Goal: Contribute content: Contribute content

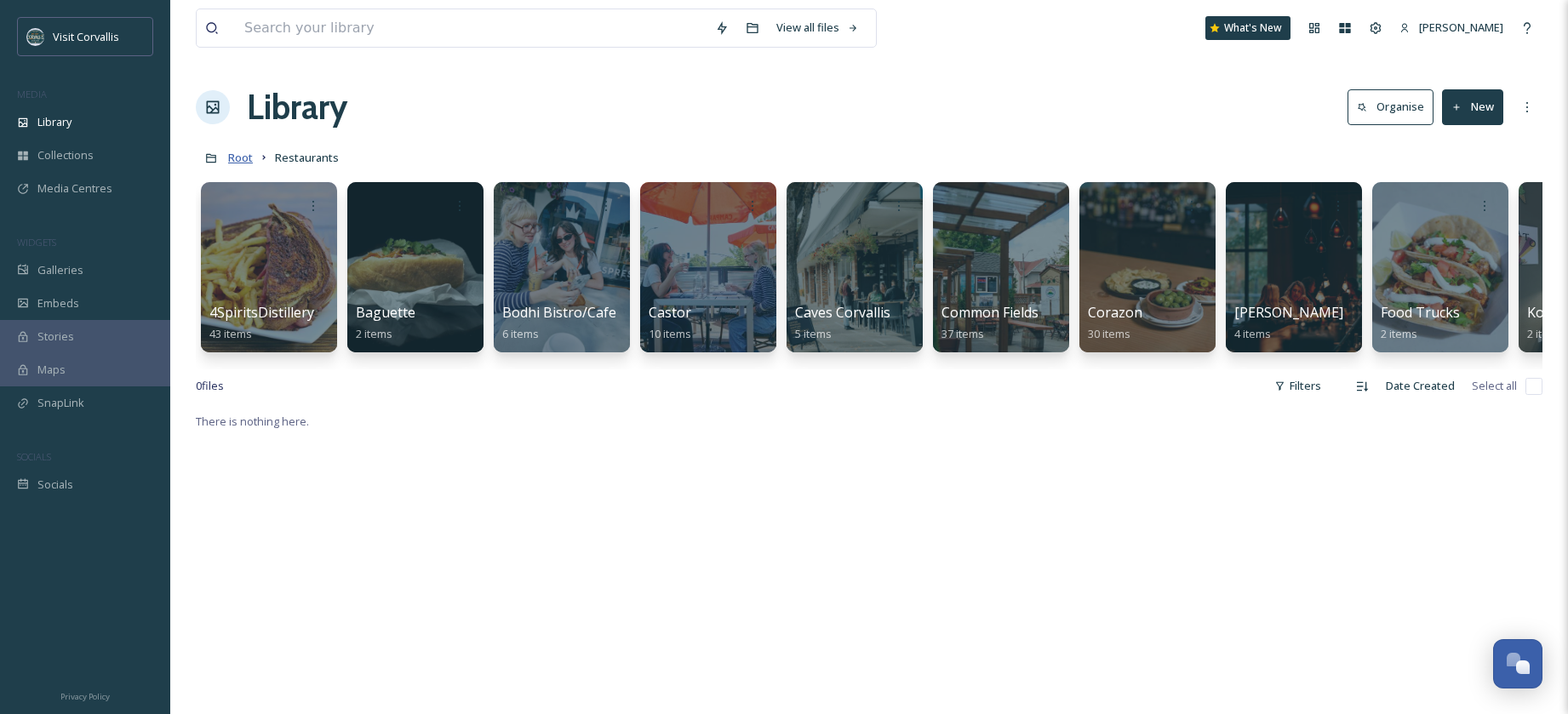
click at [236, 161] on span "Root" at bounding box center [241, 158] width 25 height 15
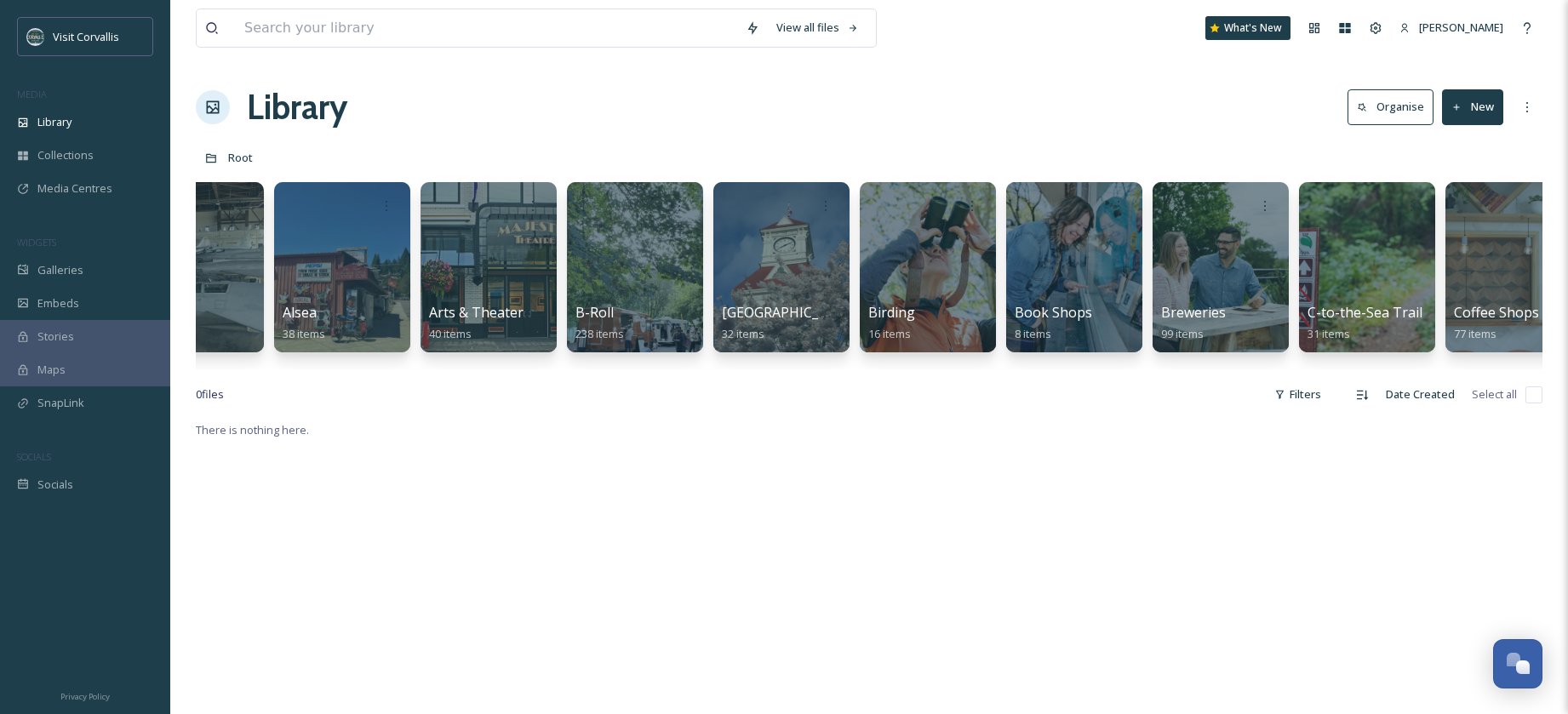
scroll to position [0, 513]
click at [1228, 266] on div at bounding box center [1219, 267] width 136 height 171
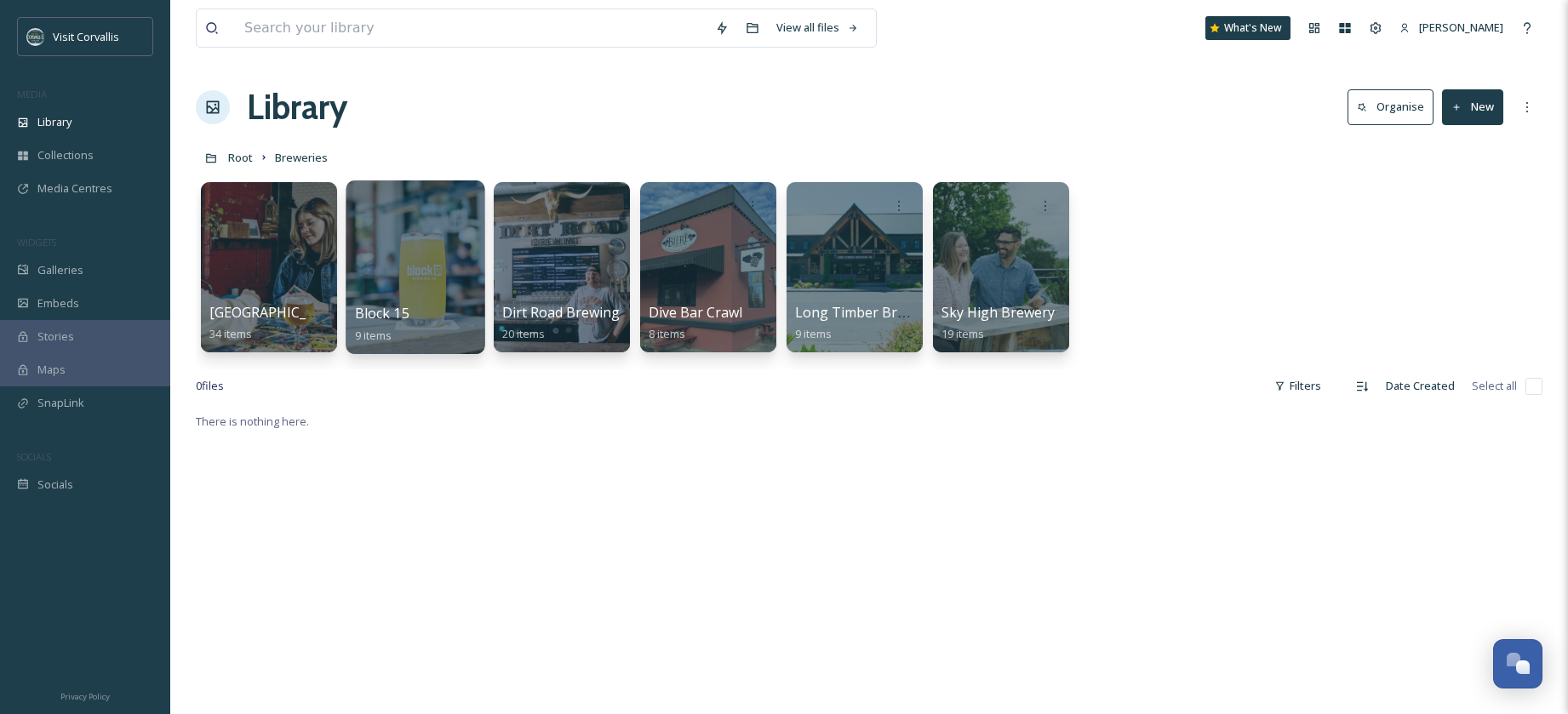
click at [407, 237] on div at bounding box center [415, 267] width 139 height 173
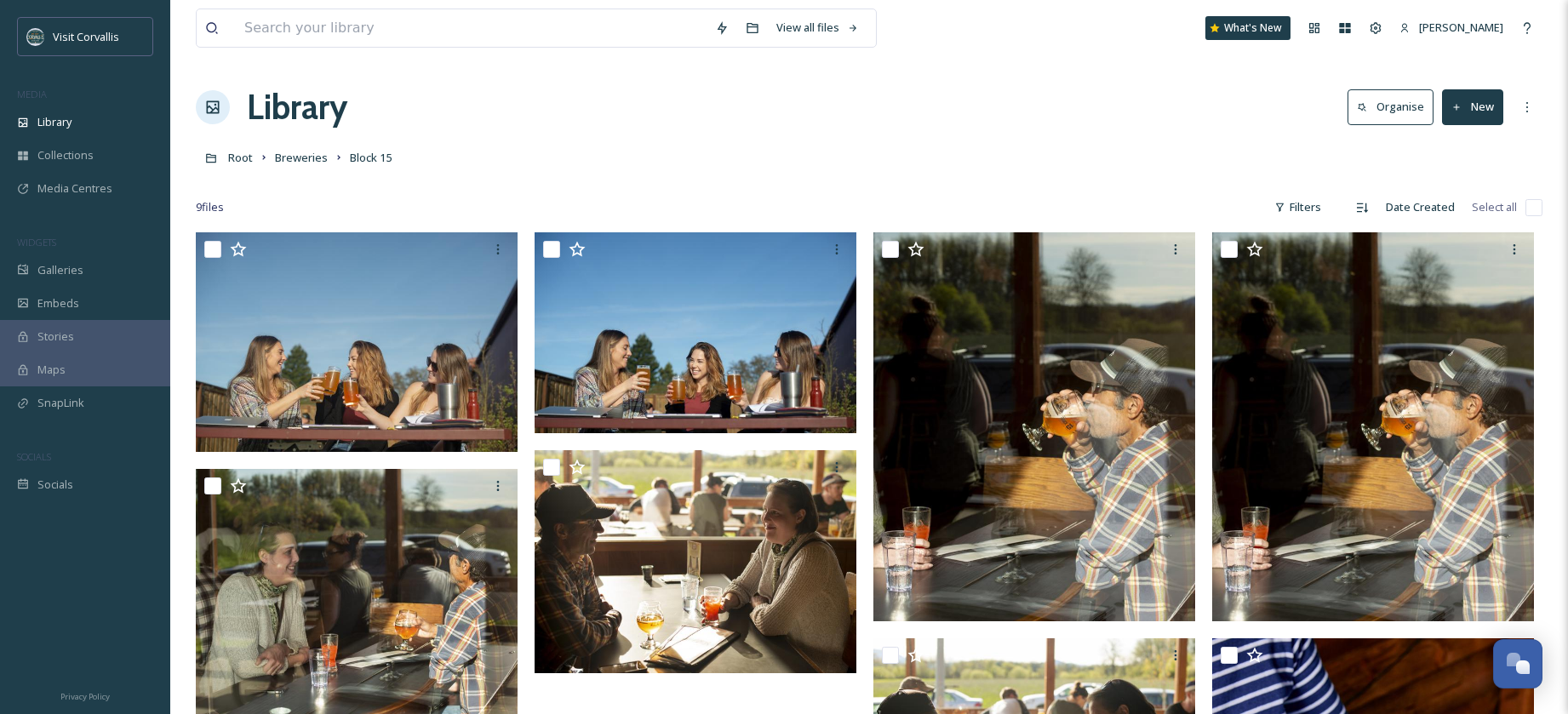
click at [969, 117] on div "Library Organise New" at bounding box center [869, 107] width 1346 height 51
click at [1475, 107] on button "New" at bounding box center [1473, 107] width 62 height 35
click at [1453, 150] on span "File Upload" at bounding box center [1465, 146] width 56 height 16
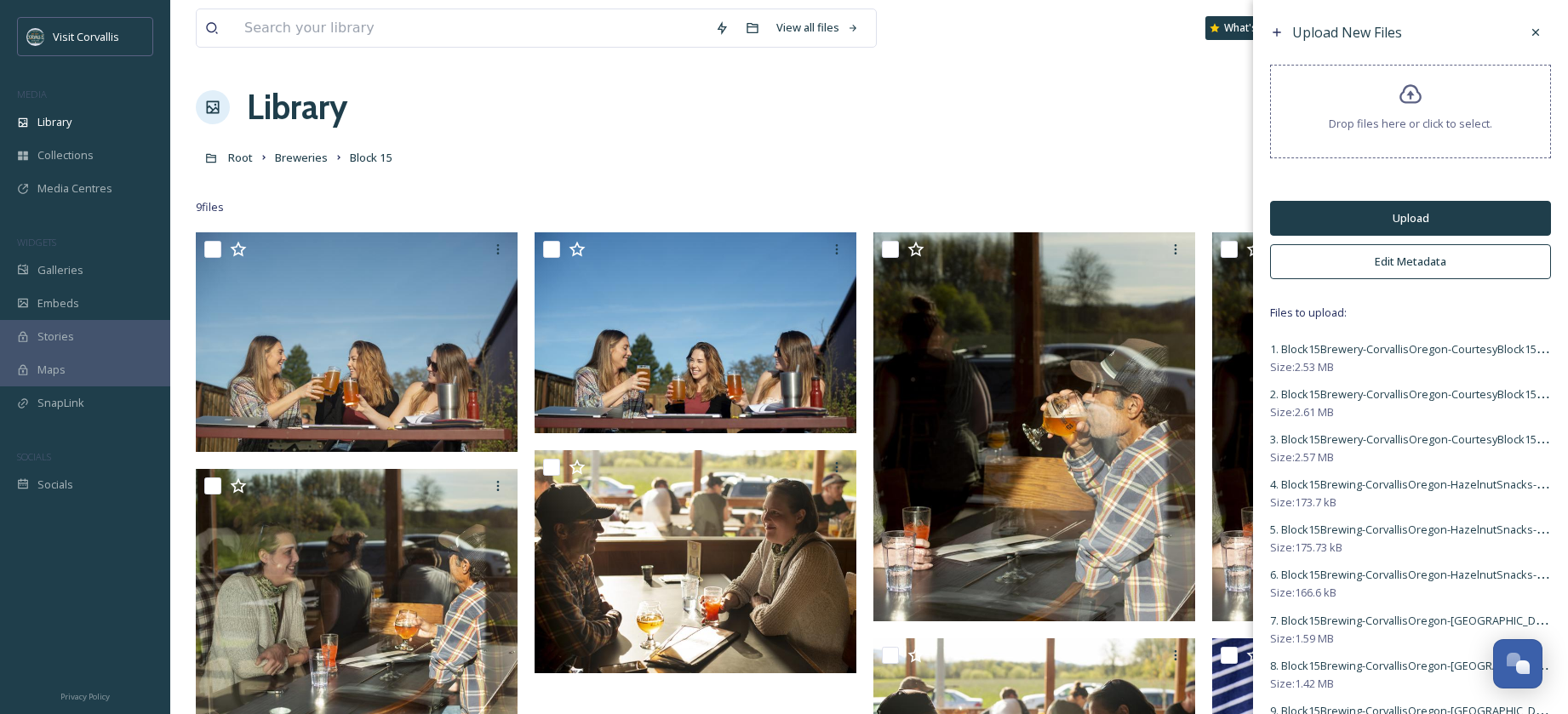
click at [1387, 263] on button "Edit Metadata" at bounding box center [1411, 262] width 281 height 35
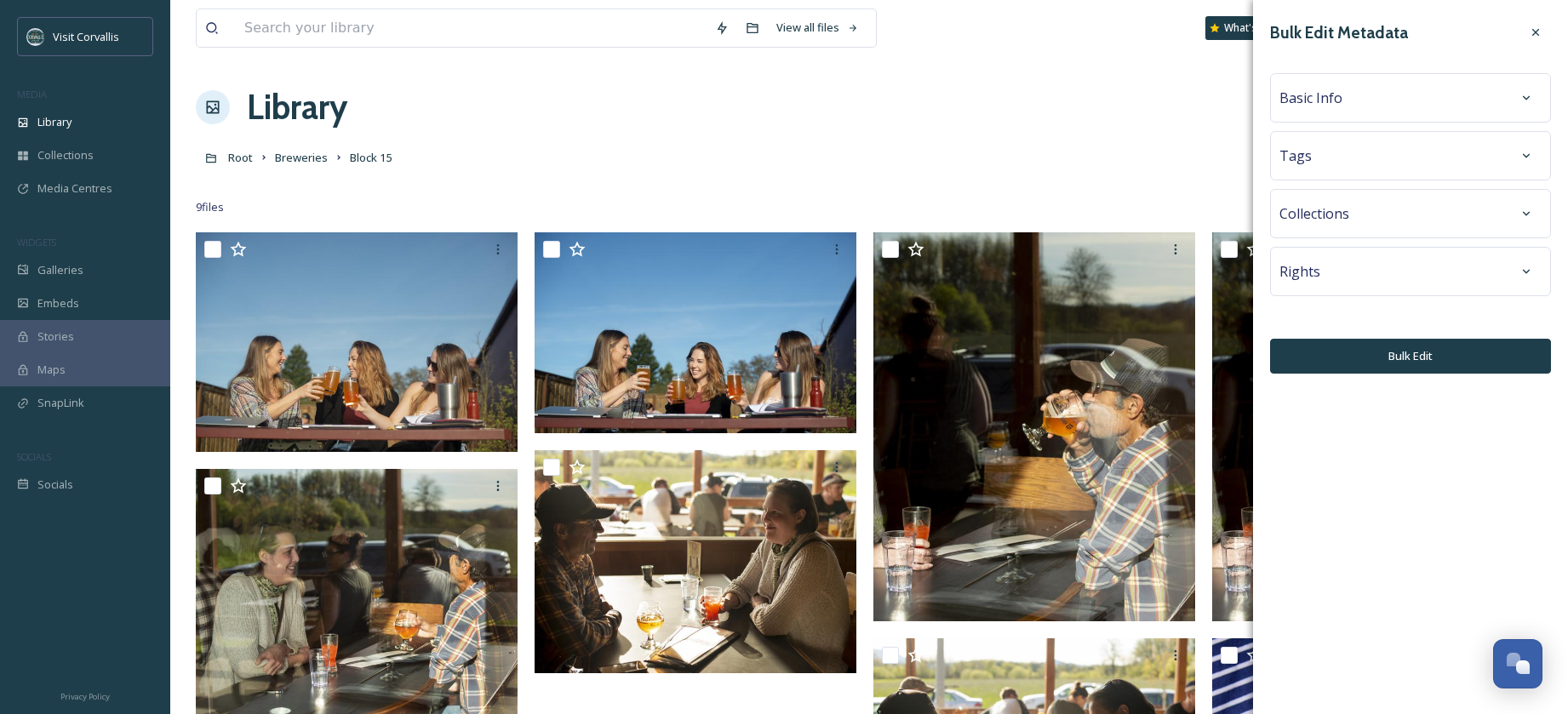
click at [1330, 159] on div "Tags" at bounding box center [1410, 156] width 262 height 31
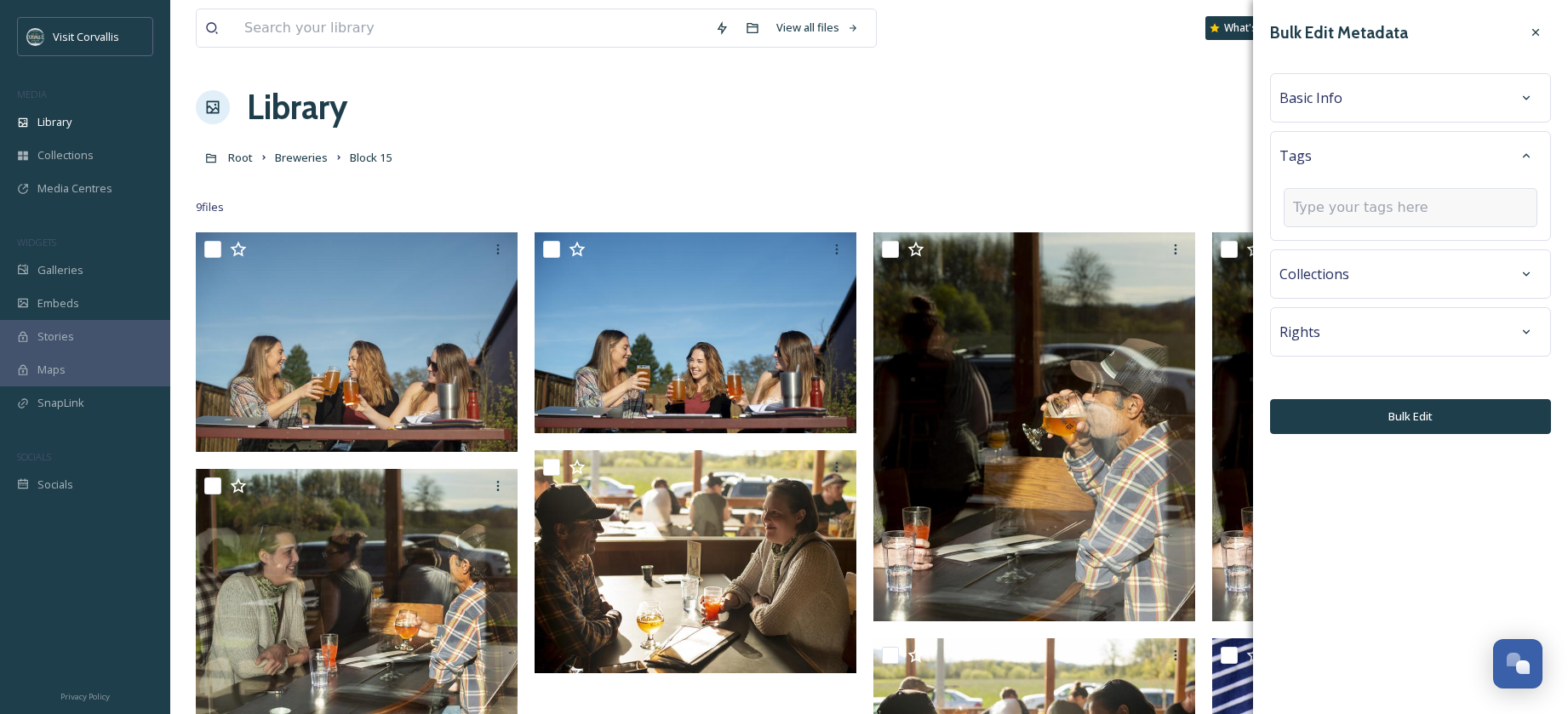
click at [1337, 209] on input at bounding box center [1377, 207] width 170 height 20
type input "block 15"
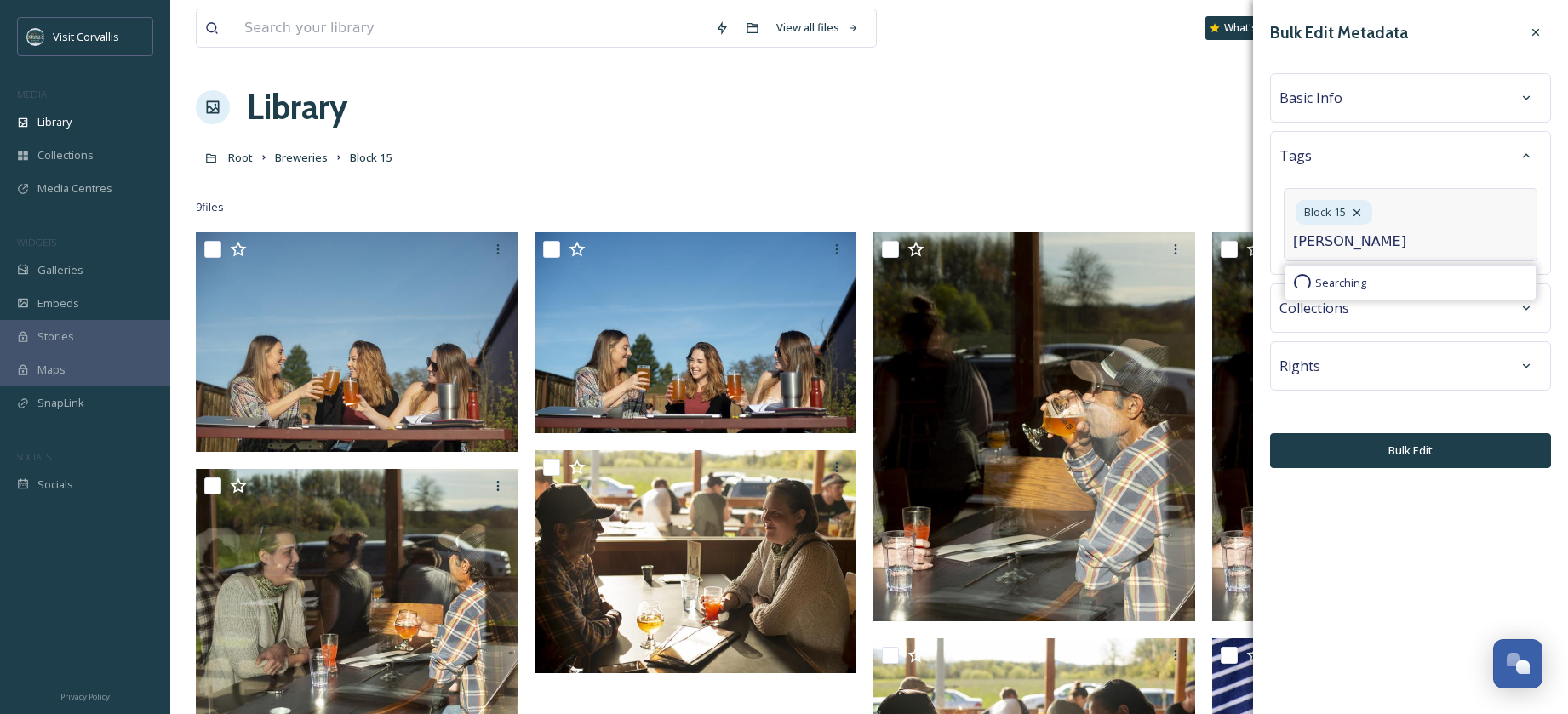
type input "brewery"
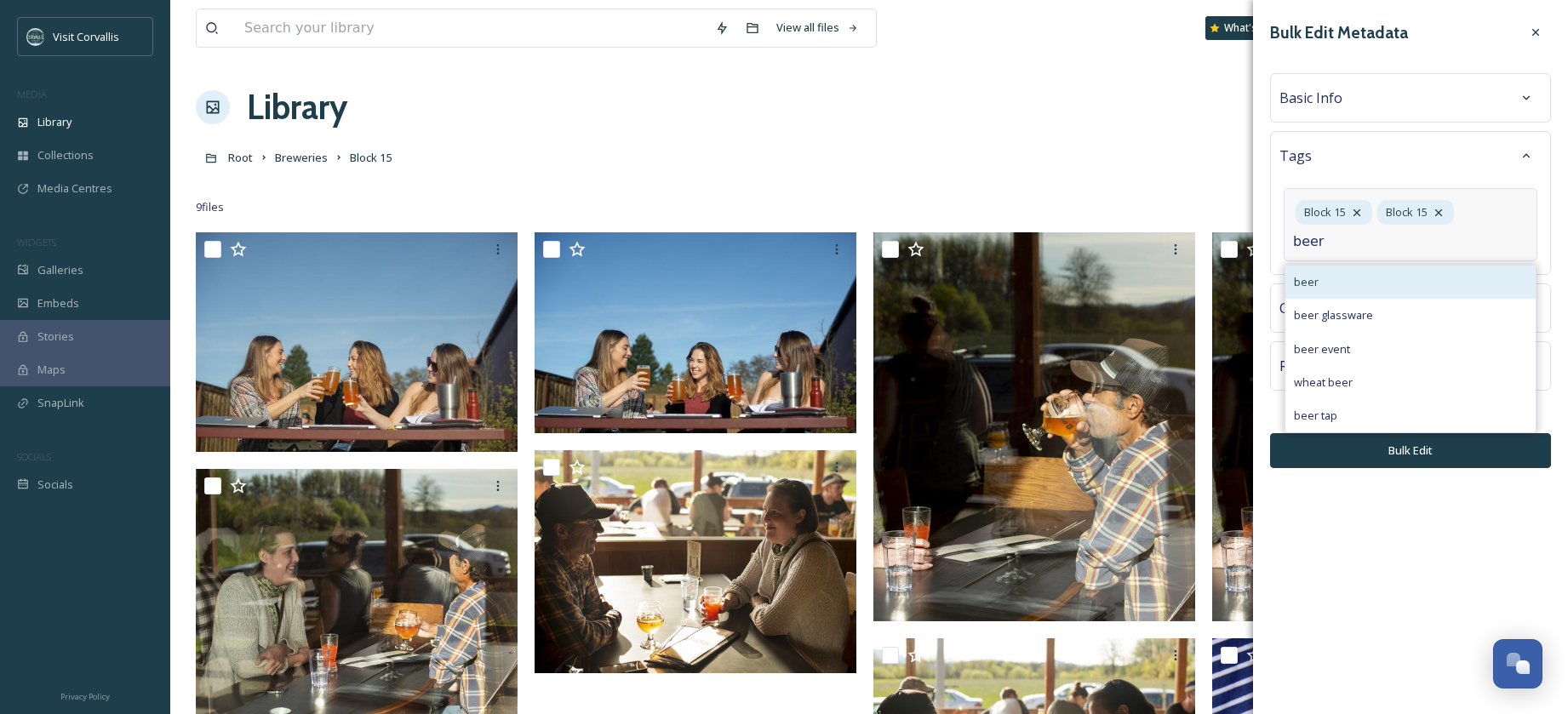
type input "beer"
click at [1330, 279] on div "beer" at bounding box center [1410, 282] width 250 height 33
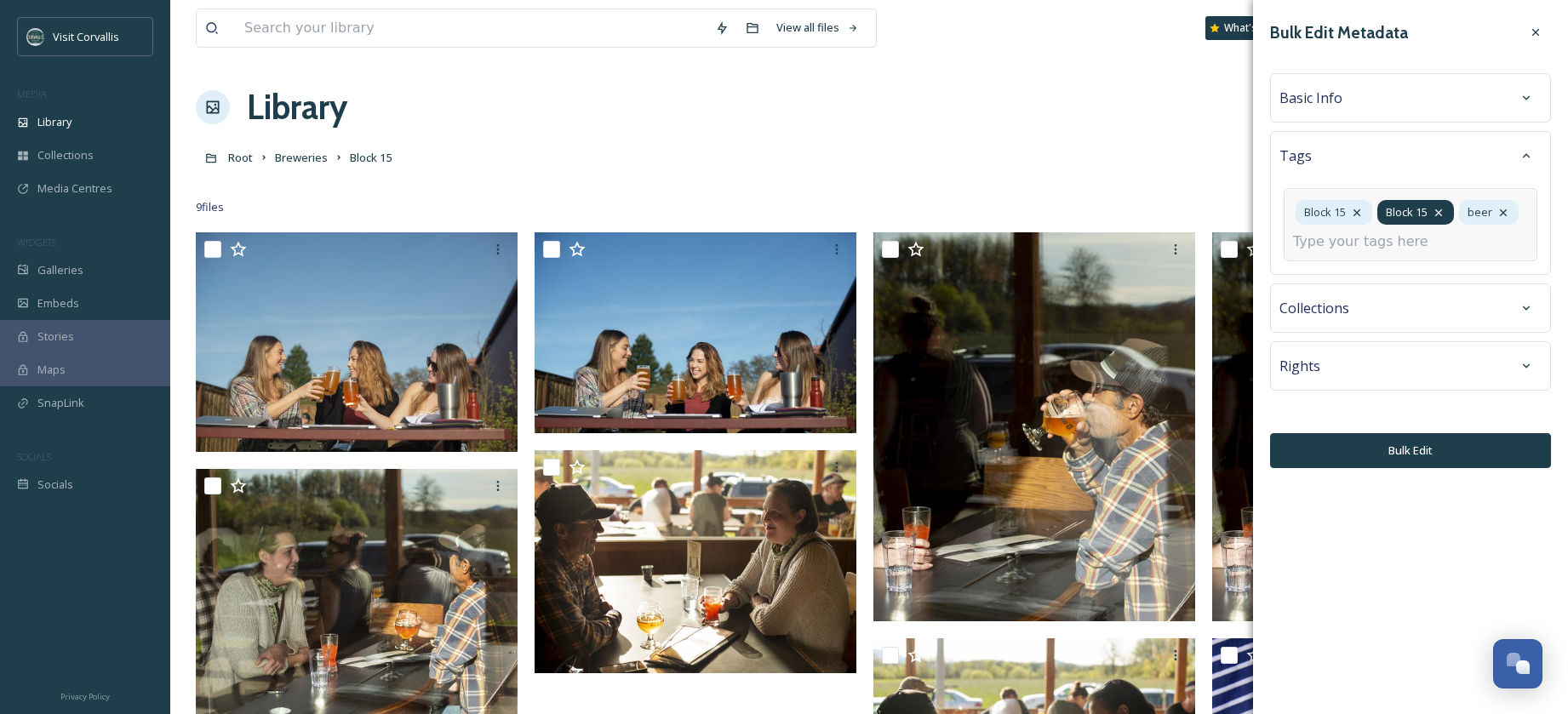
click at [1440, 213] on icon at bounding box center [1438, 212] width 7 height 7
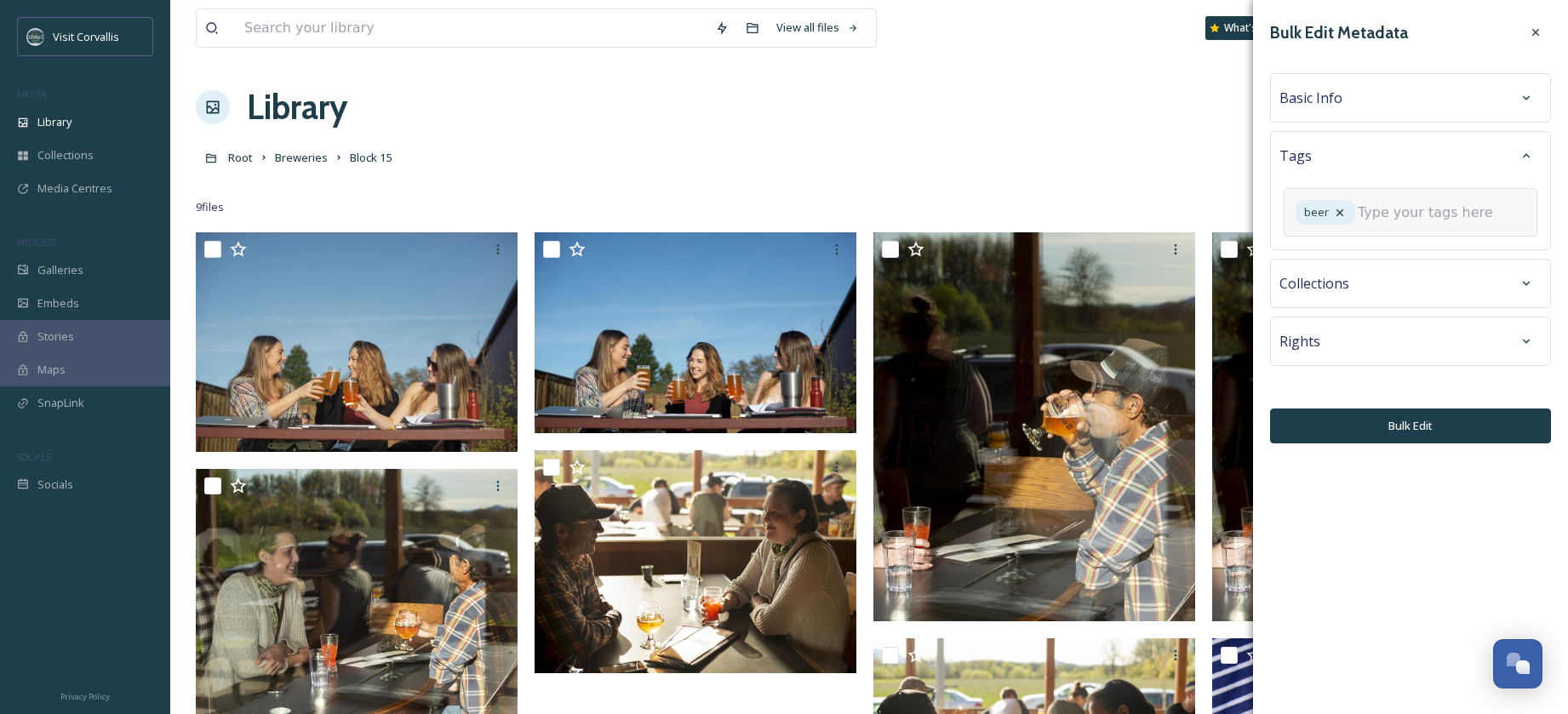
click at [1358, 224] on input at bounding box center [1443, 212] width 170 height 20
type input "block"
click at [1340, 275] on div "Block 15" at bounding box center [1410, 257] width 250 height 33
click at [1524, 99] on icon at bounding box center [1526, 98] width 13 height 13
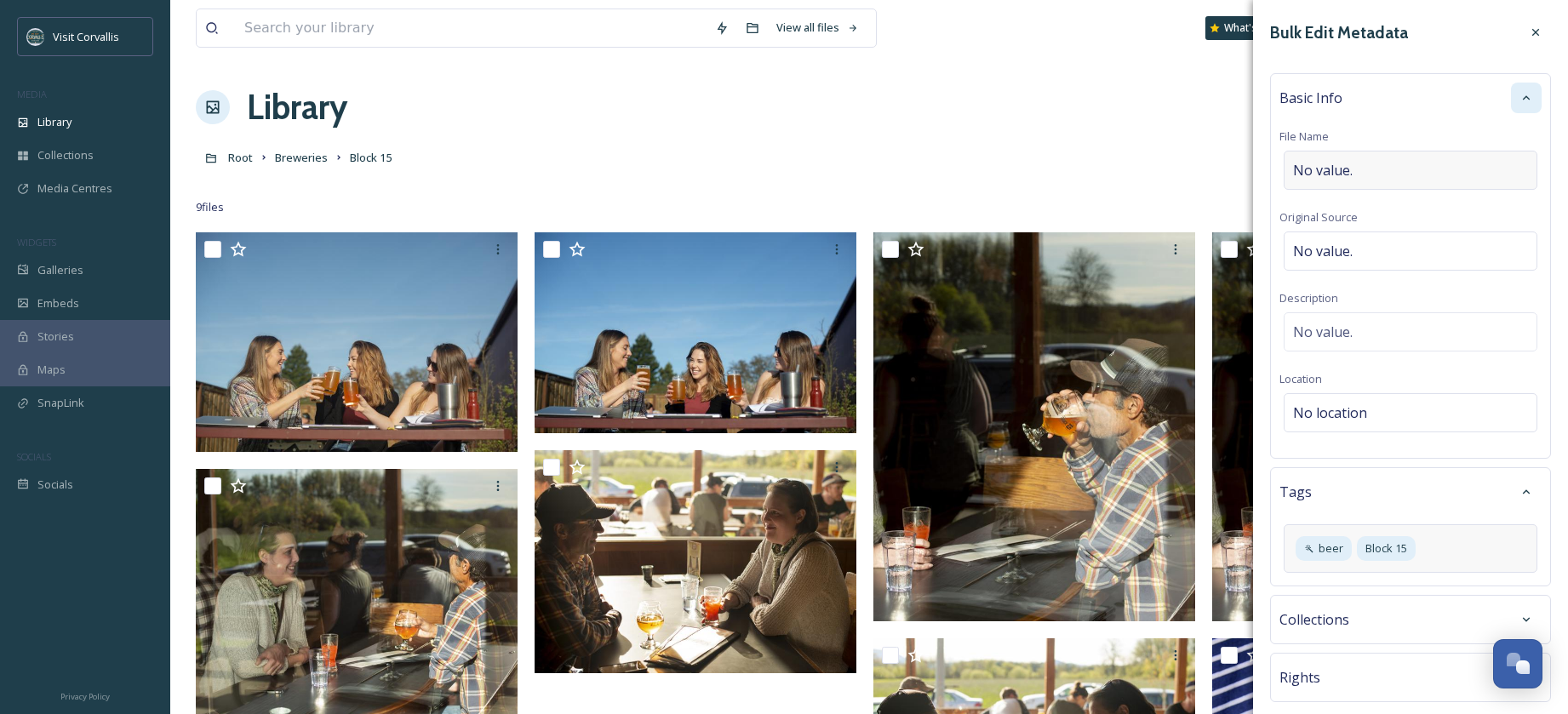
click at [1317, 167] on span "No value." at bounding box center [1322, 170] width 60 height 20
click at [1321, 172] on input "Block15Brewery-CorvallisOregon-CourtesyBlock15" at bounding box center [1410, 170] width 262 height 40
drag, startPoint x: 1495, startPoint y: 173, endPoint x: 1548, endPoint y: 174, distance: 53.0
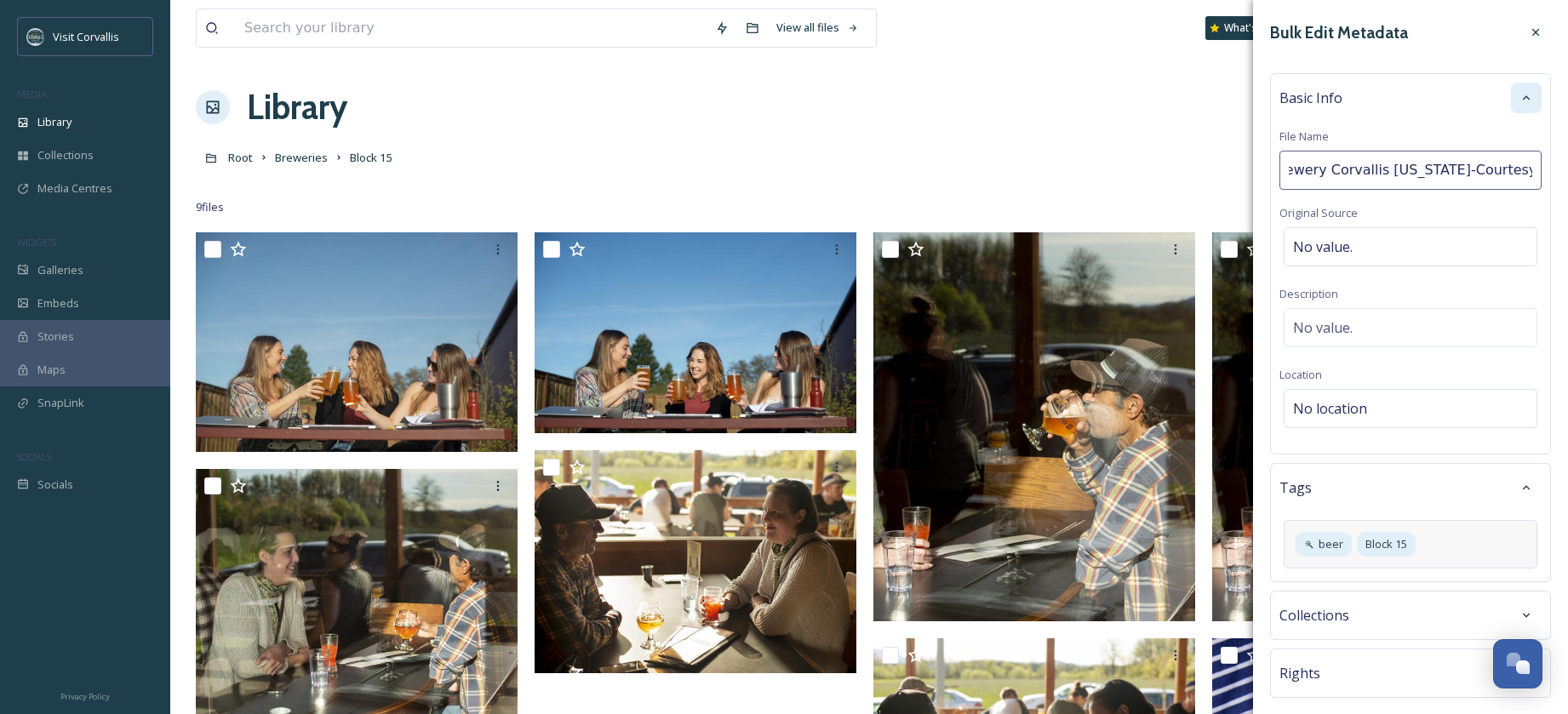
click at [1541, 174] on input "Block15Brewery Corvallis [US_STATE]-CourtesyBlock15" at bounding box center [1410, 170] width 262 height 40
drag, startPoint x: 1335, startPoint y: 171, endPoint x: 1344, endPoint y: 171, distance: 9.0
click at [1335, 171] on input "Block15Brewery Corvallis [US_STATE]" at bounding box center [1410, 170] width 262 height 40
type input "Block15 Brewery Corvallis [US_STATE]"
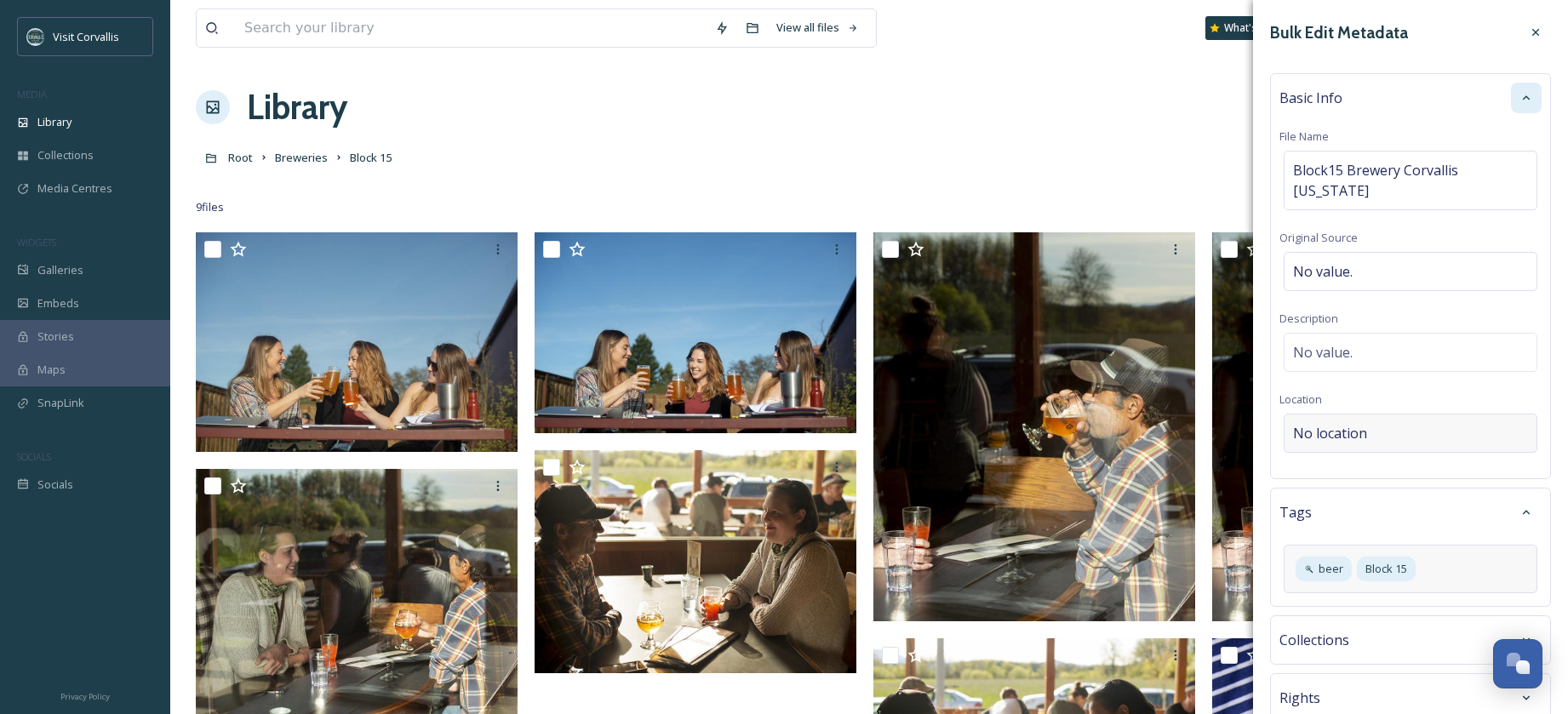
click at [1343, 423] on span "No location" at bounding box center [1329, 433] width 74 height 20
click at [1325, 342] on span "No value." at bounding box center [1322, 352] width 60 height 20
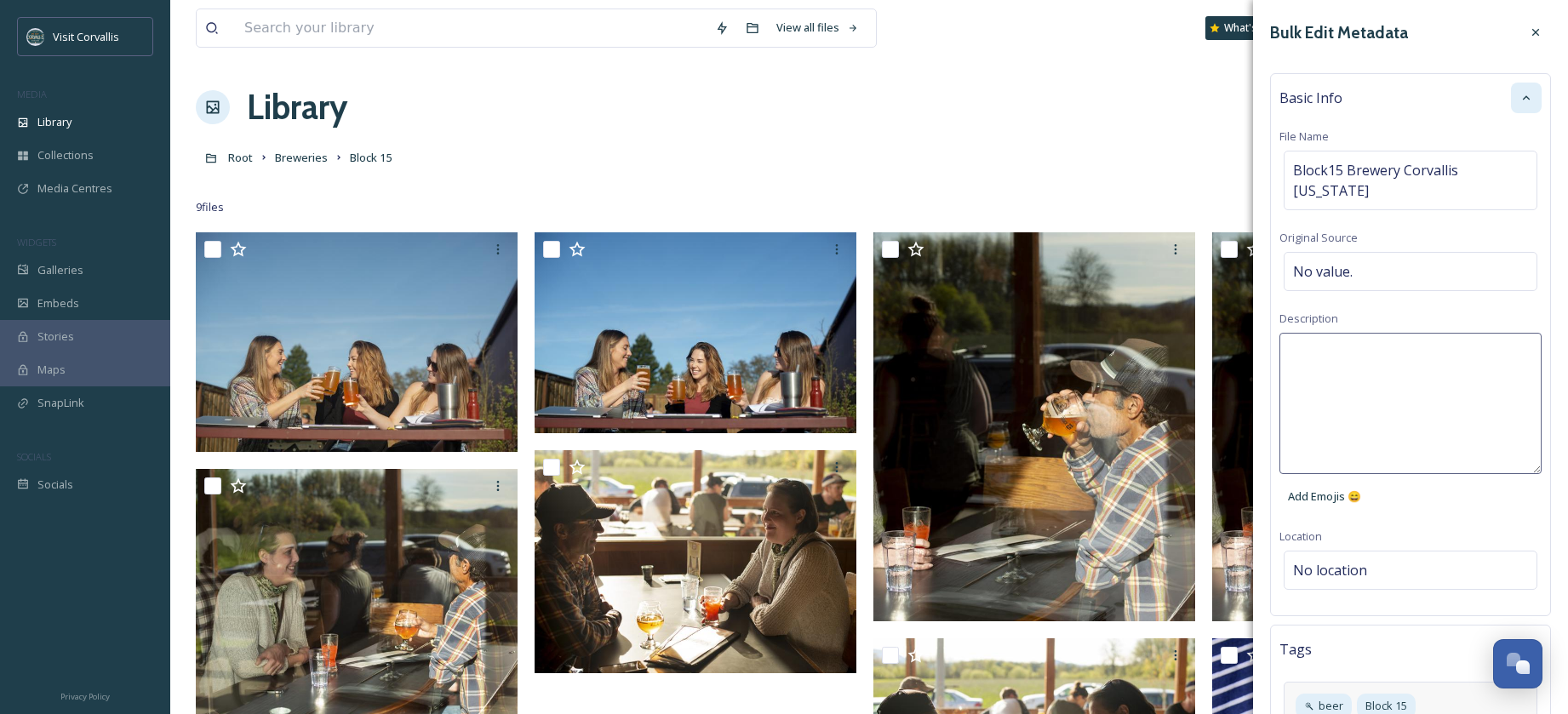
click at [1333, 335] on textarea at bounding box center [1410, 404] width 262 height 142
paste textarea "Block15Brewery-CorvallisOregon-CourtesyBlock15"
click at [1336, 333] on textarea "Block15Brewery-CorvallisOregon-CourtesyBlock15" at bounding box center [1410, 404] width 262 height 142
click at [1397, 333] on textarea "Block15 Brewery-CorvallisOregon-CourtesyBlock15" at bounding box center [1410, 404] width 262 height 142
drag, startPoint x: 1508, startPoint y: 332, endPoint x: 1520, endPoint y: 346, distance: 18.4
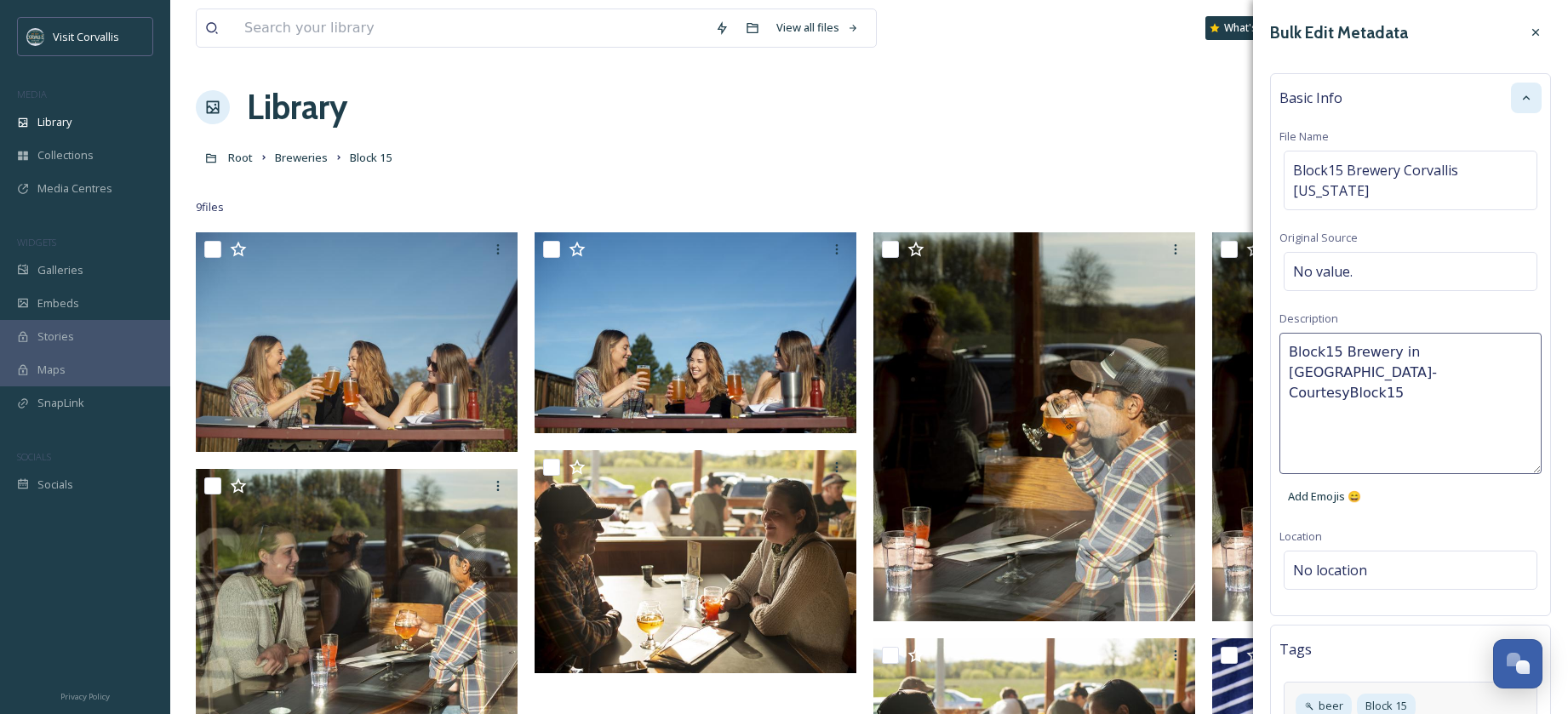
click at [1520, 346] on textarea "Block15 Brewery in [GEOGRAPHIC_DATA]-CourtesyBlock15" at bounding box center [1410, 404] width 262 height 142
click at [1461, 333] on textarea "Block15 Brewery in [GEOGRAPHIC_DATA]." at bounding box center [1410, 404] width 262 height 142
type textarea "Block15 Brewery in [GEOGRAPHIC_DATA] [US_STATE]."
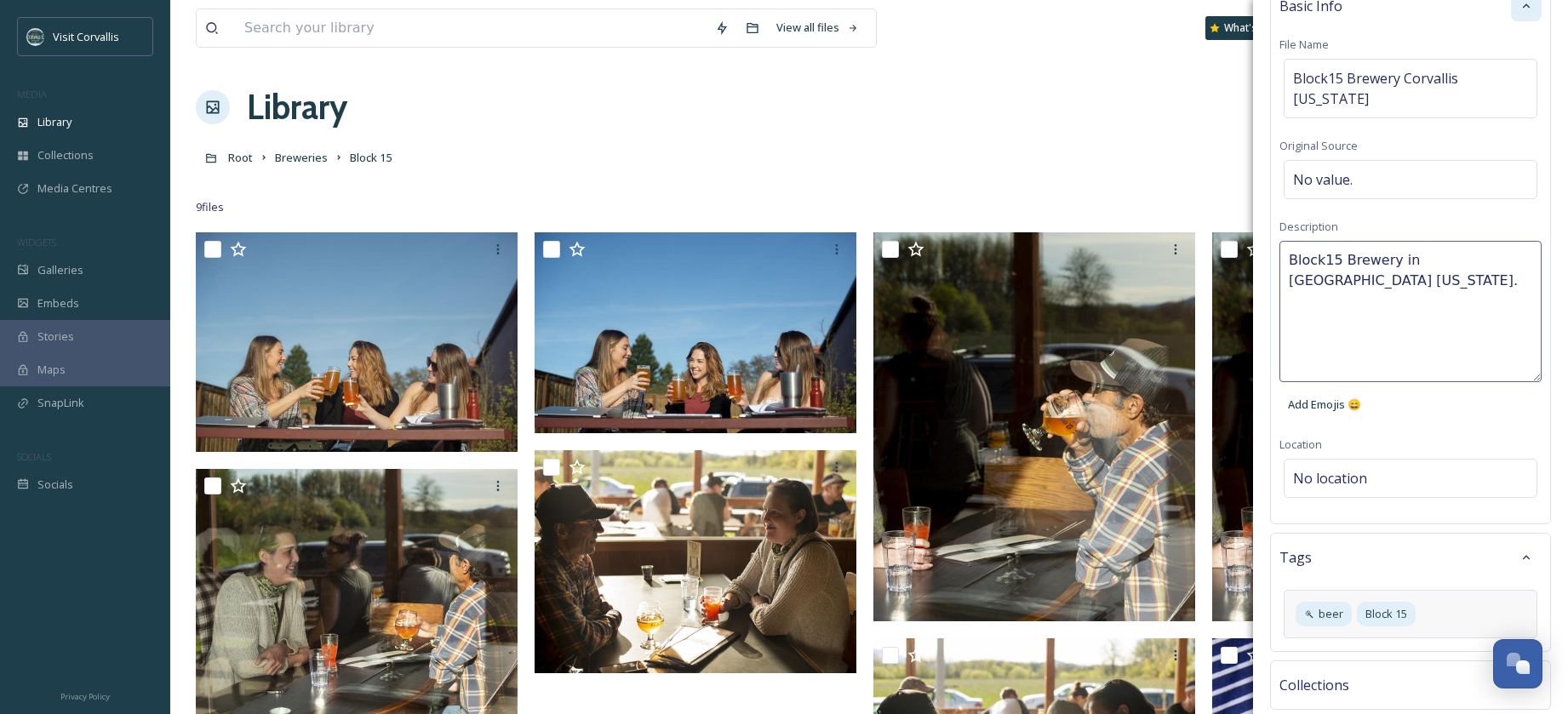
scroll to position [216, 0]
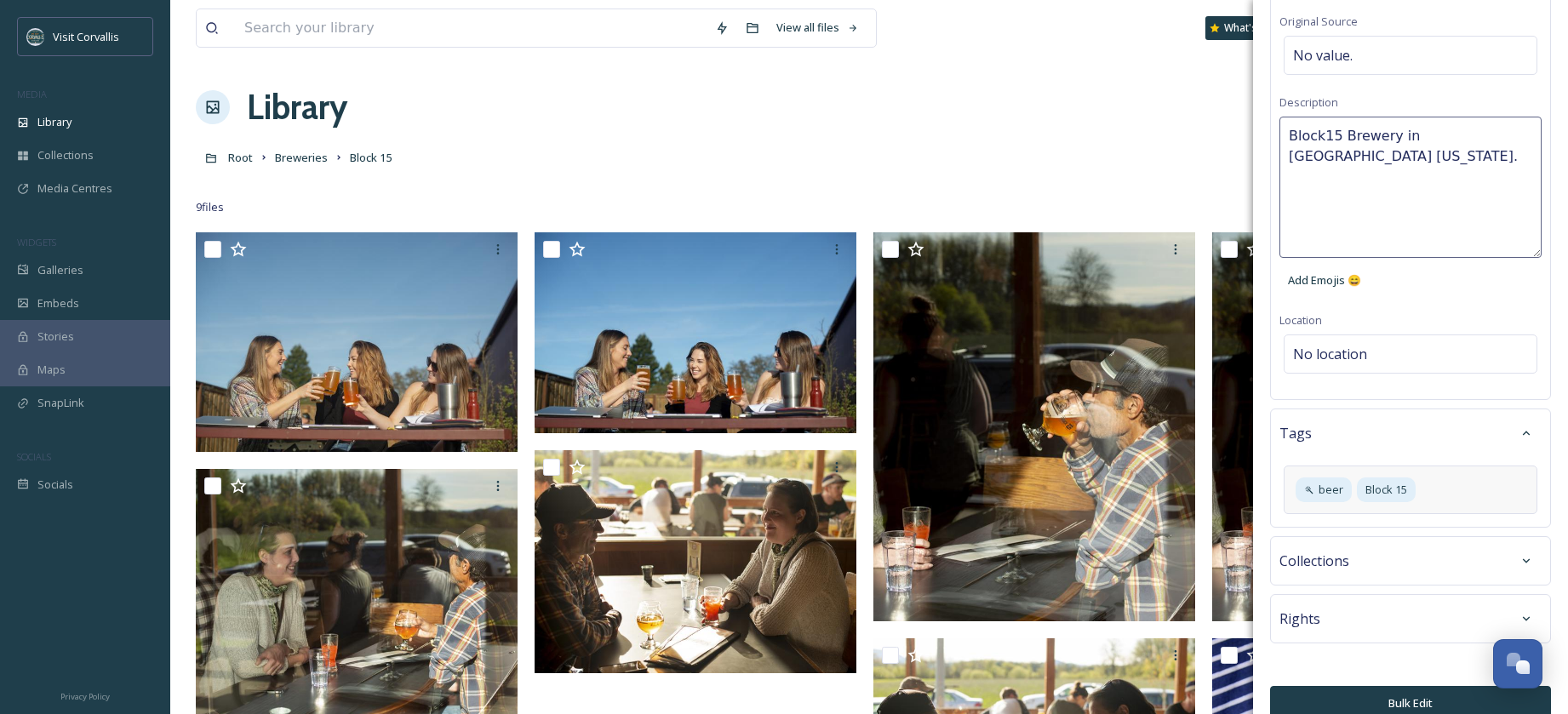
click at [1351, 604] on div "Rights" at bounding box center [1410, 620] width 262 height 31
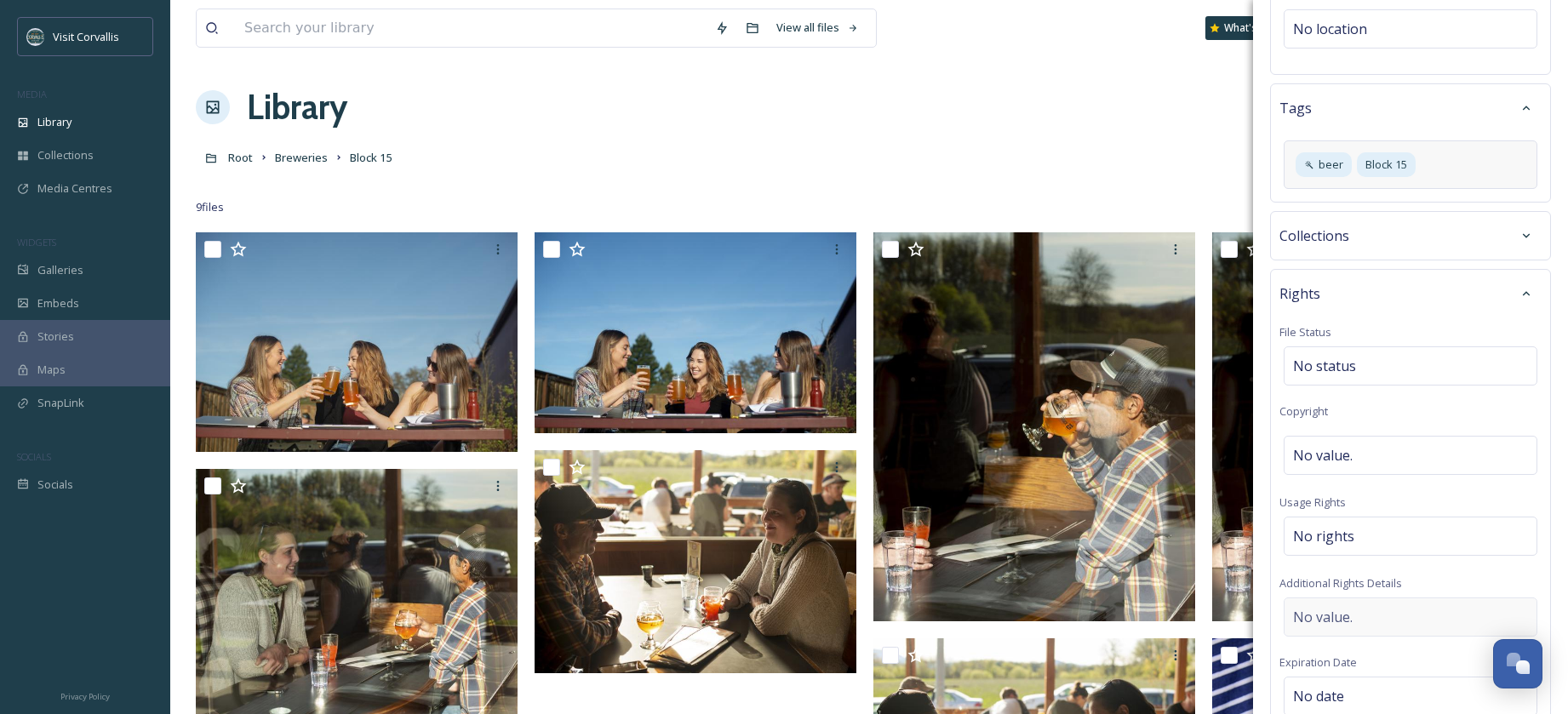
scroll to position [426, 0]
click at [1324, 525] on span "No rights" at bounding box center [1323, 535] width 62 height 20
click at [1324, 521] on input at bounding box center [1382, 540] width 187 height 38
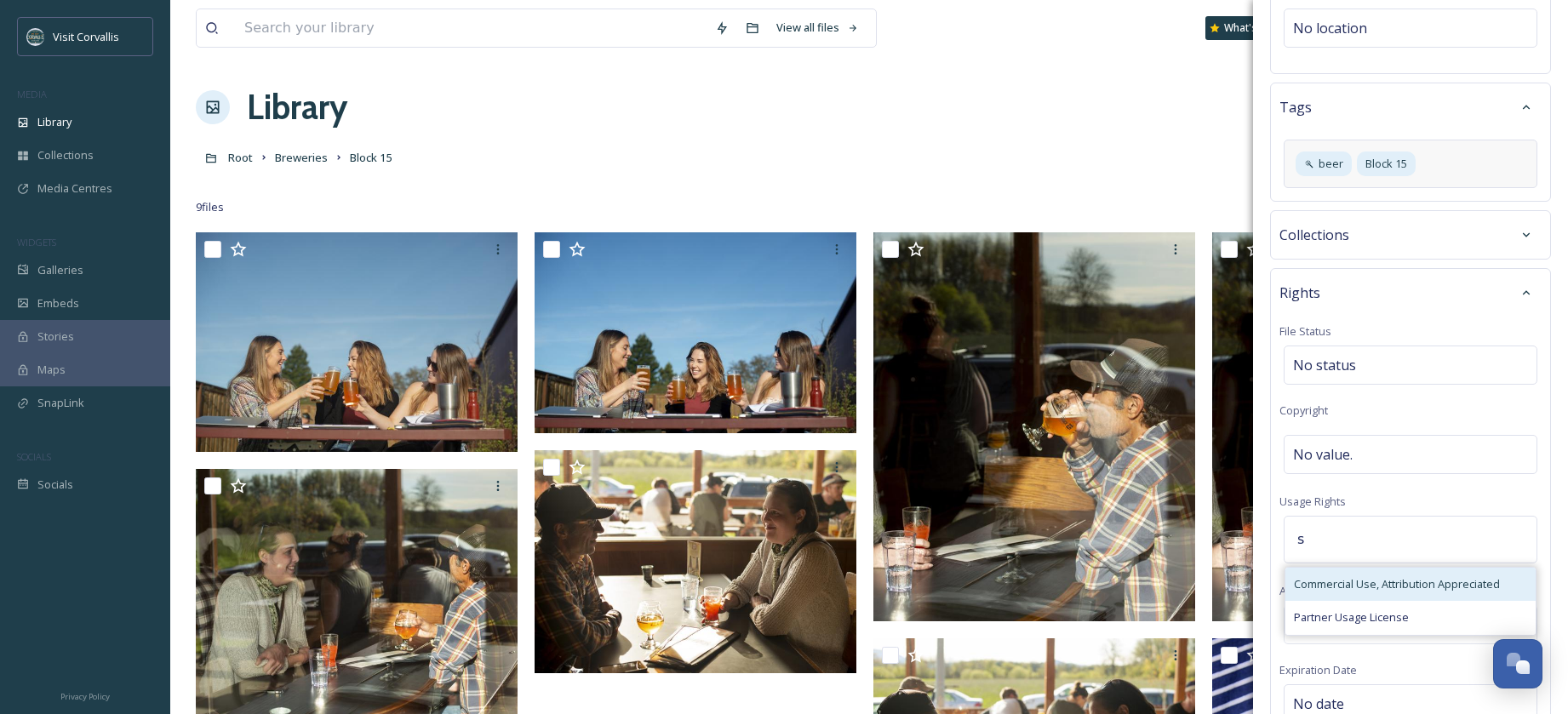
type input "s"
click at [1341, 576] on span "Commercial Use, Attribution Appreciated" at bounding box center [1397, 584] width 206 height 16
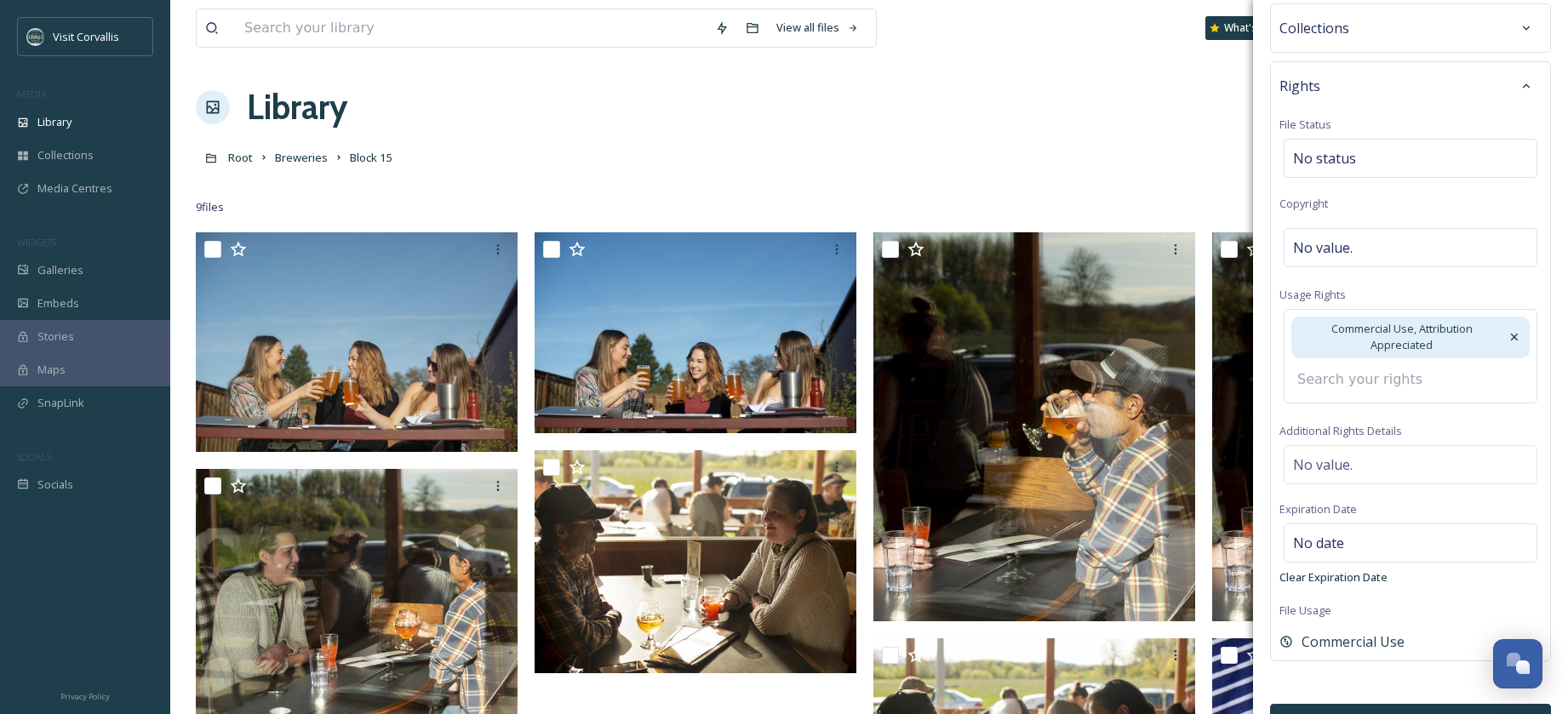
scroll to position [633, 0]
click at [1389, 703] on button "Bulk Edit" at bounding box center [1411, 721] width 281 height 35
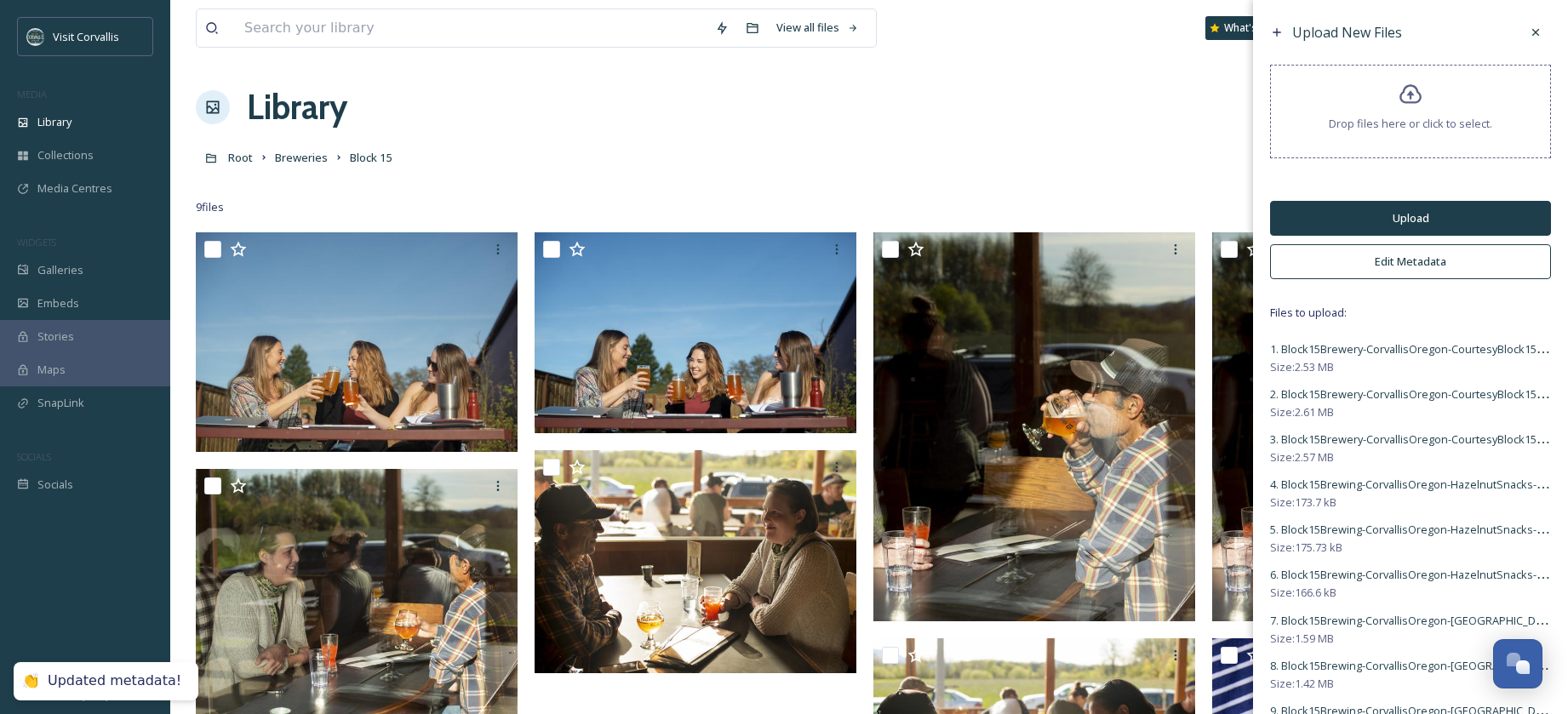
click at [1357, 212] on button "Upload" at bounding box center [1411, 219] width 281 height 35
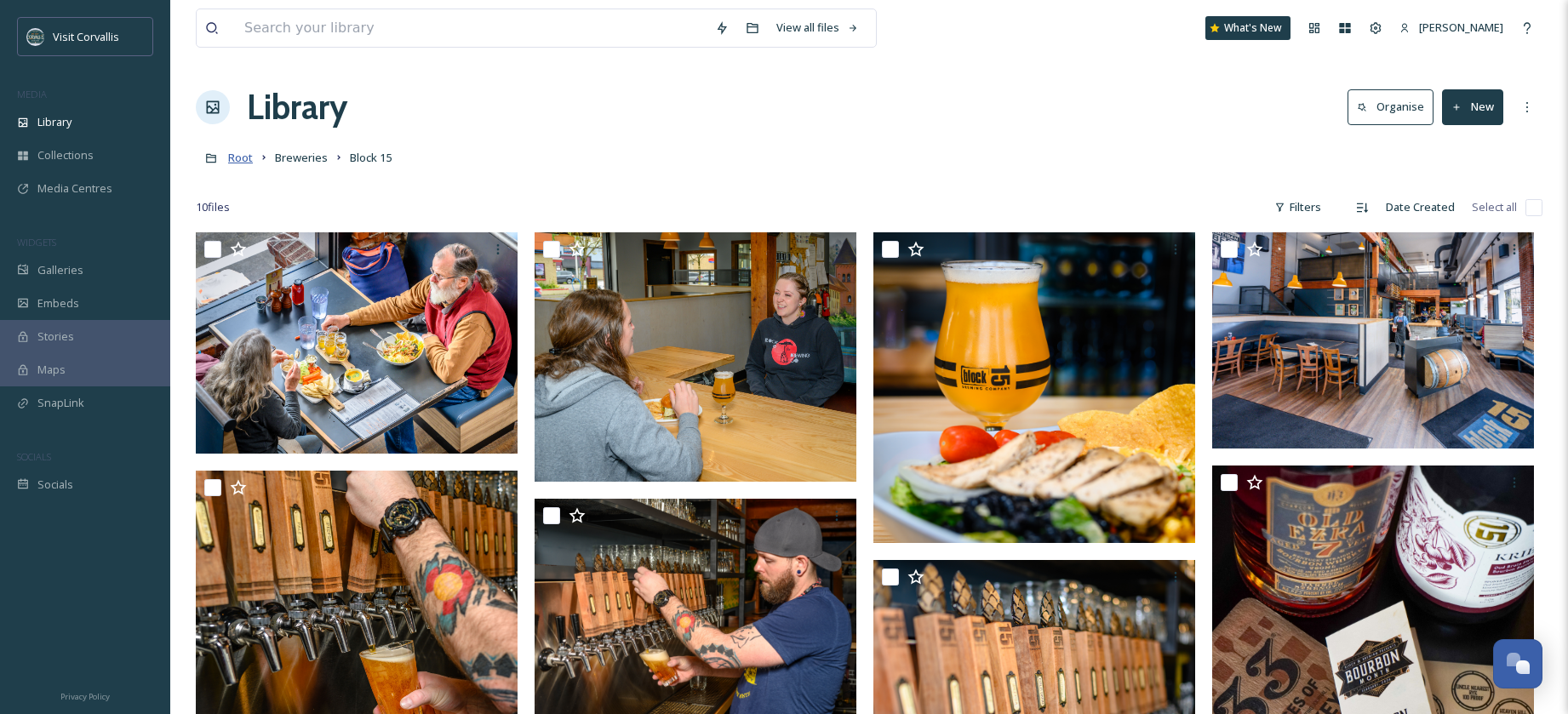
click at [241, 157] on span "Root" at bounding box center [241, 158] width 25 height 15
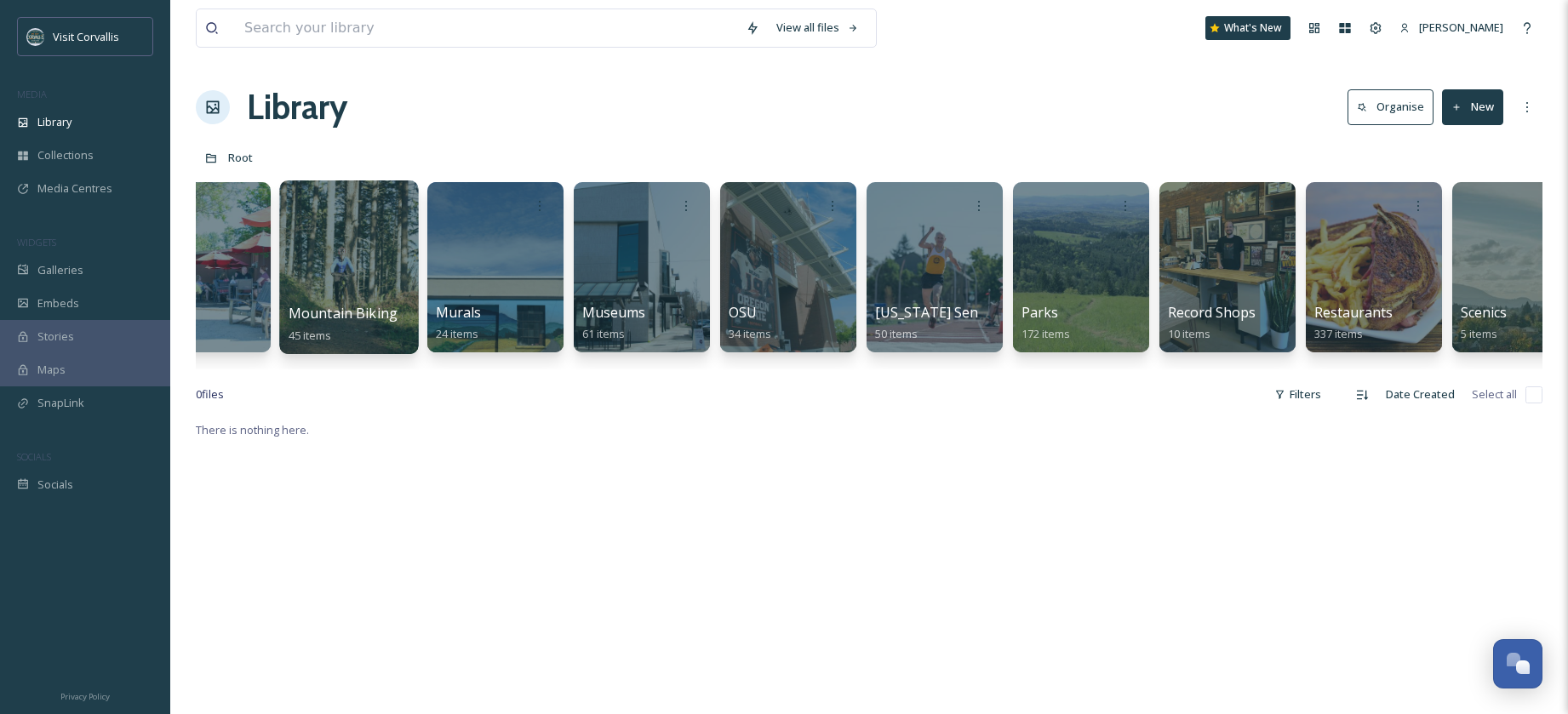
scroll to position [0, 3998]
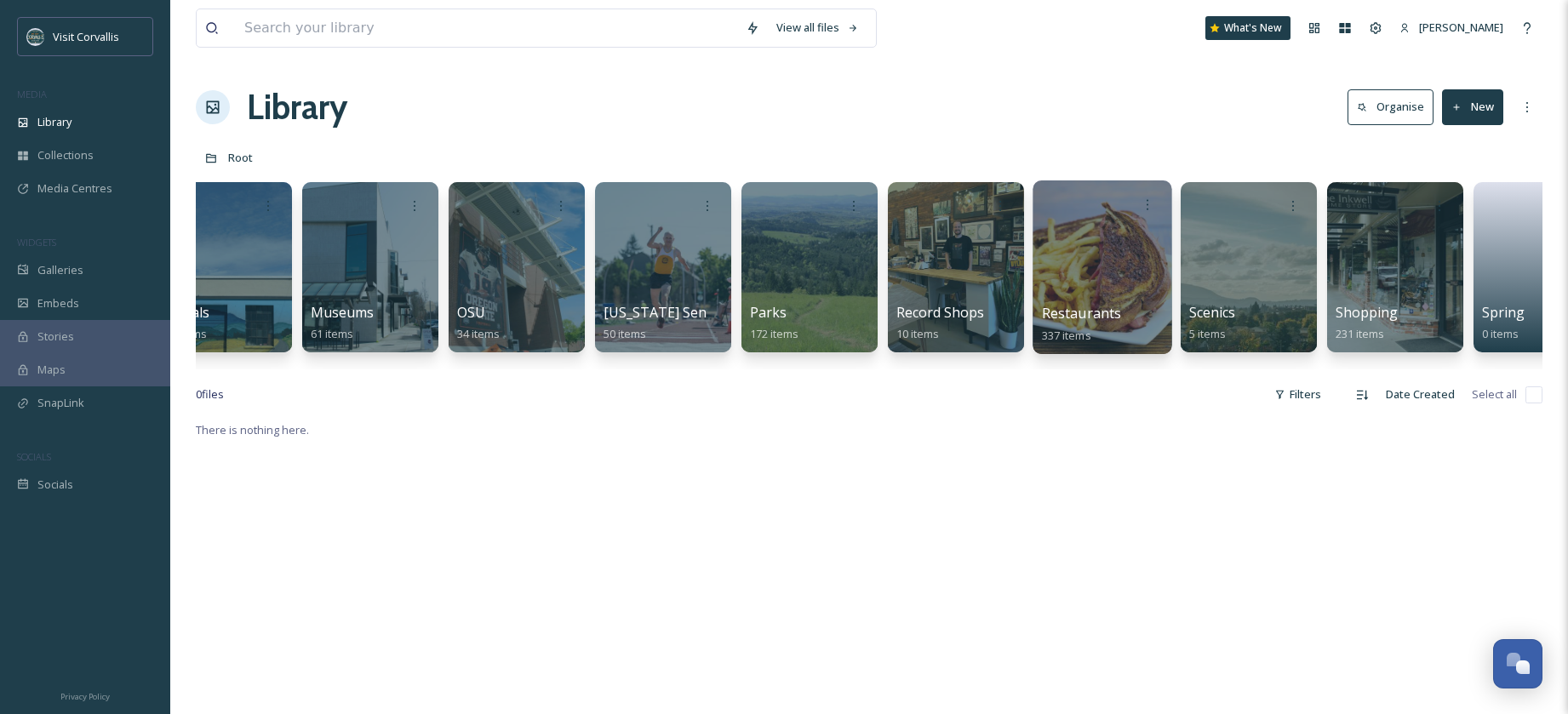
click at [1102, 252] on div at bounding box center [1102, 267] width 139 height 173
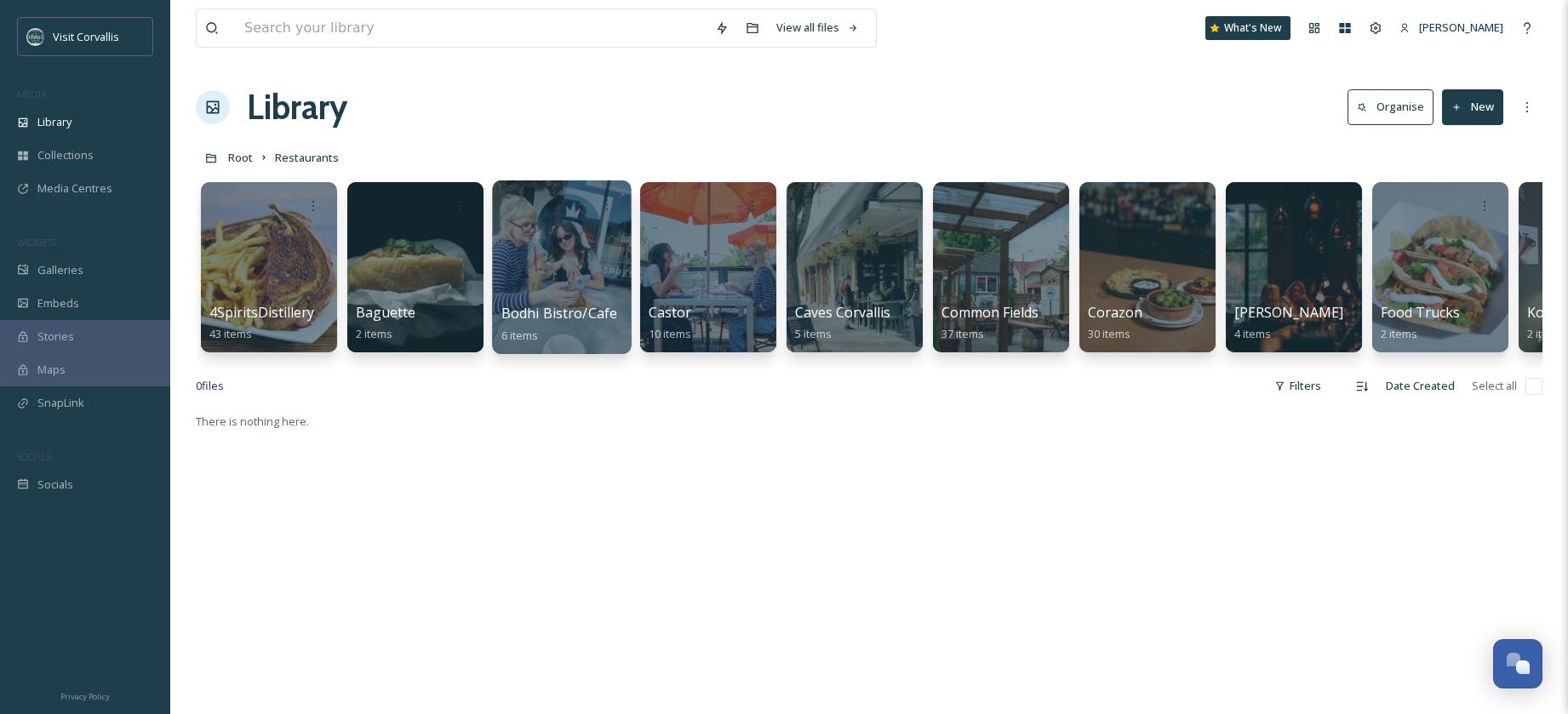
click at [571, 236] on div at bounding box center [562, 267] width 139 height 173
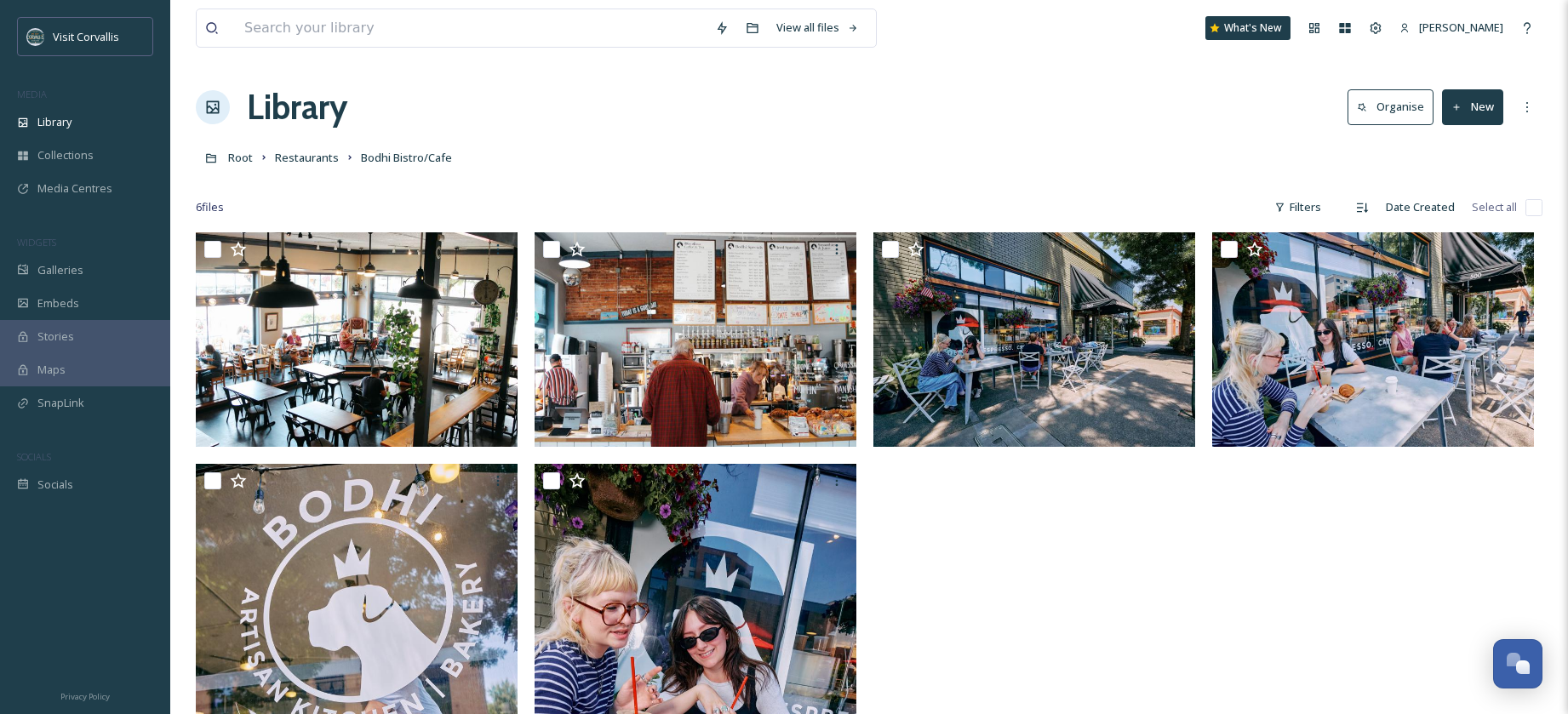
click at [1460, 112] on icon at bounding box center [1456, 107] width 11 height 11
click at [1450, 145] on span "File Upload" at bounding box center [1465, 146] width 56 height 16
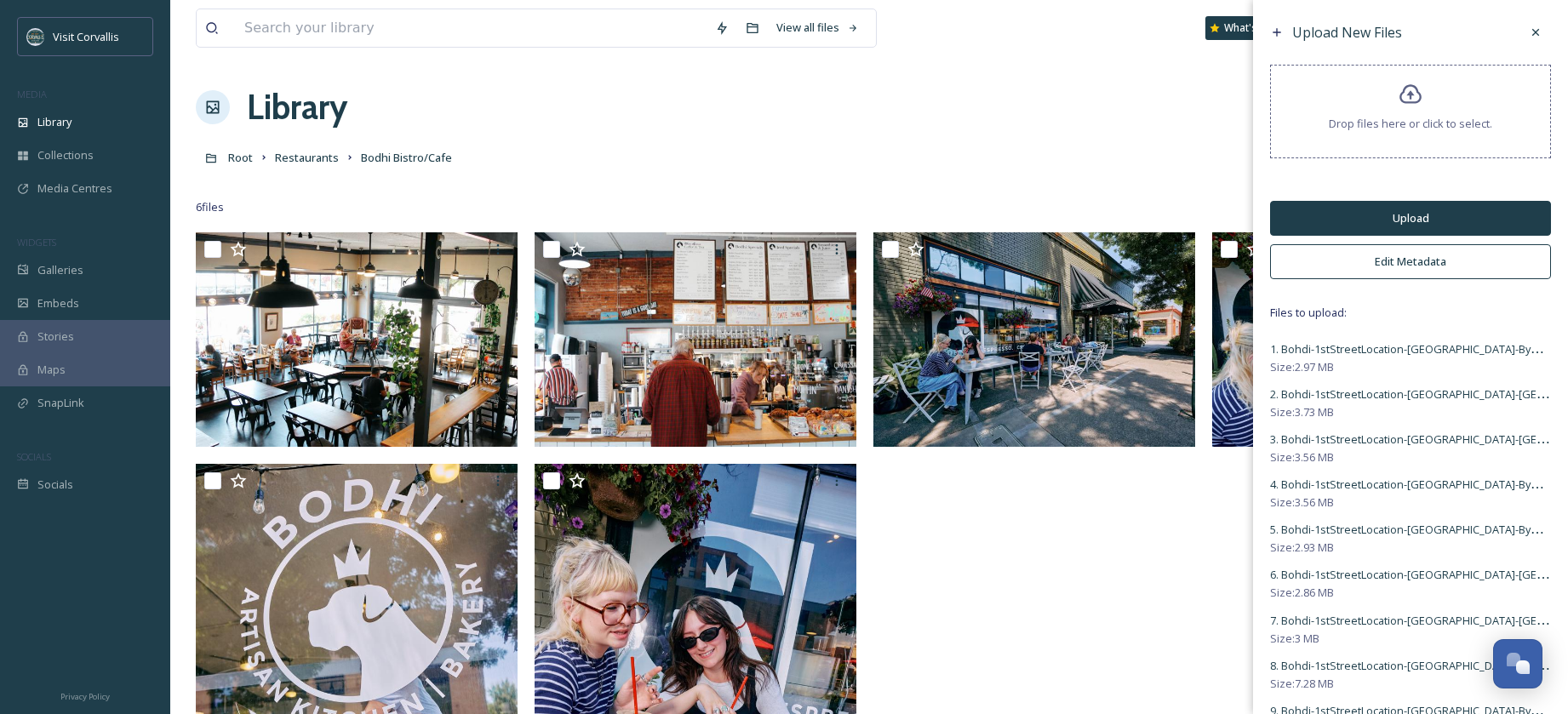
click at [1374, 265] on button "Edit Metadata" at bounding box center [1411, 262] width 281 height 35
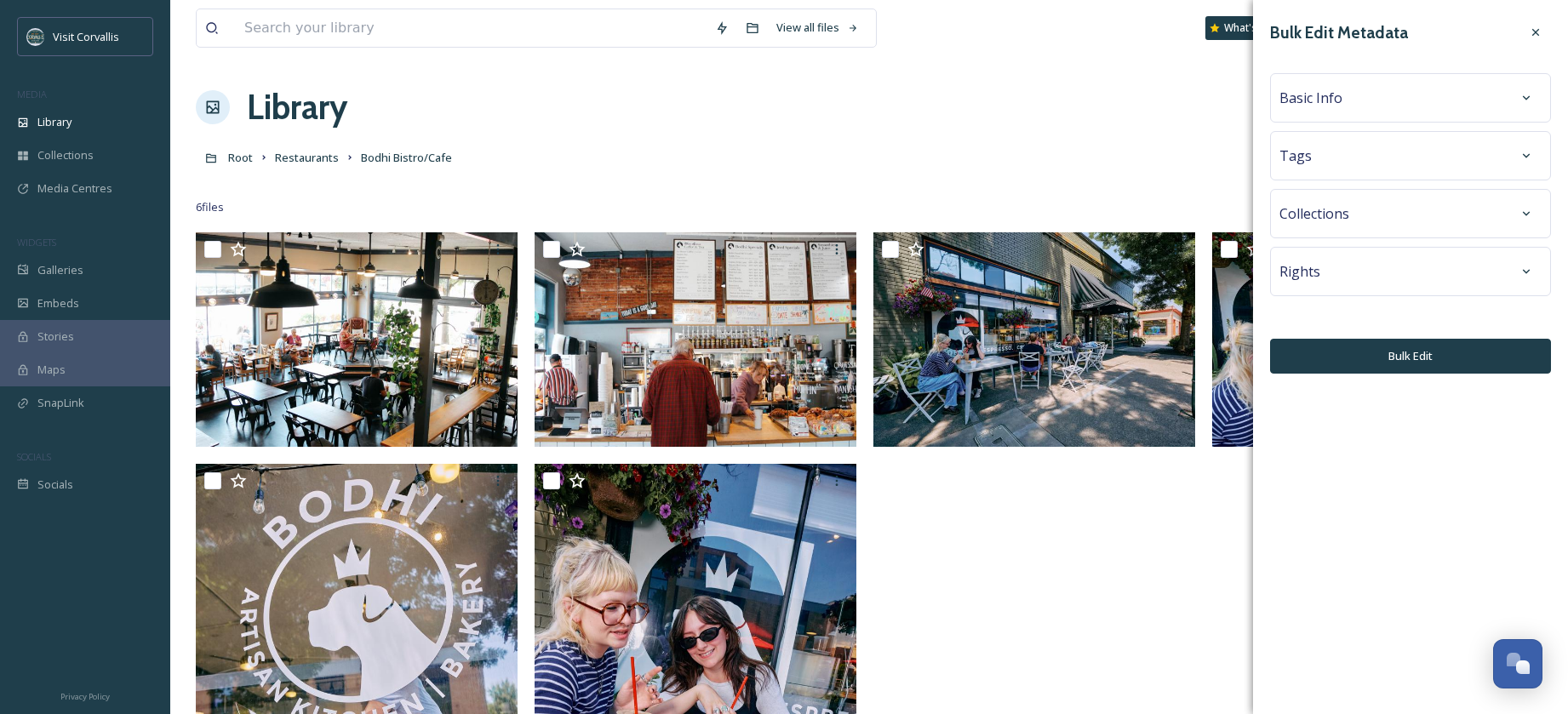
click at [1314, 157] on div "Tags" at bounding box center [1410, 156] width 262 height 31
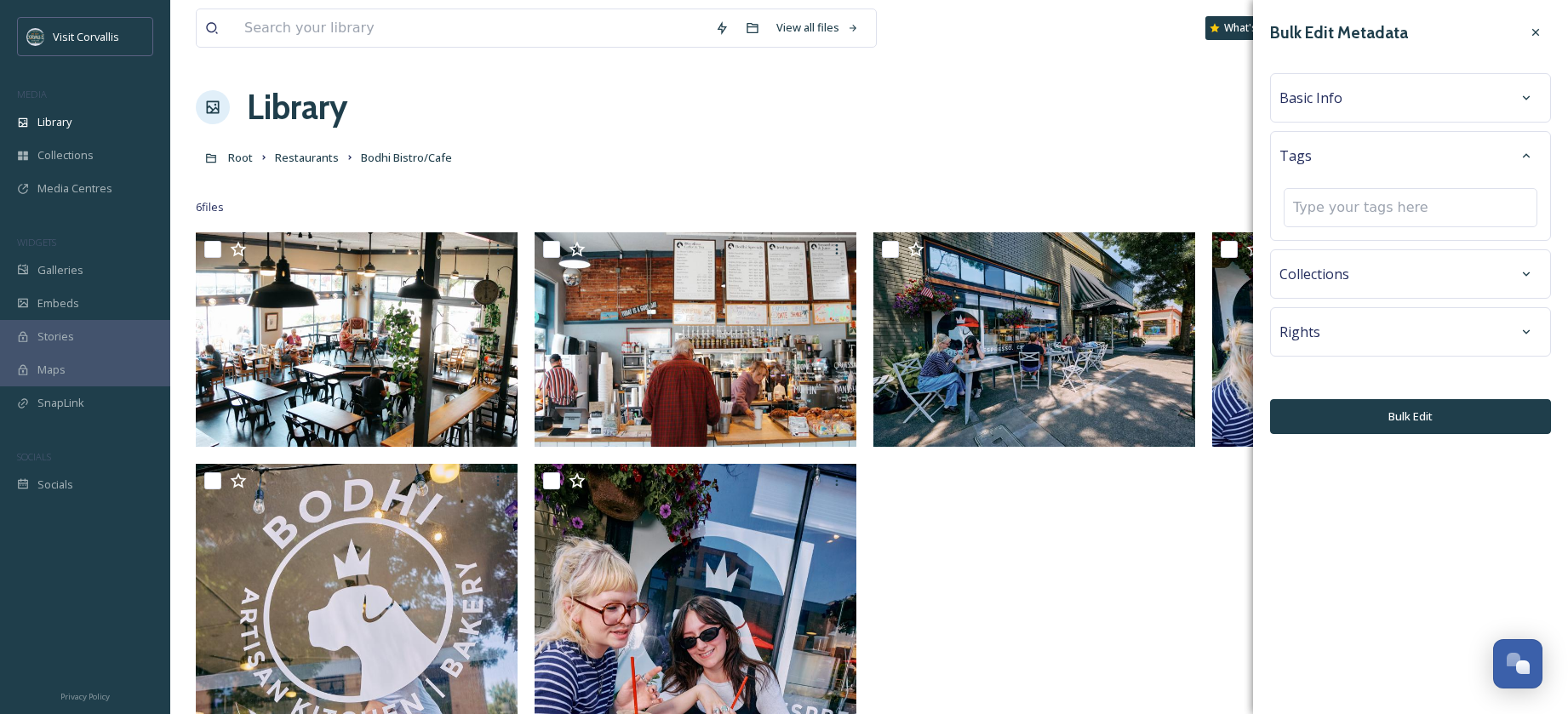
click at [1313, 119] on div "Basic Info" at bounding box center [1411, 97] width 281 height 49
click at [1314, 101] on span "Basic Info" at bounding box center [1310, 97] width 63 height 20
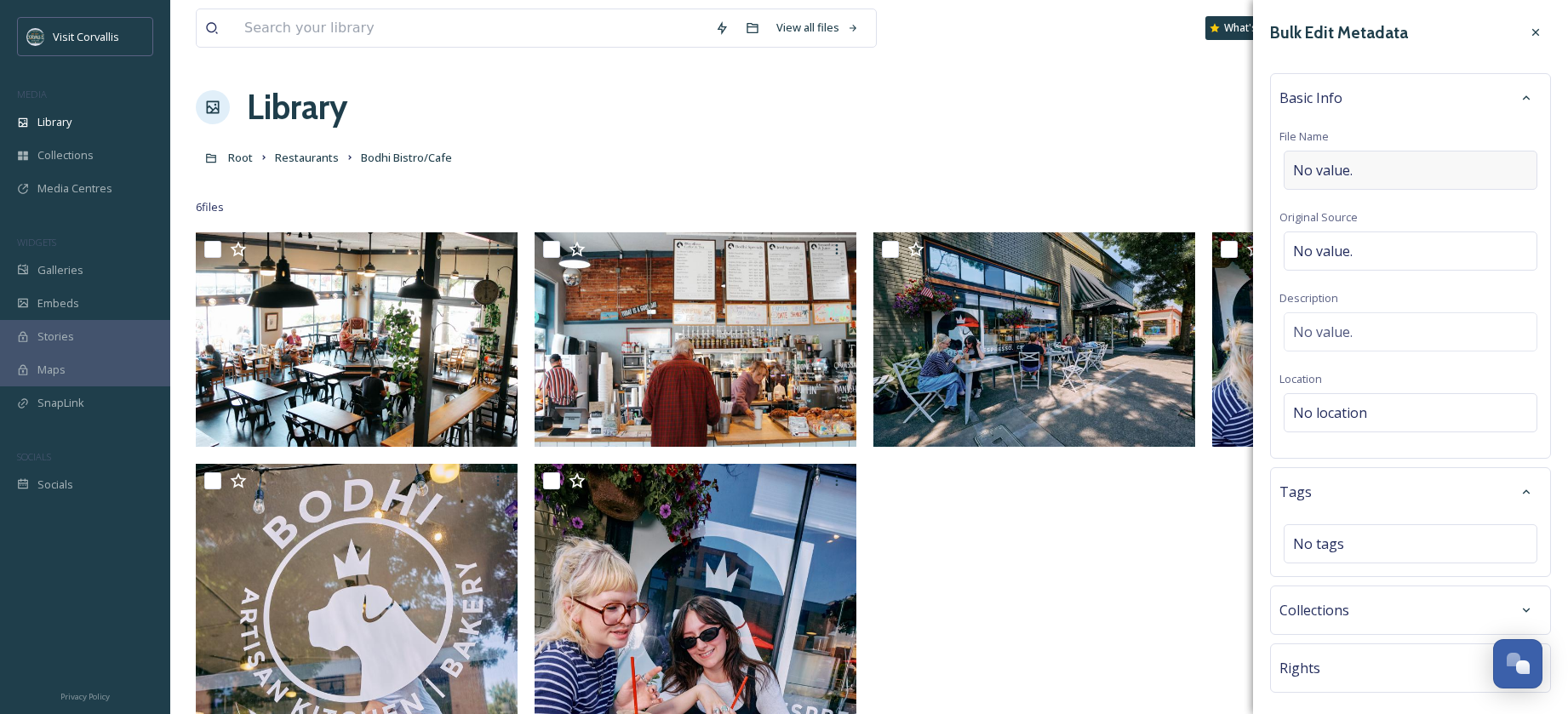
click at [1322, 162] on span "No value." at bounding box center [1322, 170] width 60 height 20
drag, startPoint x: 1333, startPoint y: 172, endPoint x: 1578, endPoint y: 183, distance: 245.2
click at [1541, 183] on input "Bohdi-1stStreetLocation-[GEOGRAPHIC_DATA]-[GEOGRAPHIC_DATA]-CreditRequired-DoNo…" at bounding box center [1410, 170] width 262 height 40
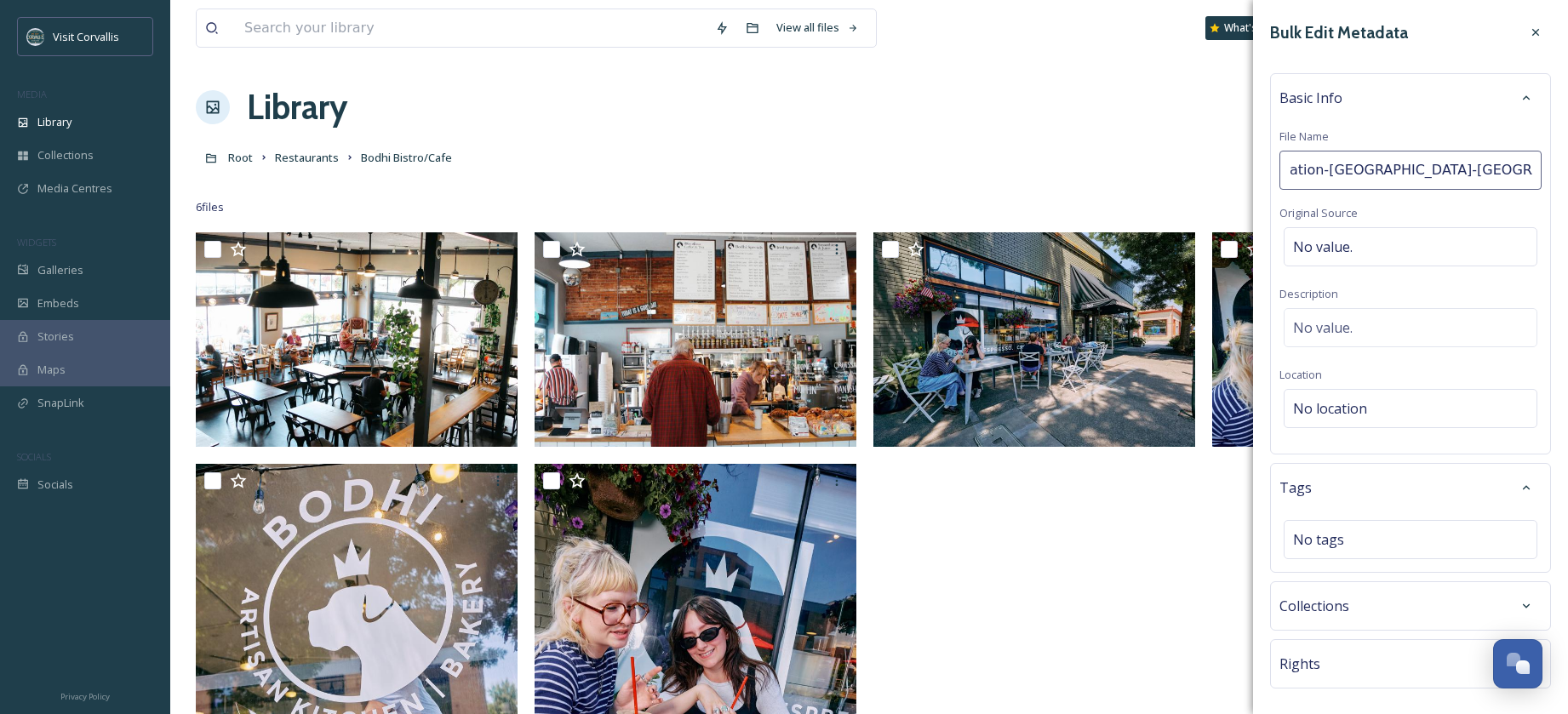
click at [1435, 165] on input "Bohdi-1stStreetLocation-[GEOGRAPHIC_DATA]-[GEOGRAPHIC_DATA]" at bounding box center [1410, 170] width 262 height 40
drag, startPoint x: 1389, startPoint y: 172, endPoint x: 1376, endPoint y: 172, distance: 13.0
click at [1389, 172] on input "Bohdi-1stStreetLocation-[GEOGRAPHIC_DATA] MicheleColomb" at bounding box center [1410, 170] width 262 height 40
click at [1492, 169] on input "Bohdi-1stStreetLocation-[GEOGRAPHIC_DATA] [US_STATE] MicheleColomb" at bounding box center [1410, 170] width 262 height 40
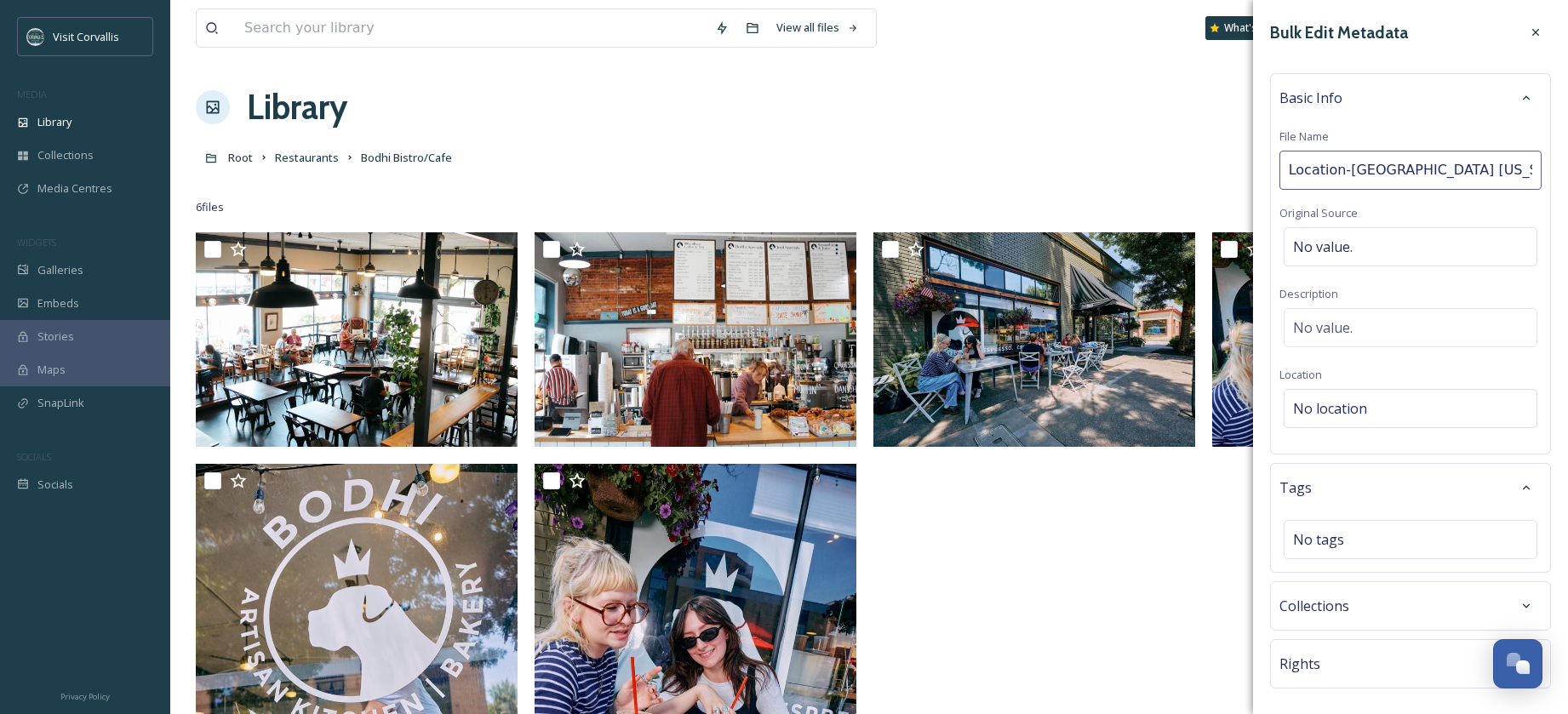
click at [1339, 171] on input "Bohdi-1stStreetLocation-[GEOGRAPHIC_DATA] [US_STATE] [PERSON_NAME]" at bounding box center [1410, 170] width 262 height 40
click at [1386, 172] on input "Bohdi-1stStreetLocation [GEOGRAPHIC_DATA] [US_STATE] [PERSON_NAME]" at bounding box center [1410, 170] width 262 height 40
click at [1350, 169] on input "Bohdi-1stStreet Location [GEOGRAPHIC_DATA] [US_STATE] [PERSON_NAME]" at bounding box center [1410, 170] width 262 height 40
click at [1327, 169] on input "Bohdi-1st Street Location [GEOGRAPHIC_DATA] [US_STATE] [PERSON_NAME]" at bounding box center [1410, 170] width 262 height 40
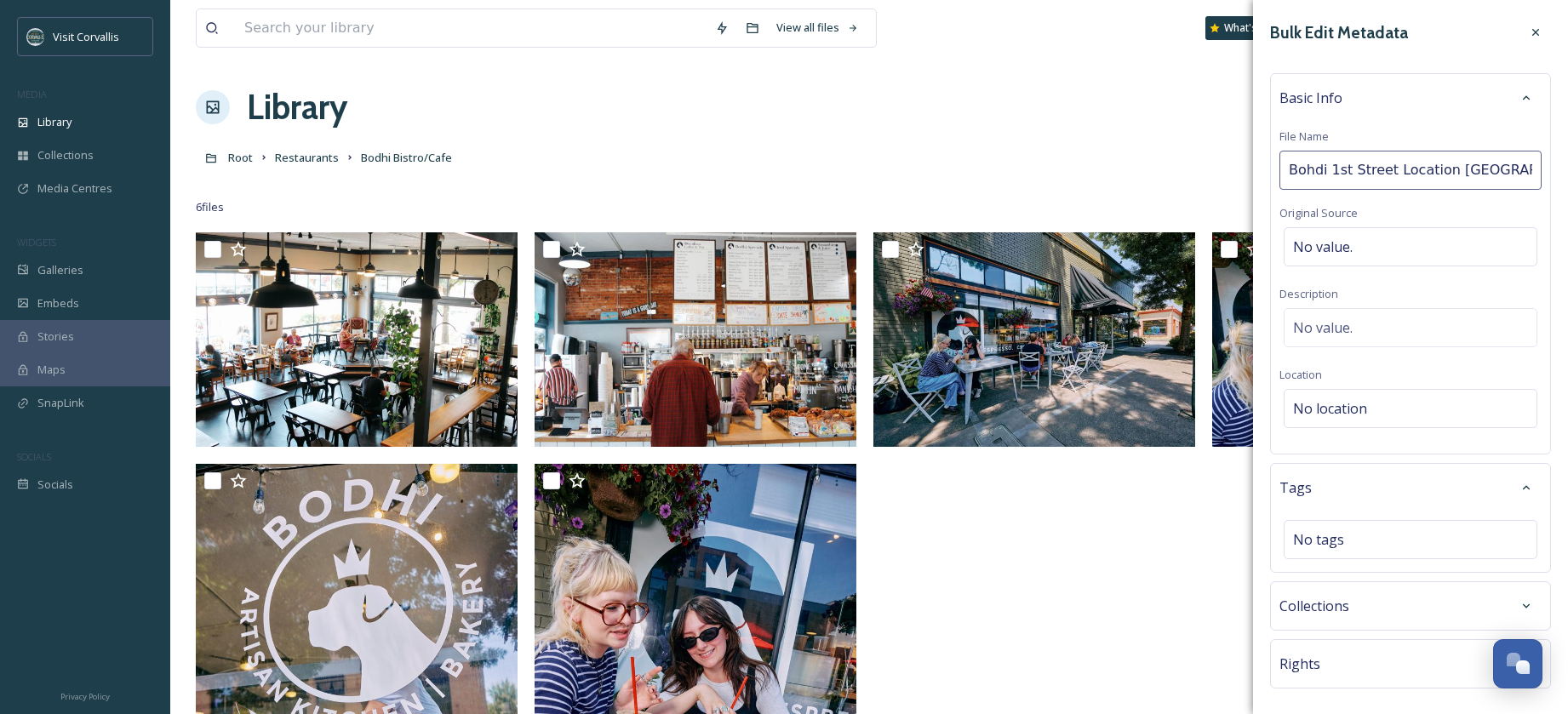
click at [1313, 172] on input "Bohdi 1st Street Location [GEOGRAPHIC_DATA] [US_STATE] [PERSON_NAME]" at bounding box center [1410, 170] width 262 height 40
type input "[GEOGRAPHIC_DATA] Location [GEOGRAPHIC_DATA] [US_STATE] [PERSON_NAME]"
click at [1380, 326] on div "Basic Info File Name [GEOGRAPHIC_DATA] Location [GEOGRAPHIC_DATA] [US_STATE] [P…" at bounding box center [1411, 264] width 281 height 382
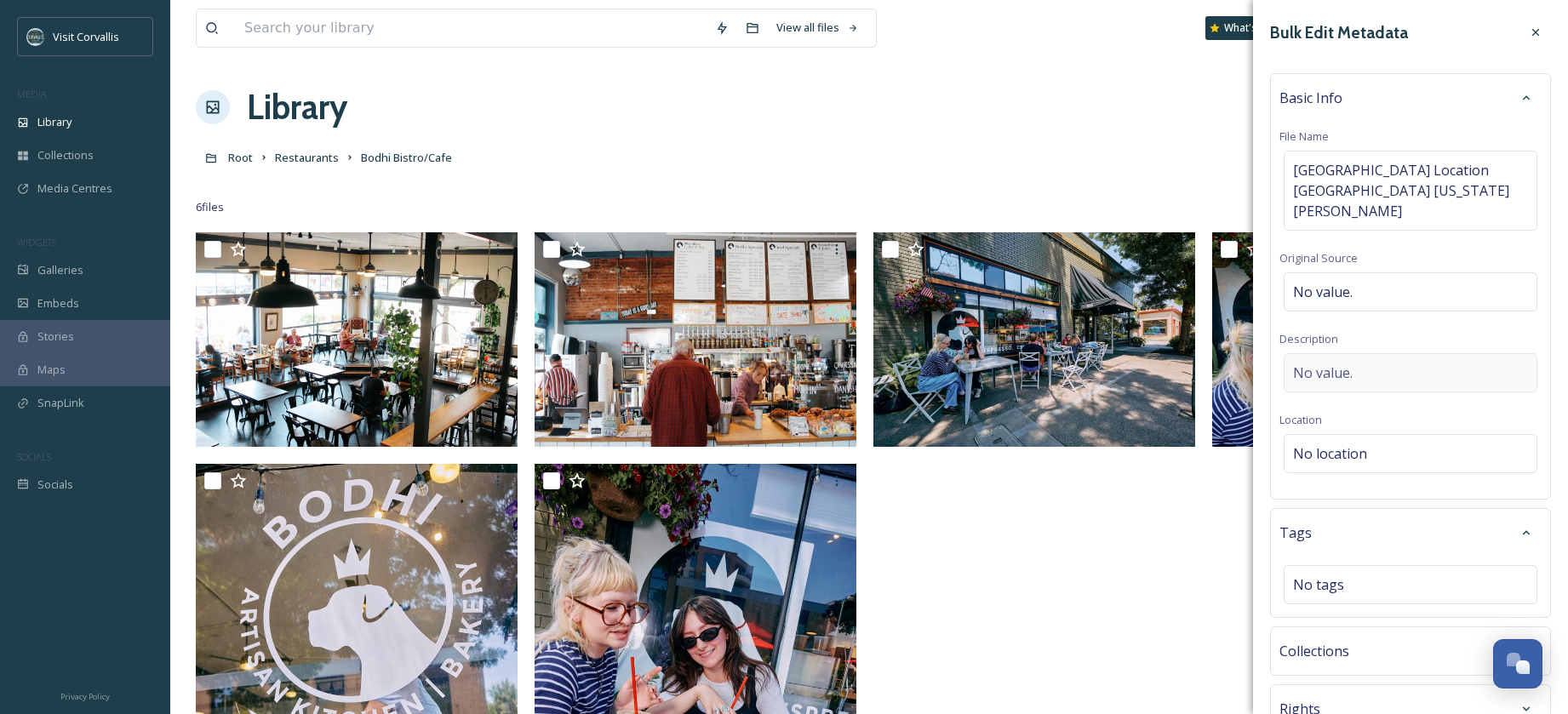
click at [1324, 354] on div "No value." at bounding box center [1410, 373] width 253 height 40
click at [1320, 354] on textarea at bounding box center [1410, 424] width 262 height 142
paste textarea "Bohdi-1stStreetLocation-[GEOGRAPHIC_DATA]-[GEOGRAPHIC_DATA]-CreditRequired-DoNo…"
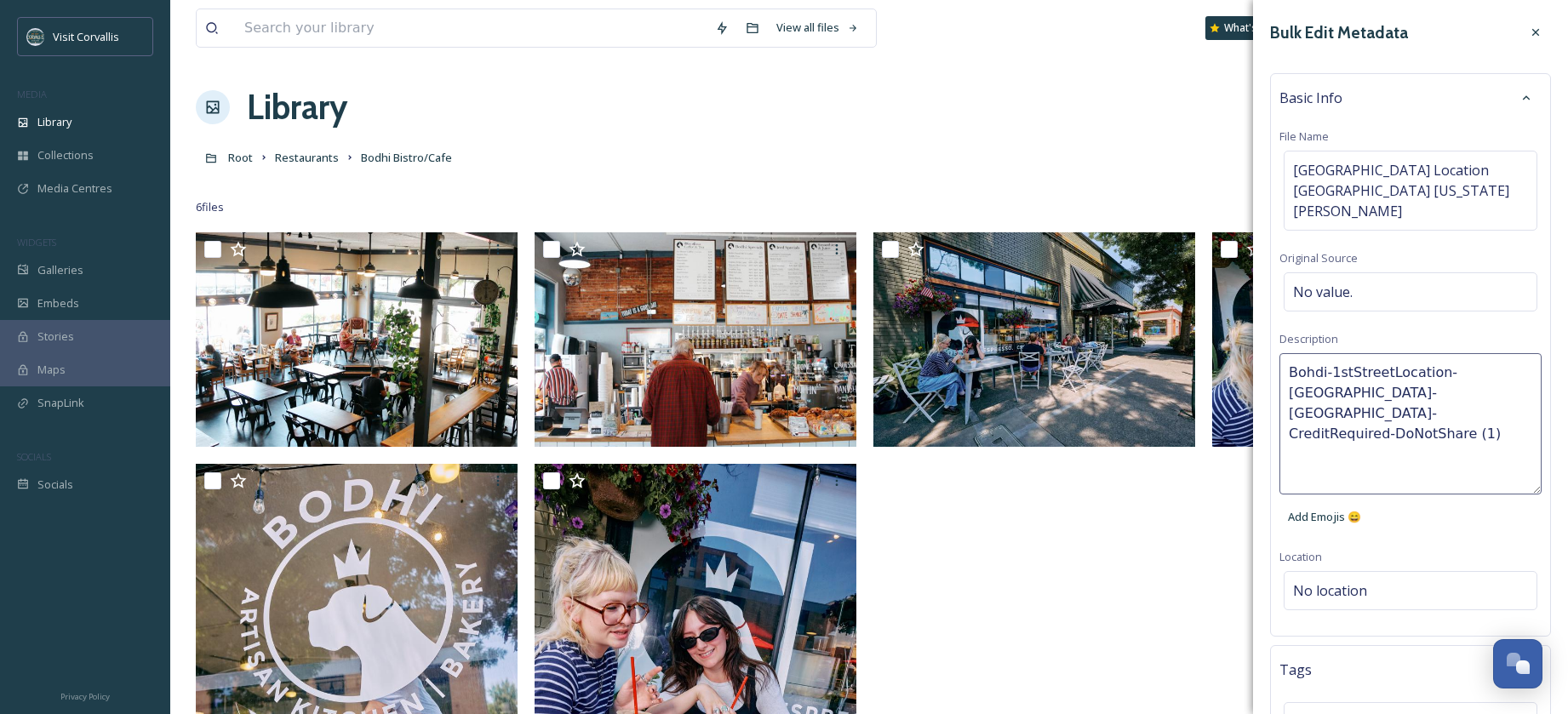
drag, startPoint x: 1328, startPoint y: 352, endPoint x: 1308, endPoint y: 351, distance: 20.0
click at [1308, 354] on textarea "Bohdi-1stStreetLocation-[GEOGRAPHIC_DATA]-[GEOGRAPHIC_DATA]-CreditRequired-DoNo…" at bounding box center [1410, 424] width 262 height 142
drag, startPoint x: 1502, startPoint y: 397, endPoint x: 1384, endPoint y: 393, distance: 118.1
click at [1384, 393] on textarea "[DEMOGRAPHIC_DATA] 1stStreetLocation-[GEOGRAPHIC_DATA]-ByMicheleColomb-CreditRe…" at bounding box center [1410, 424] width 262 height 142
click at [1396, 374] on textarea "[DEMOGRAPHIC_DATA] 1stStreetLocation-[GEOGRAPHIC_DATA]-ByMicheleColomb-CreditRe…" at bounding box center [1410, 424] width 262 height 142
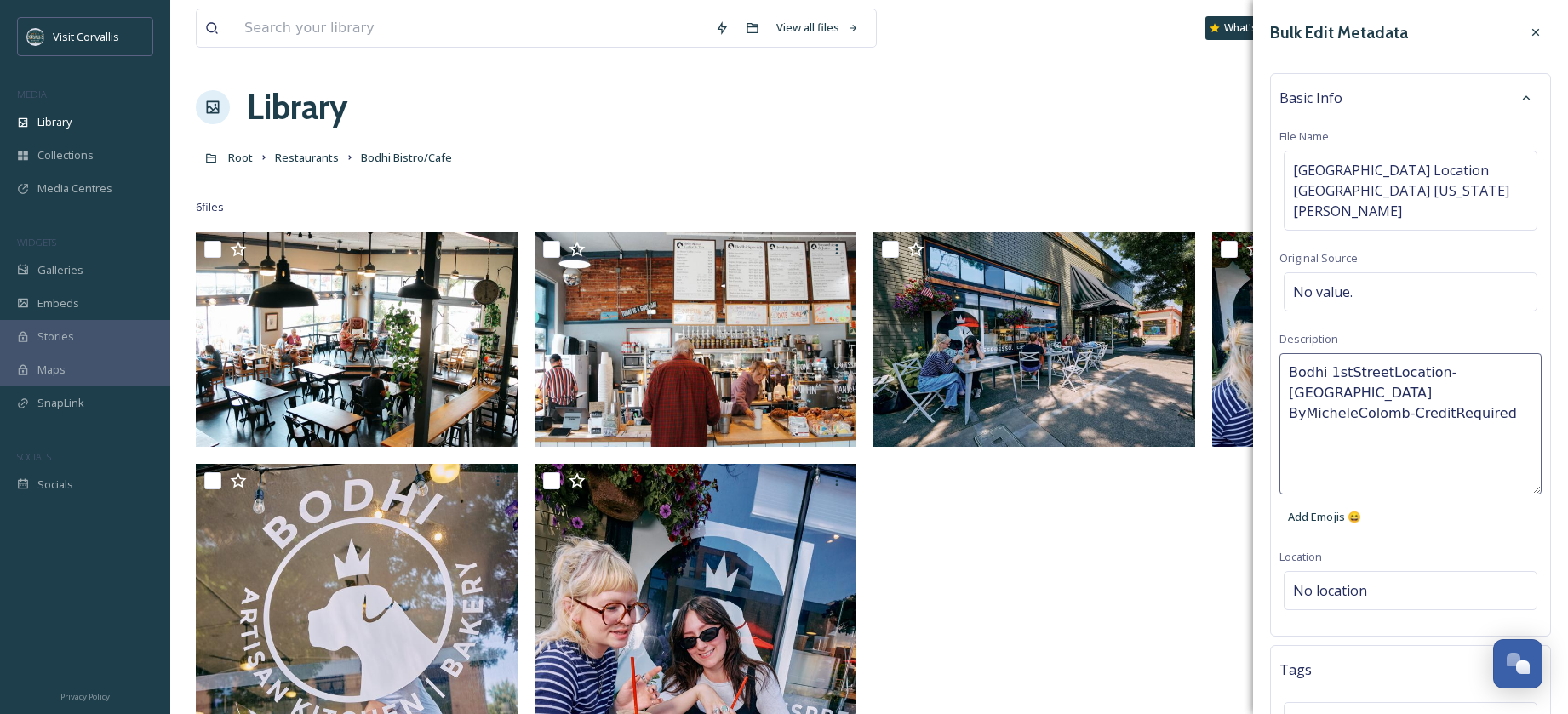
click at [1307, 392] on textarea "Bodhi 1stStreetLocation-[GEOGRAPHIC_DATA] ByMicheleColomb-CreditRequired" at bounding box center [1410, 424] width 262 height 142
click at [1292, 394] on textarea "Bodhi 1stStreetLocation-[GEOGRAPHIC_DATA] By [PERSON_NAME]-CreditRequired" at bounding box center [1410, 424] width 262 height 142
click at [1420, 396] on textarea "Bodhi 1stStreetLocation-[GEOGRAPHIC_DATA] Photo credit: MicheleColomb-CreditReq…" at bounding box center [1410, 424] width 262 height 142
drag, startPoint x: 1474, startPoint y: 396, endPoint x: 1482, endPoint y: 424, distance: 29.1
click at [1482, 424] on textarea "Bodhi 1stStreetLocation-[GEOGRAPHIC_DATA] Photo credit: [PERSON_NAME]-CreditReq…" at bounding box center [1410, 424] width 262 height 142
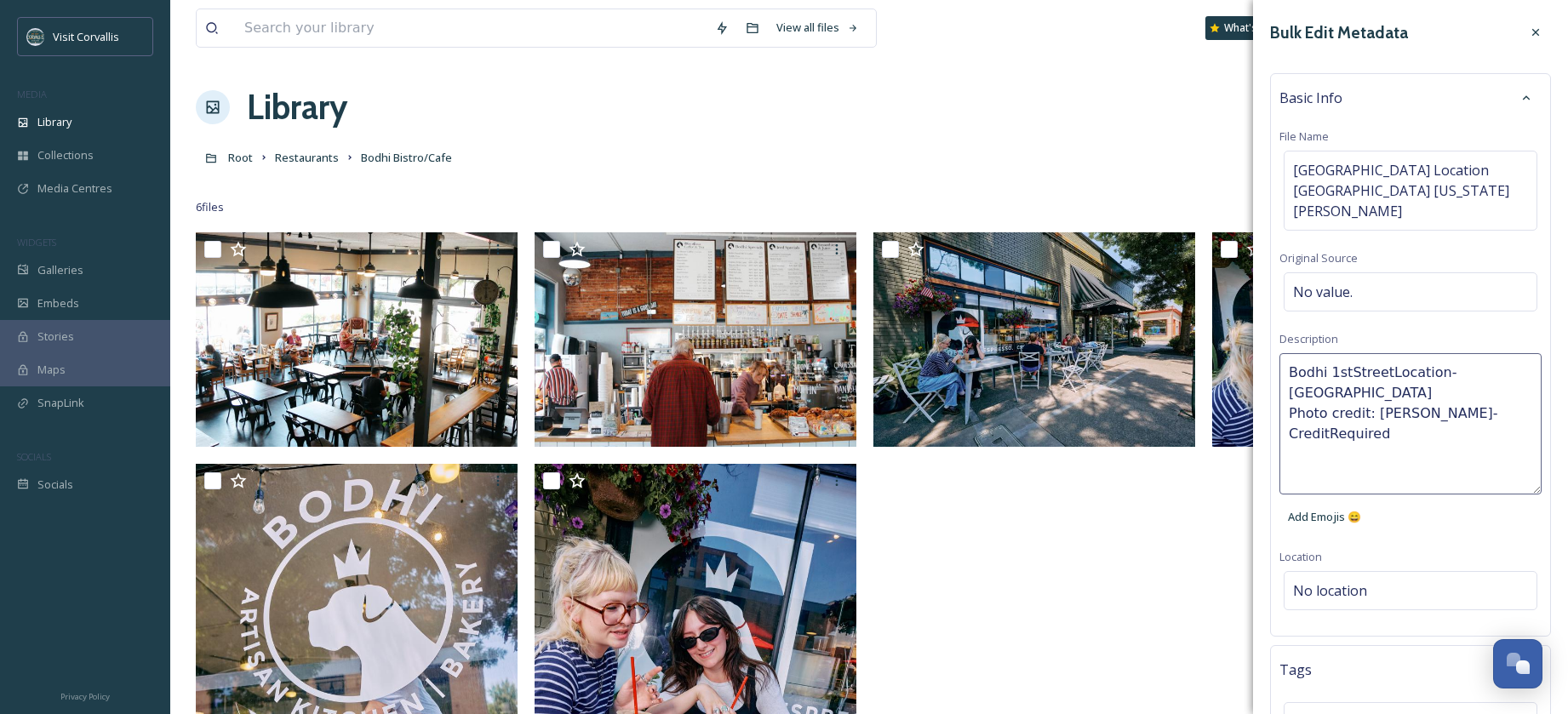
type textarea "Bodhi 1stStreetLocation-[GEOGRAPHIC_DATA] Photo credit: [PERSON_NAME]"
drag, startPoint x: 1477, startPoint y: 393, endPoint x: 1376, endPoint y: 393, distance: 101.0
click at [1377, 393] on textarea "Bodhi 1stStreetLocation-[GEOGRAPHIC_DATA] Photo credit: [PERSON_NAME]" at bounding box center [1410, 424] width 262 height 142
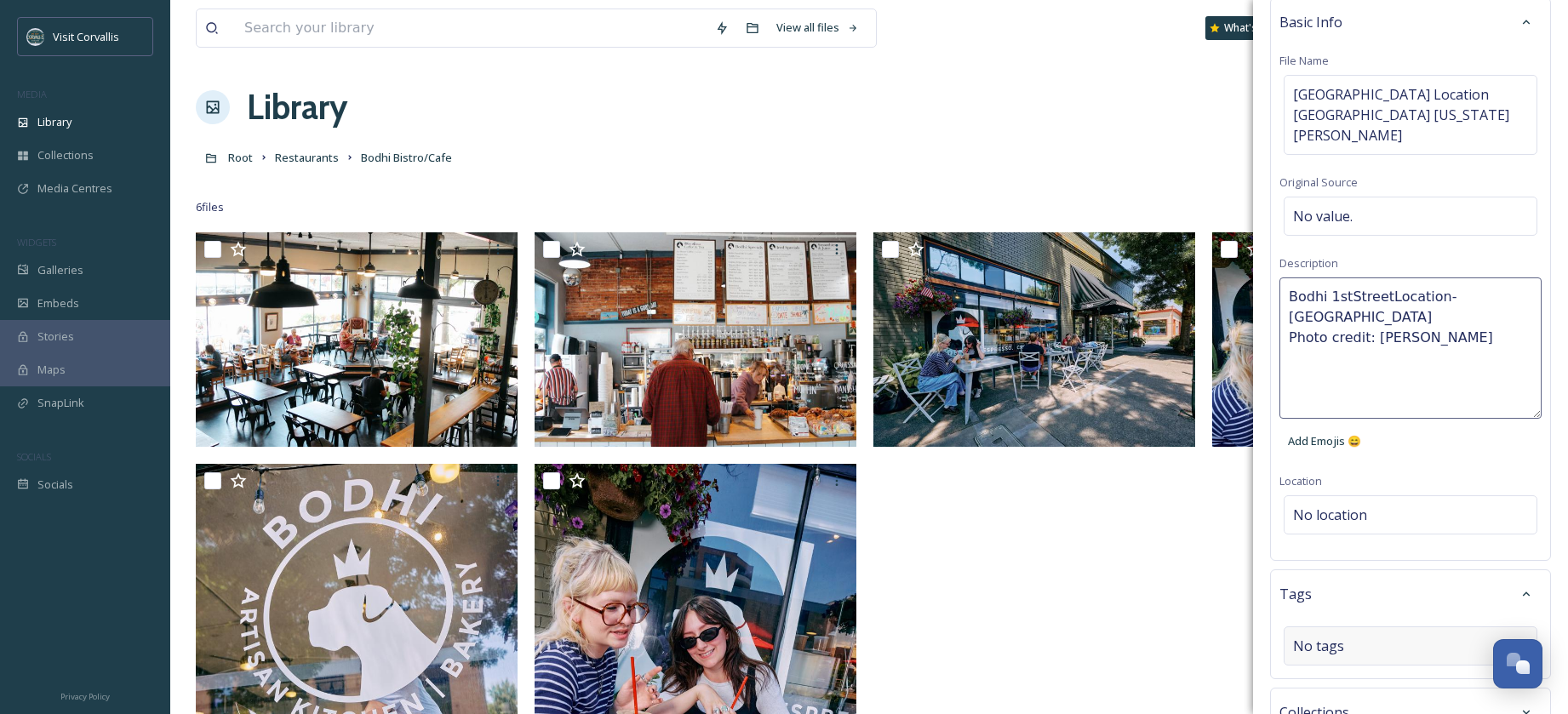
scroll to position [195, 0]
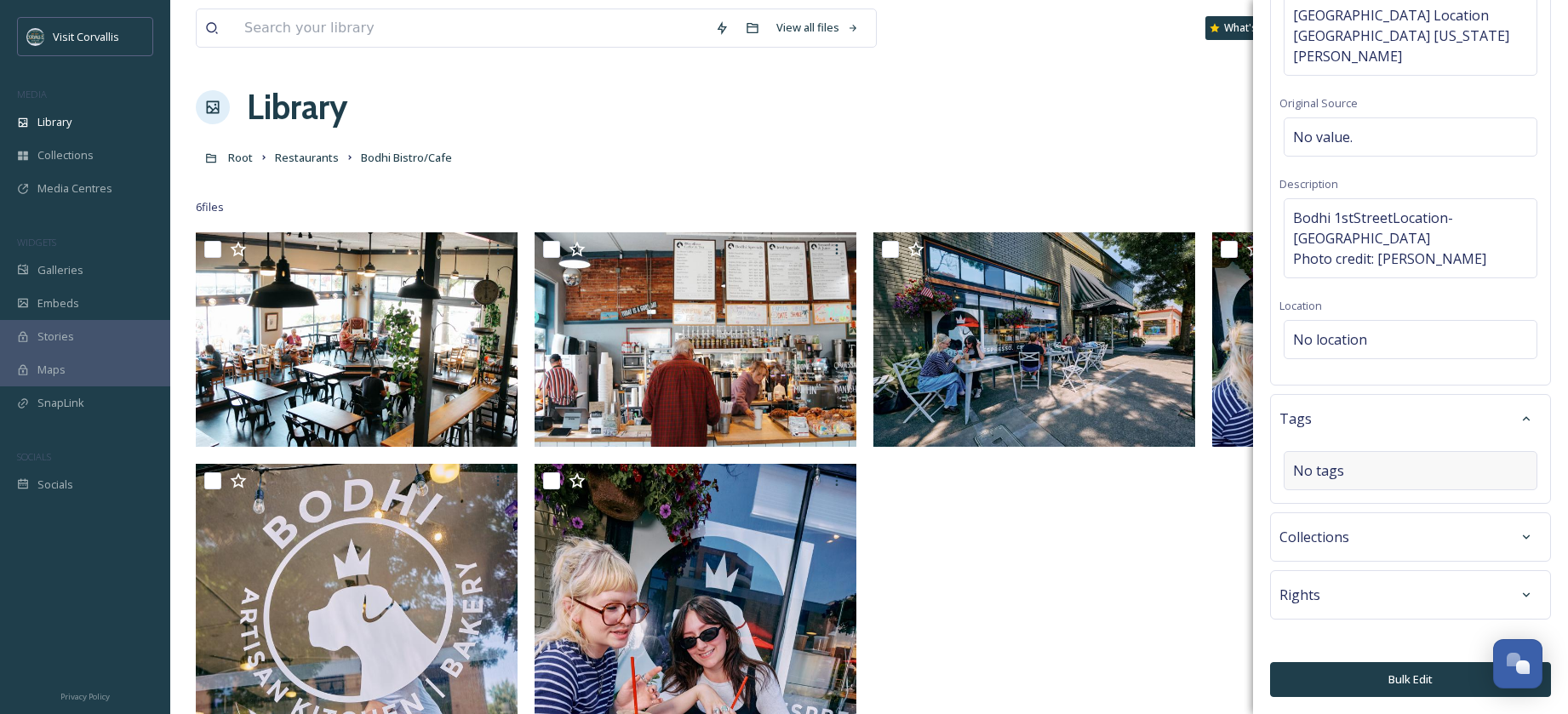
click at [1316, 516] on div "Bulk Edit Metadata Basic Info File Name Bodhi 1st Street Location [GEOGRAPHIC_D…" at bounding box center [1410, 279] width 315 height 869
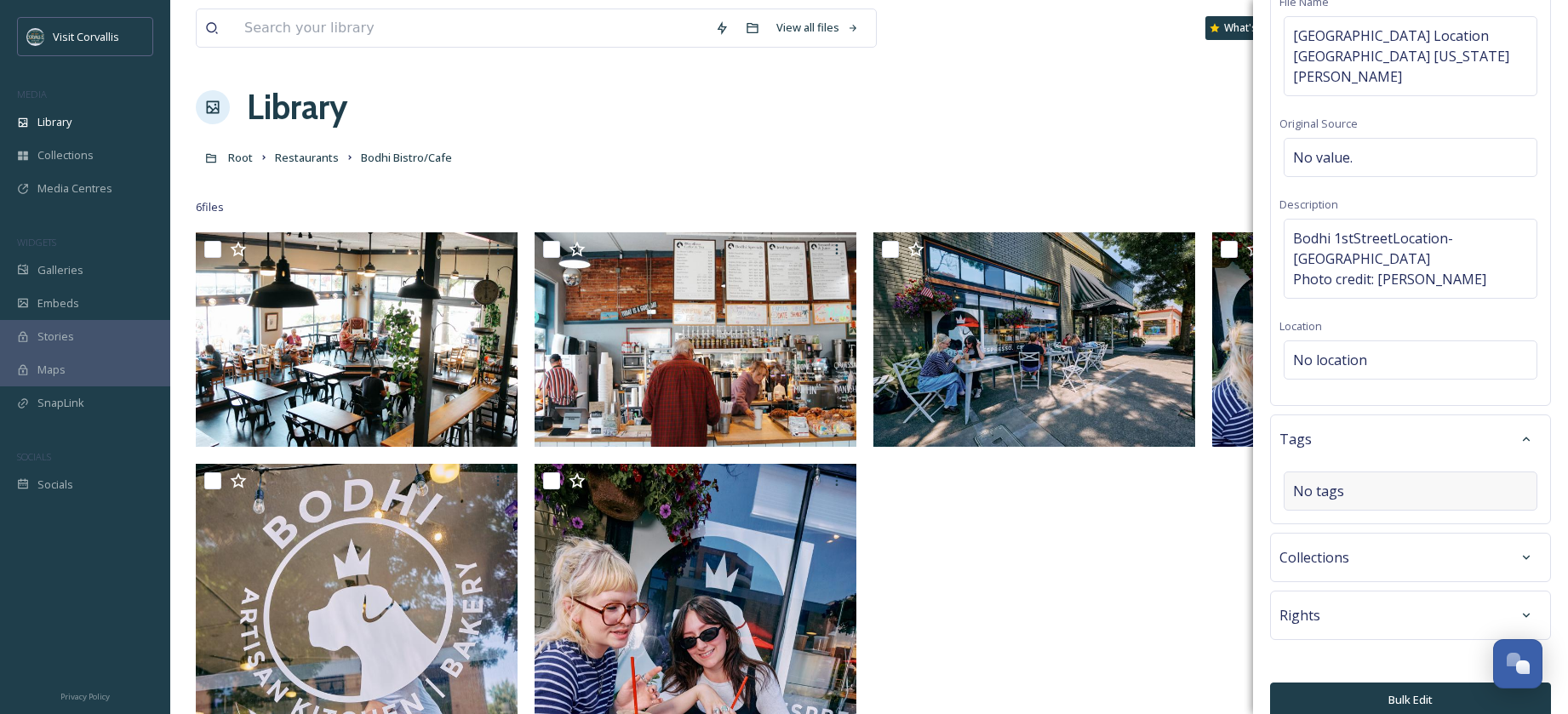
click at [1323, 481] on span "No tags" at bounding box center [1318, 490] width 51 height 20
type input "bakery"
click at [1338, 516] on div "bakery" at bounding box center [1410, 532] width 250 height 33
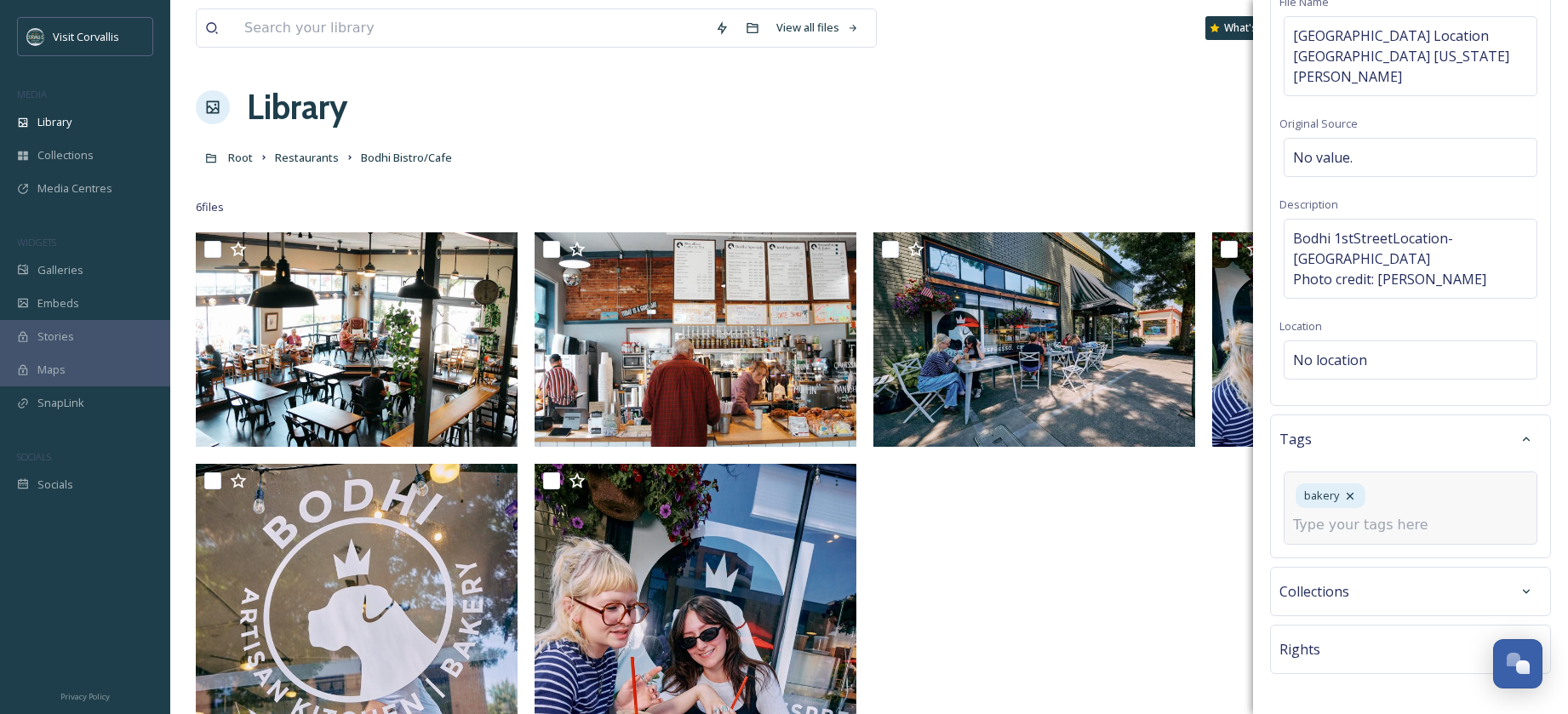
click at [1330, 516] on input at bounding box center [1377, 525] width 170 height 20
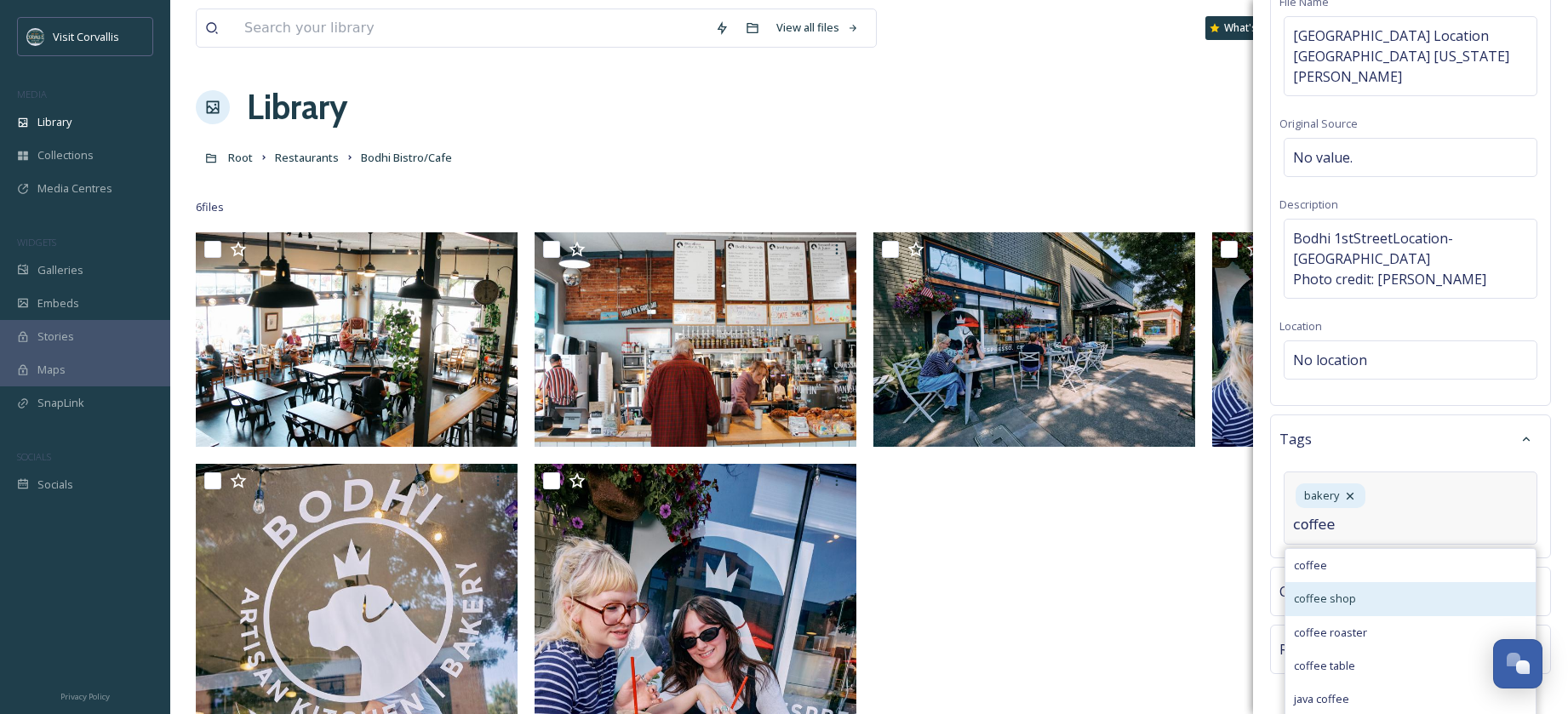
type input "coffee"
click at [1370, 582] on div "coffee shop" at bounding box center [1410, 598] width 250 height 33
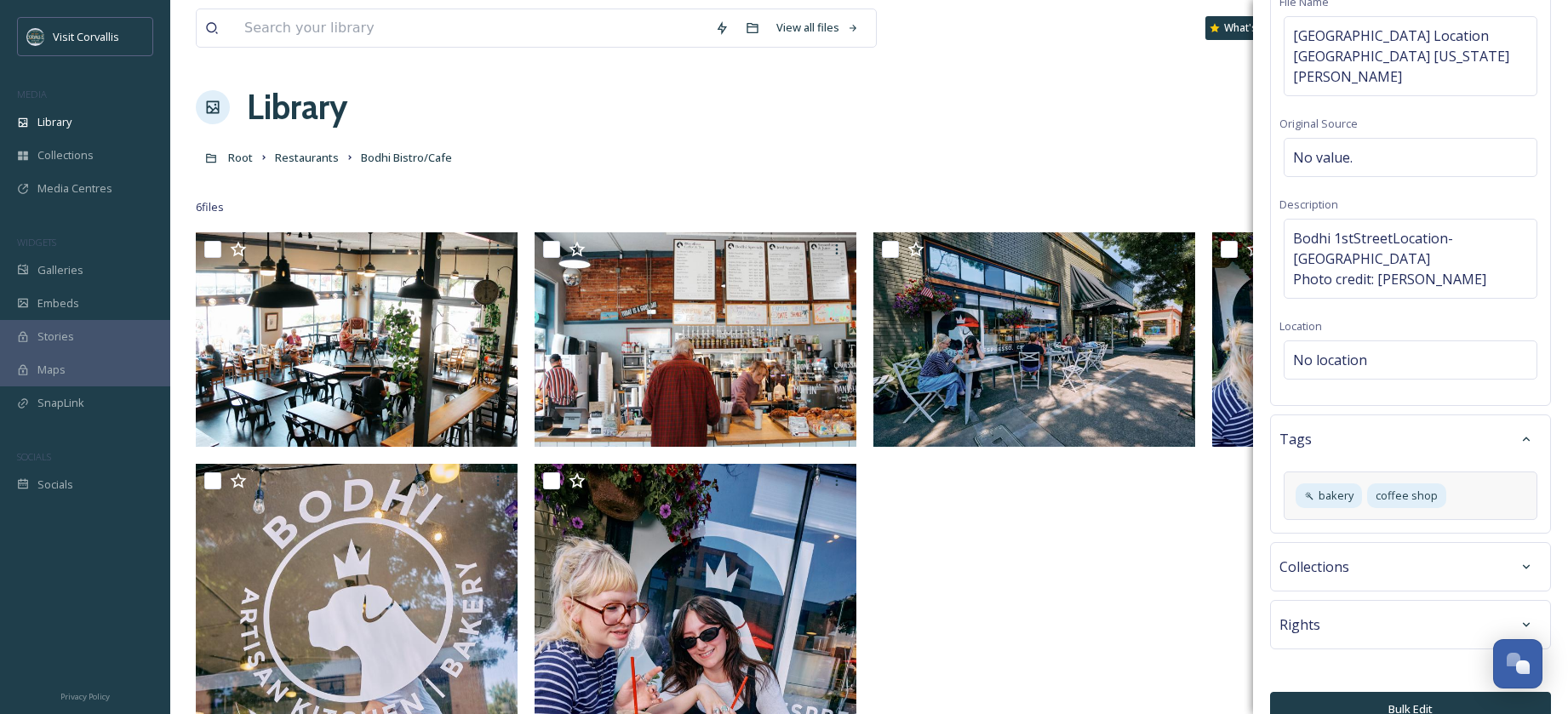
click at [1398, 628] on div "Rights" at bounding box center [1411, 624] width 281 height 49
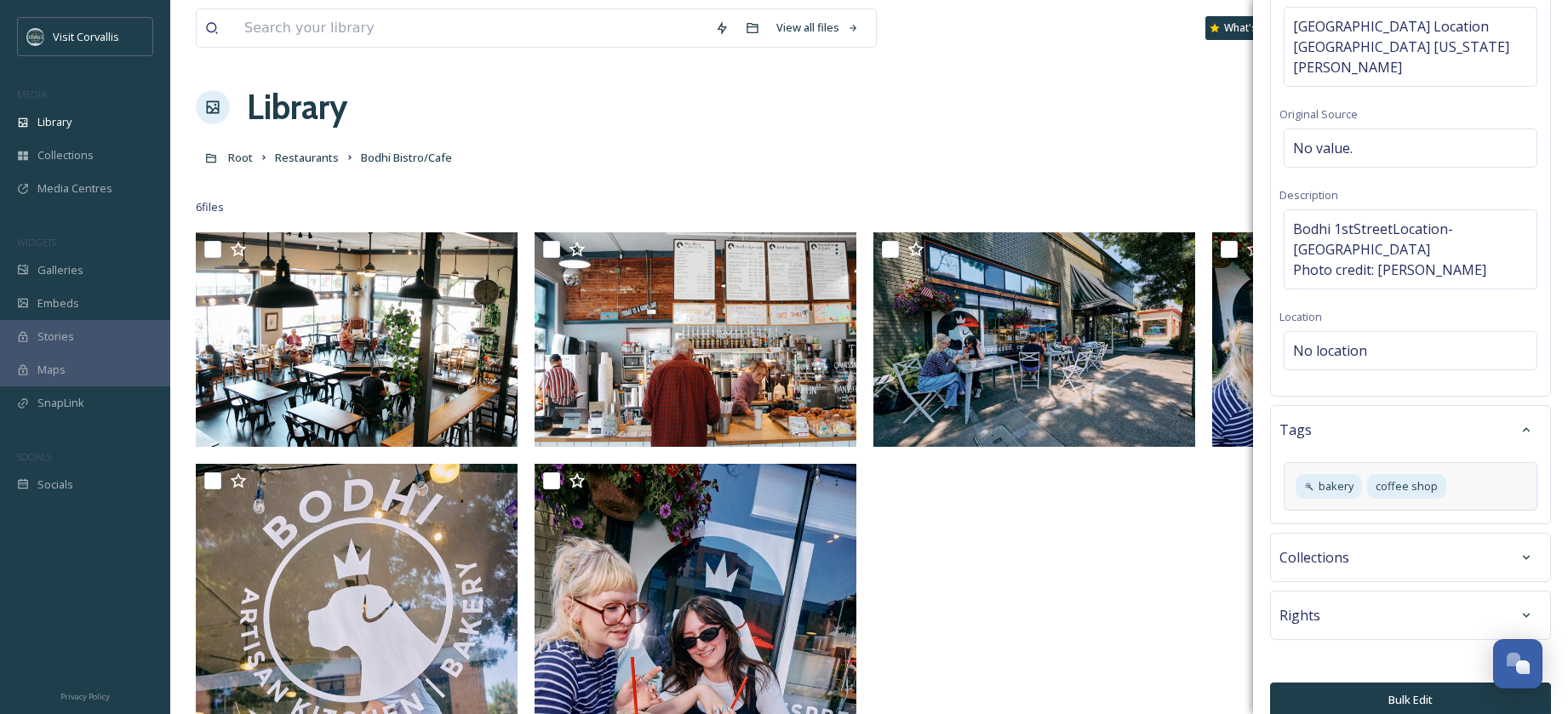
click at [1357, 600] on div "Rights" at bounding box center [1410, 616] width 262 height 31
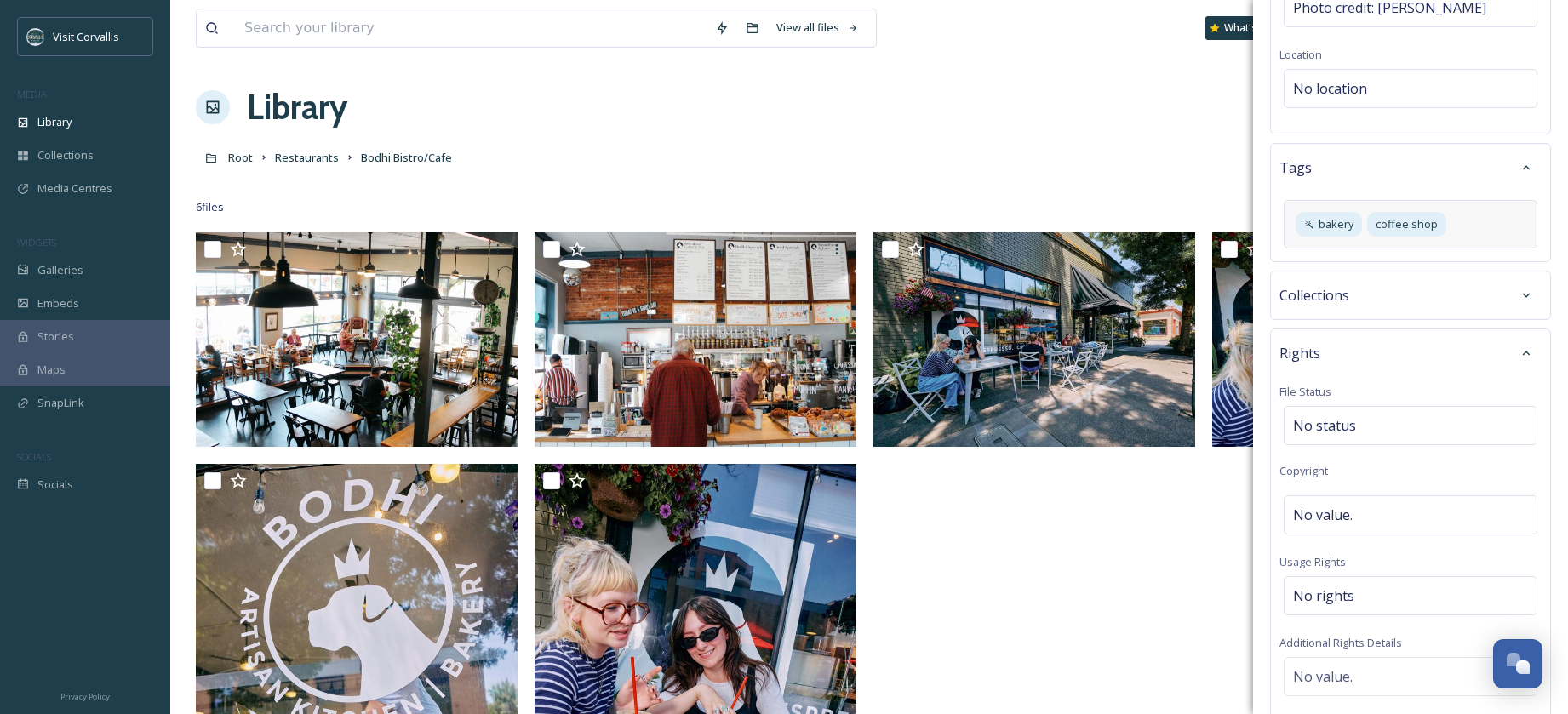
scroll to position [446, 0]
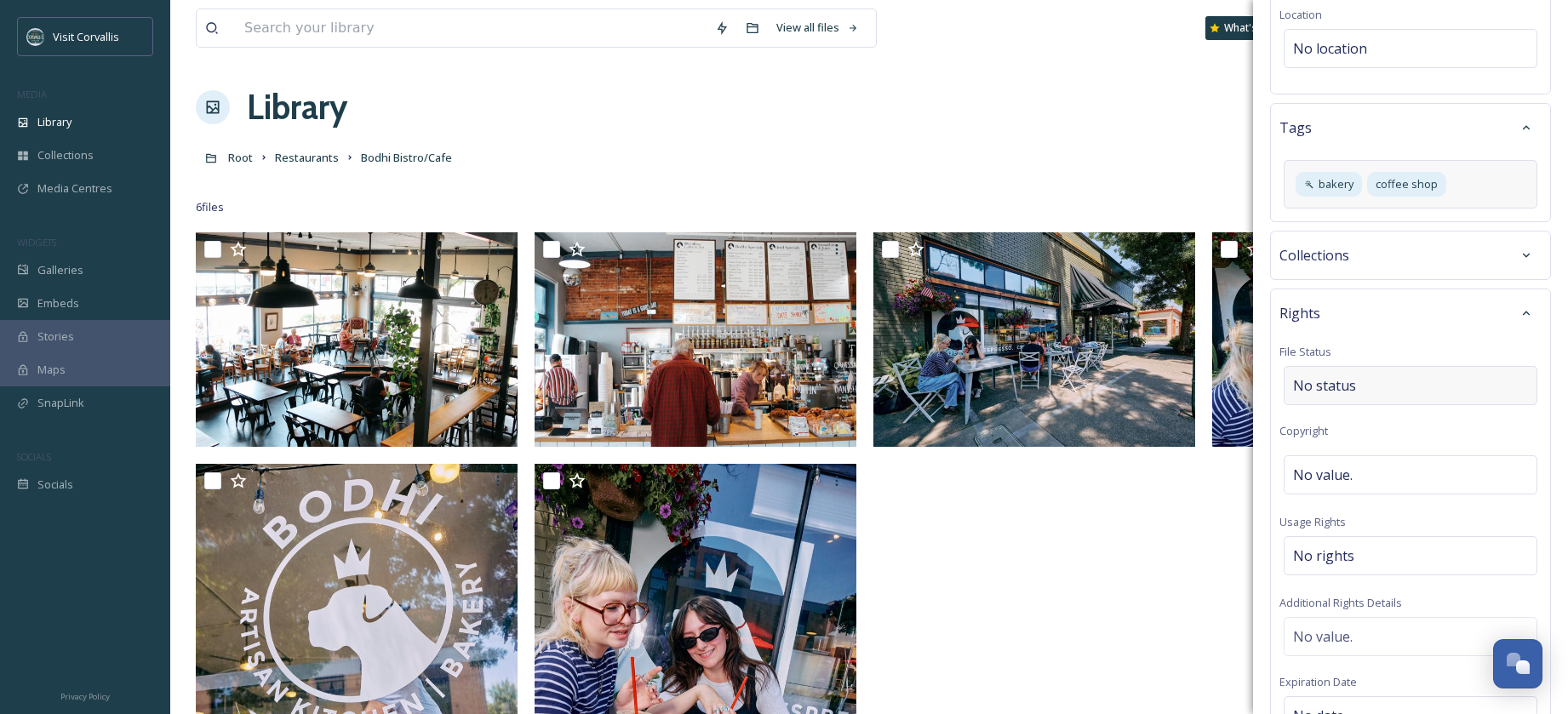
click at [1339, 376] on span "No status" at bounding box center [1323, 385] width 63 height 20
click at [1348, 465] on span "No value." at bounding box center [1322, 475] width 60 height 20
type input "[PERSON_NAME]"
click at [1330, 542] on span "No rights" at bounding box center [1323, 551] width 62 height 20
click at [1330, 542] on input at bounding box center [1382, 560] width 187 height 38
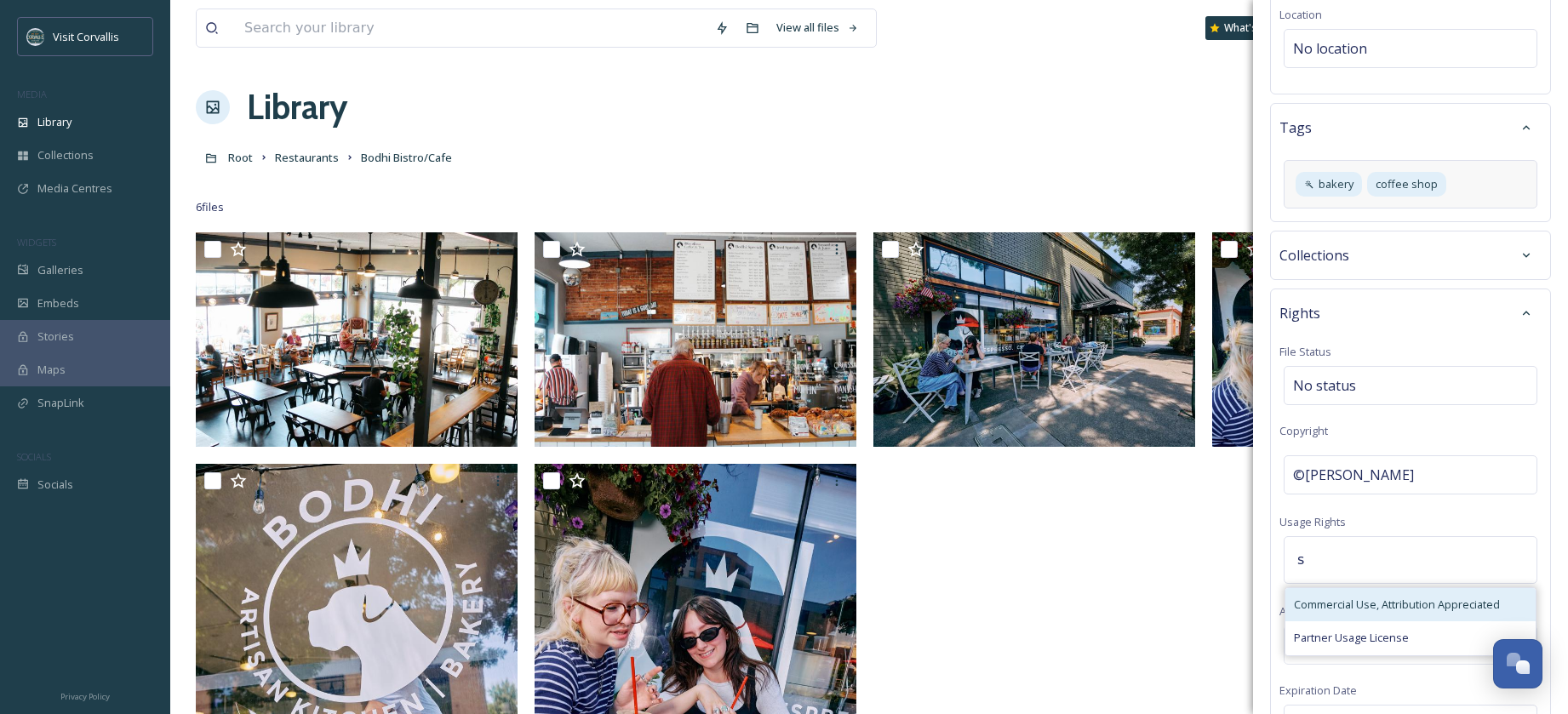
type input "s"
click at [1348, 596] on span "Commercial Use, Attribution Appreciated" at bounding box center [1397, 604] width 206 height 16
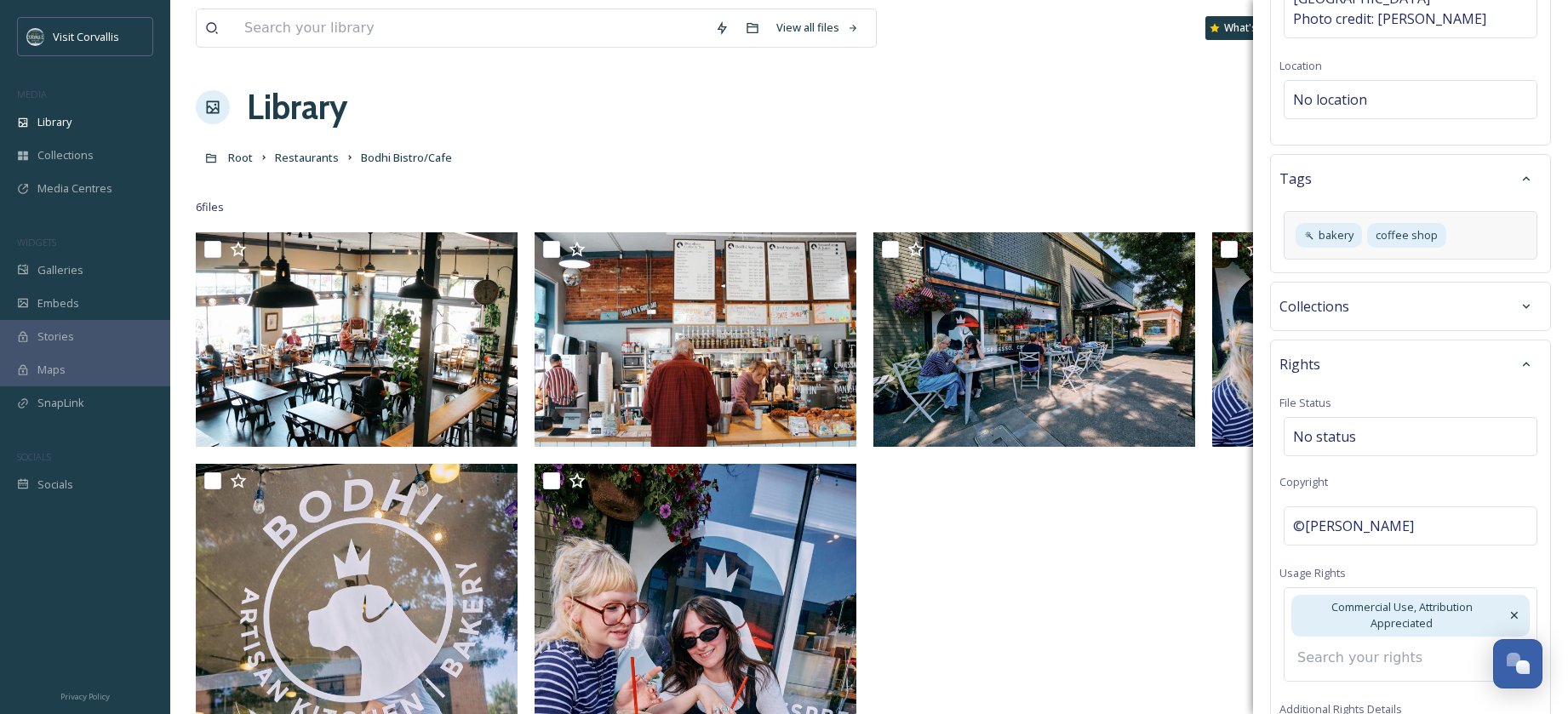
scroll to position [330, 0]
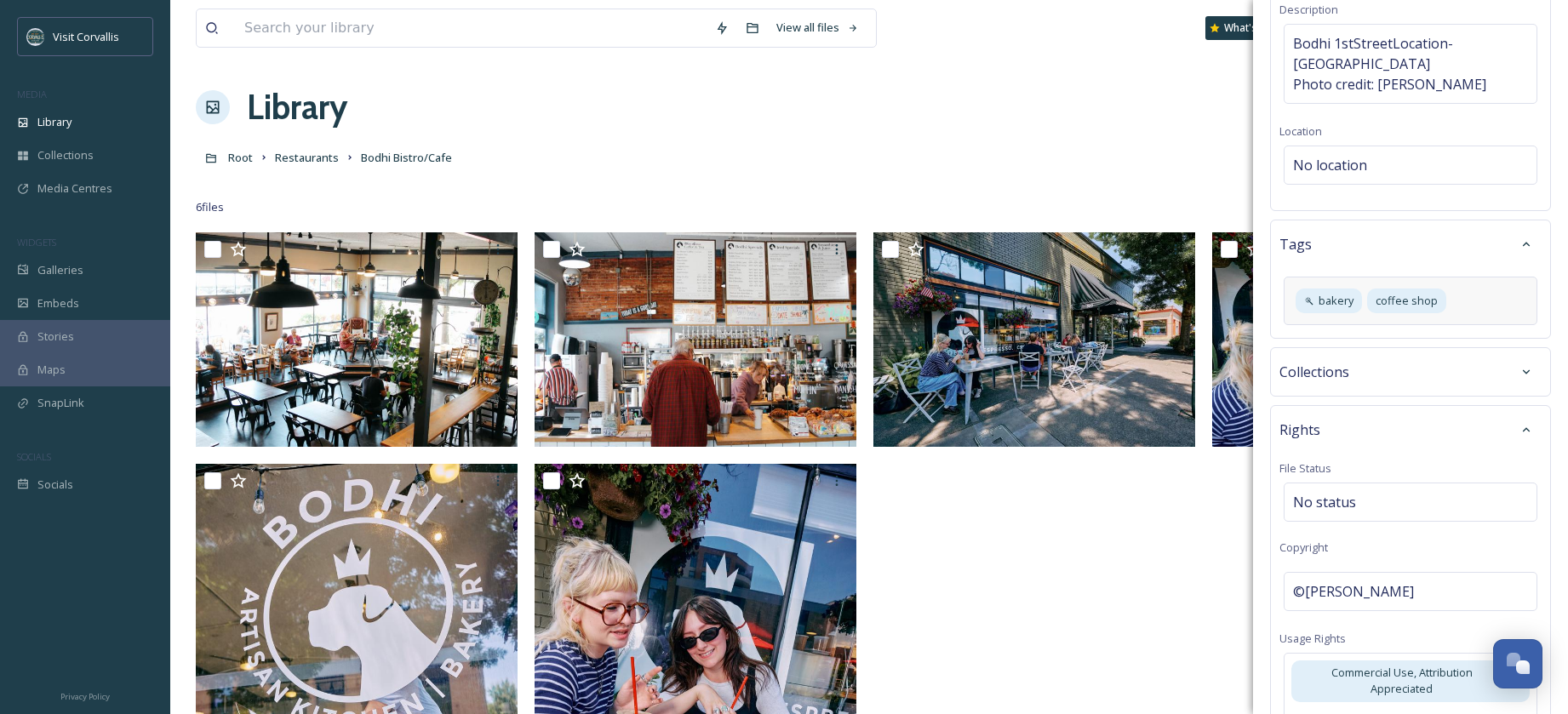
click at [1478, 282] on div "bakery coffee shop" at bounding box center [1410, 301] width 253 height 48
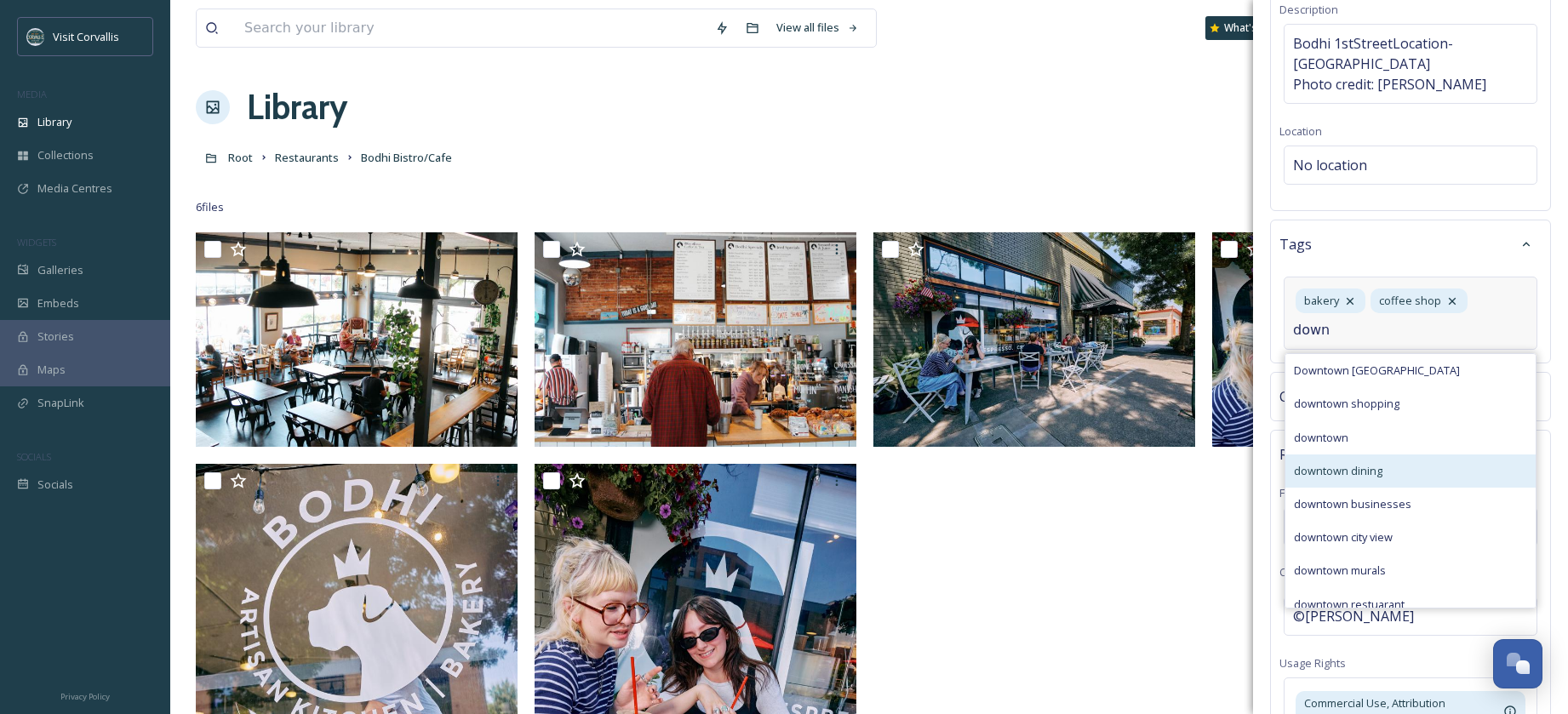
type input "down"
click at [1377, 463] on span "downtown dining" at bounding box center [1338, 471] width 89 height 16
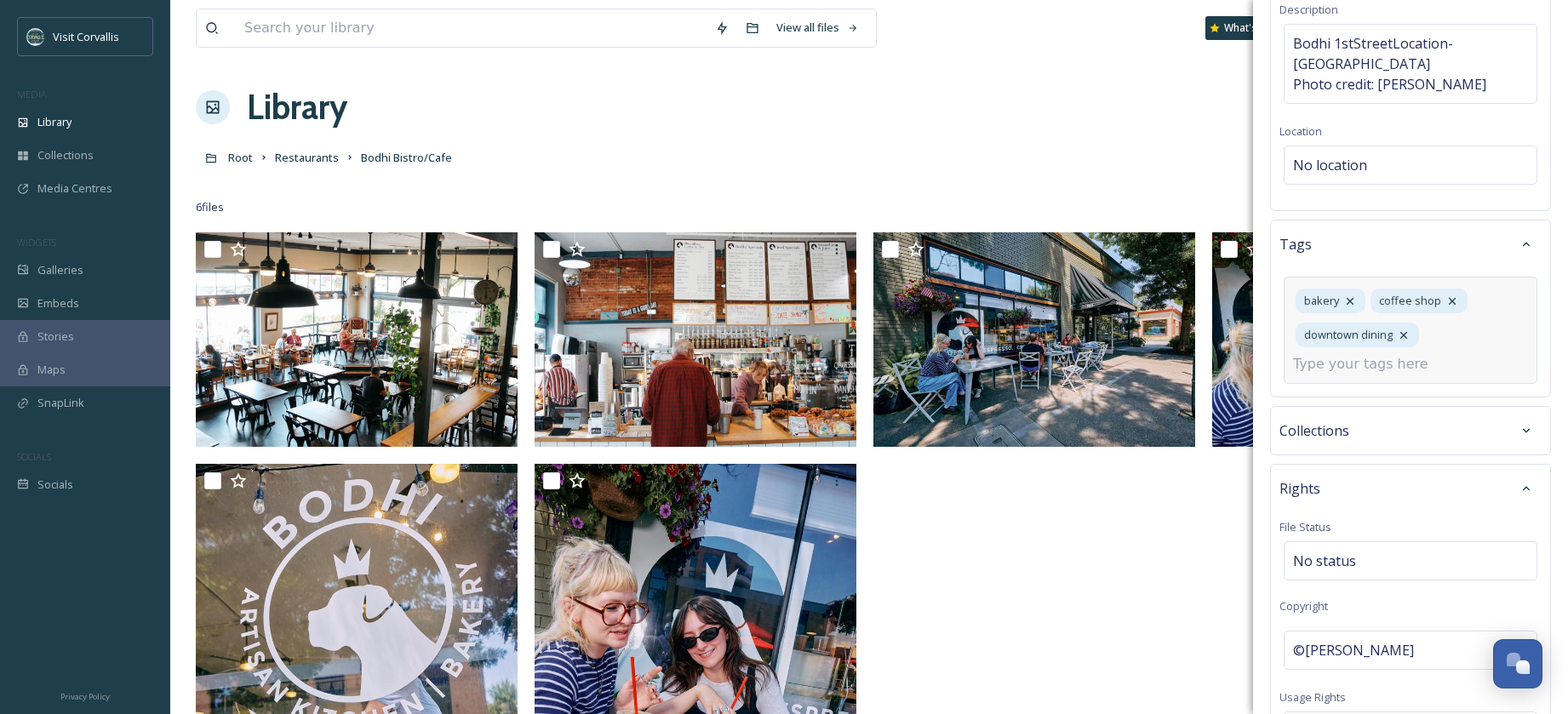
click at [1358, 355] on input at bounding box center [1377, 364] width 170 height 20
type input "outdoor"
click at [1366, 431] on span "Outdoor Dining" at bounding box center [1332, 438] width 78 height 16
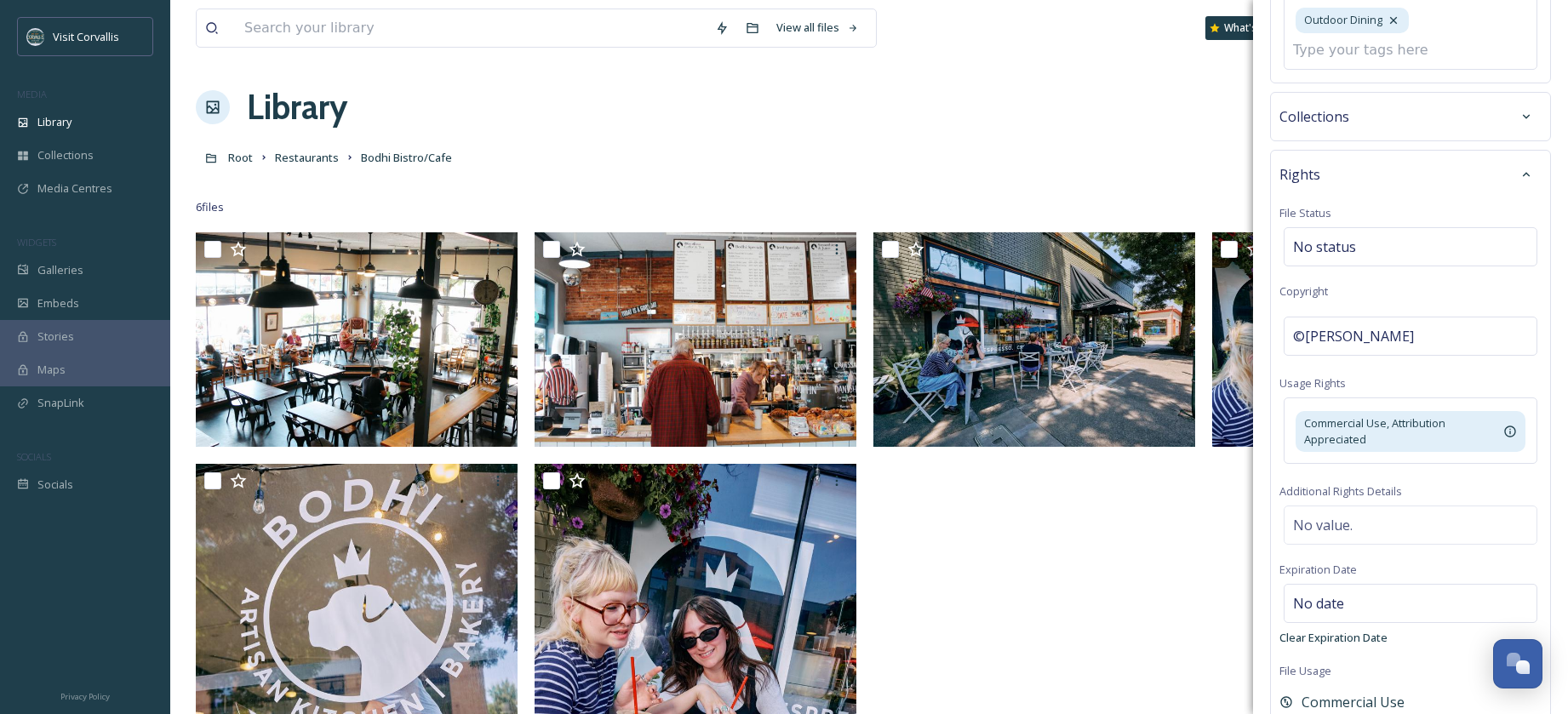
scroll to position [760, 0]
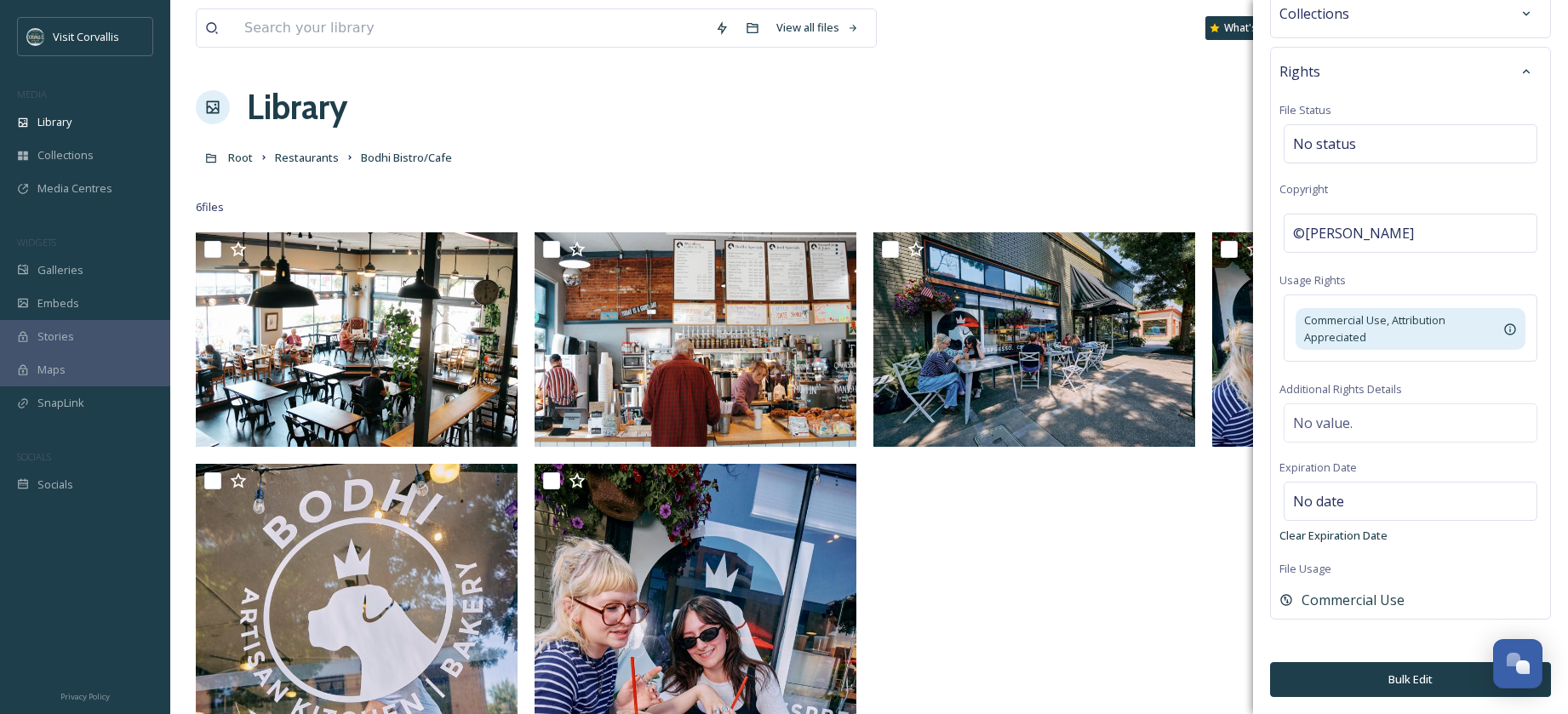
click at [1401, 673] on button "Bulk Edit" at bounding box center [1411, 680] width 281 height 35
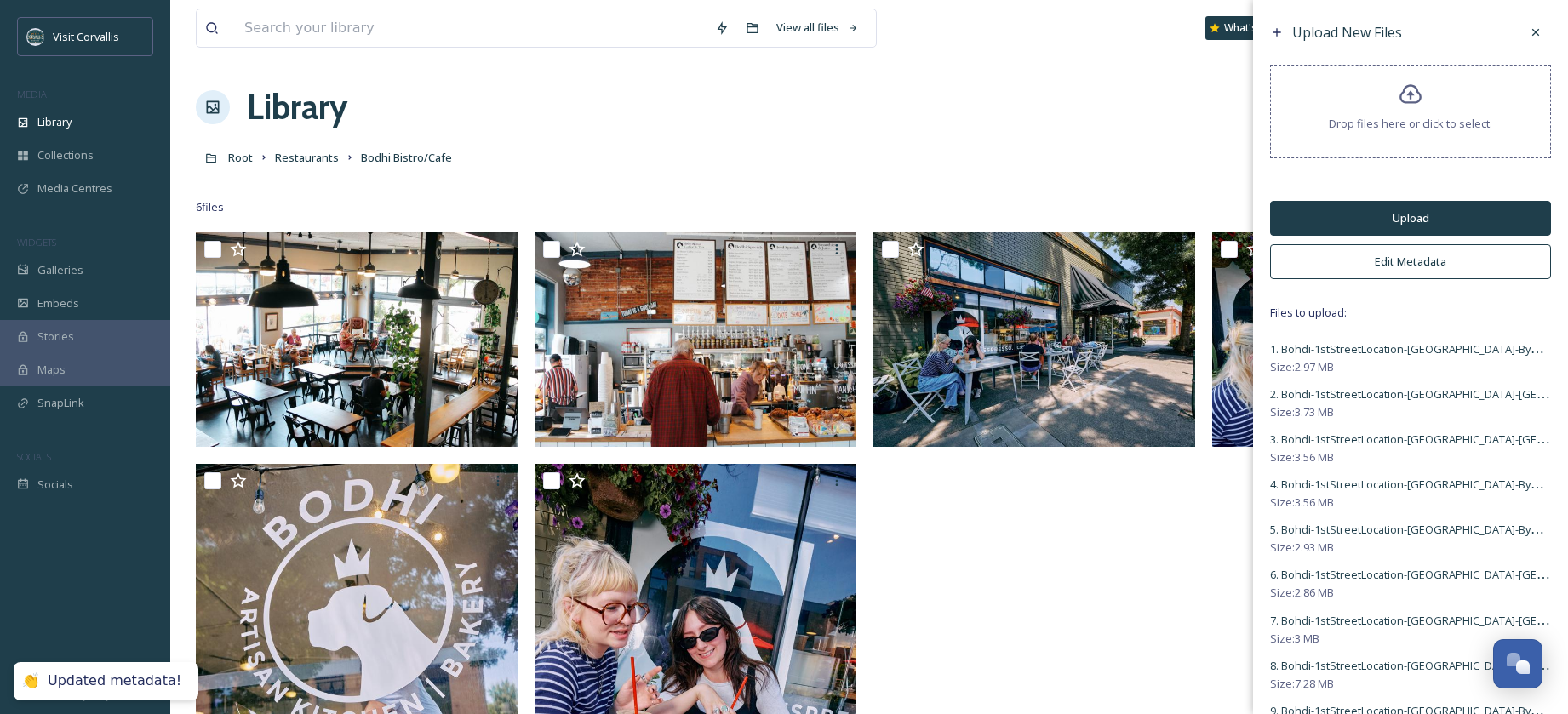
click at [1393, 209] on button "Upload" at bounding box center [1411, 219] width 281 height 35
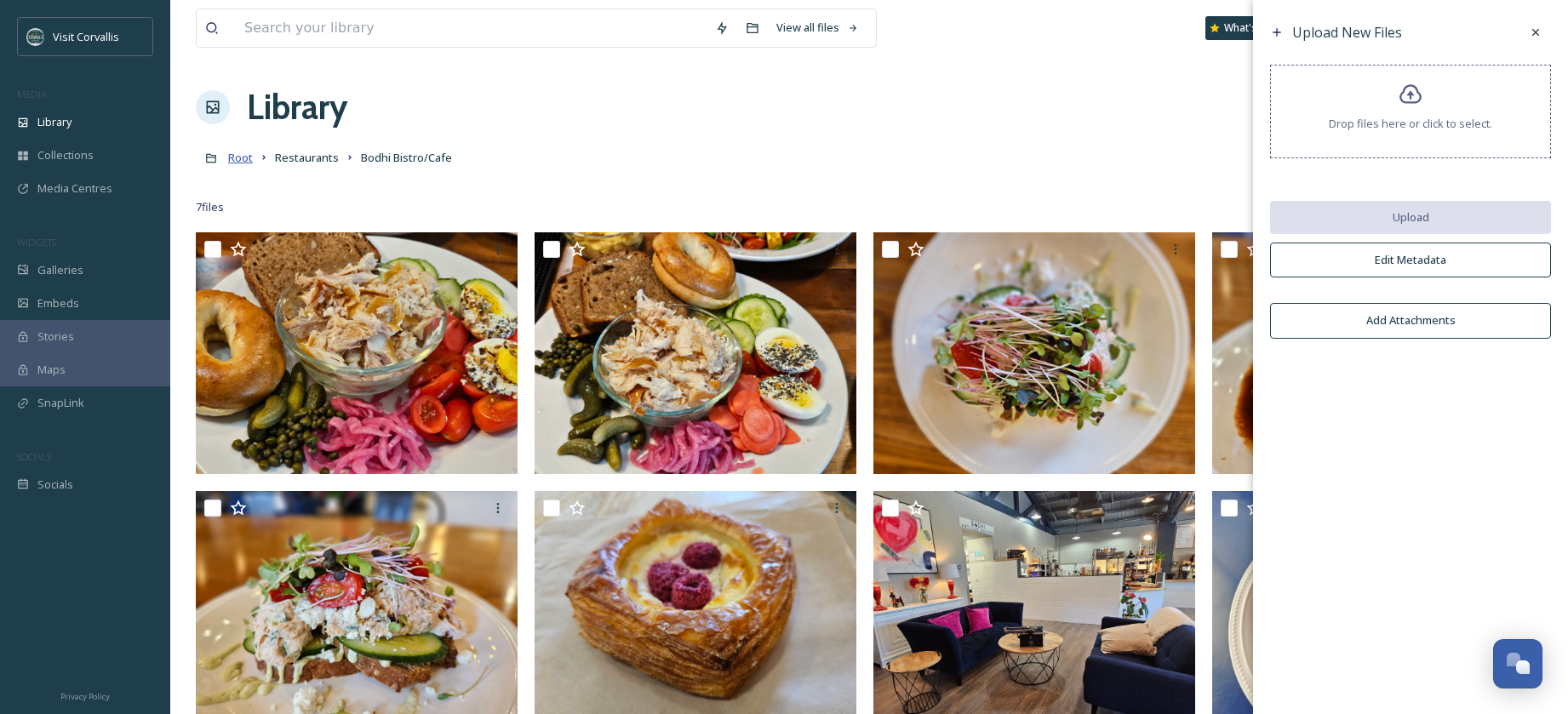
click at [245, 157] on span "Root" at bounding box center [241, 158] width 25 height 15
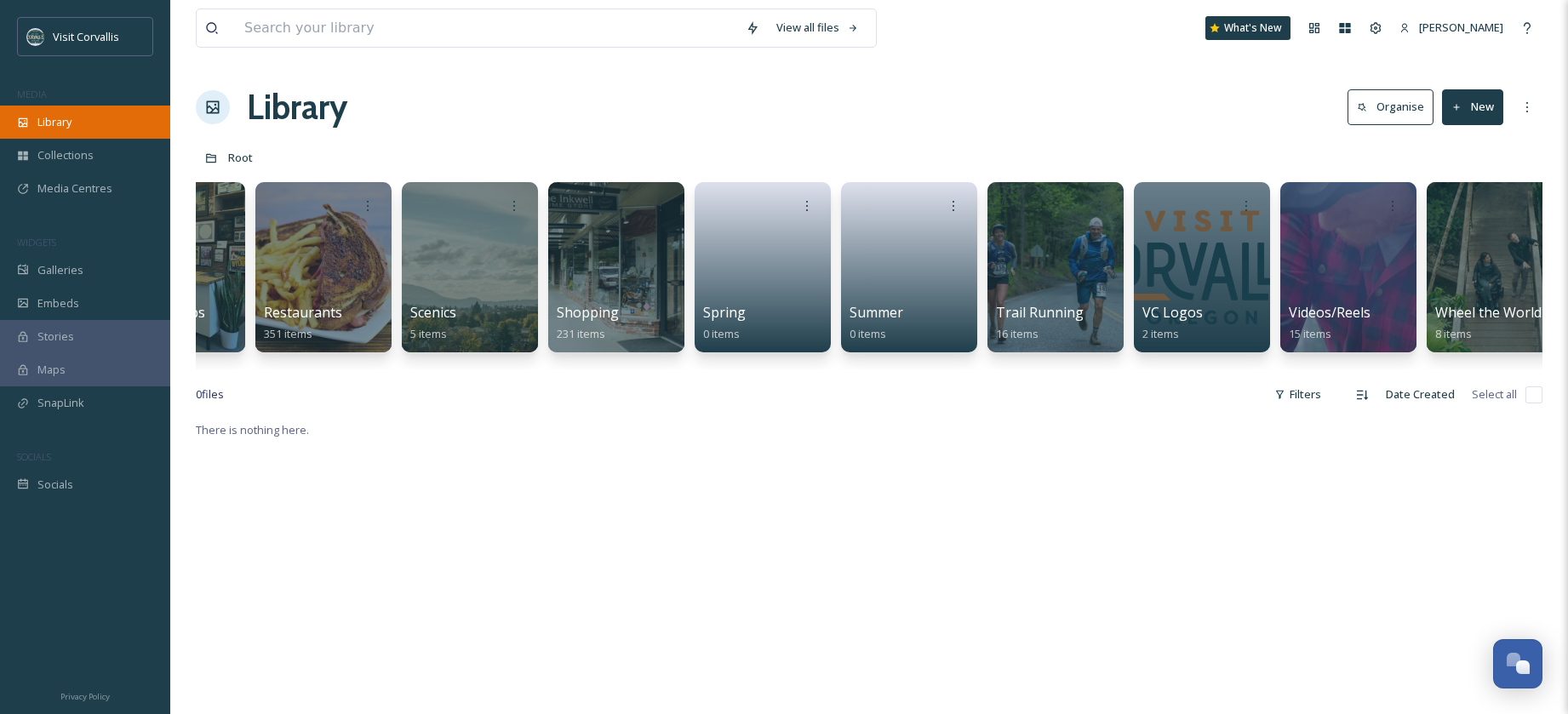
scroll to position [0, 4477]
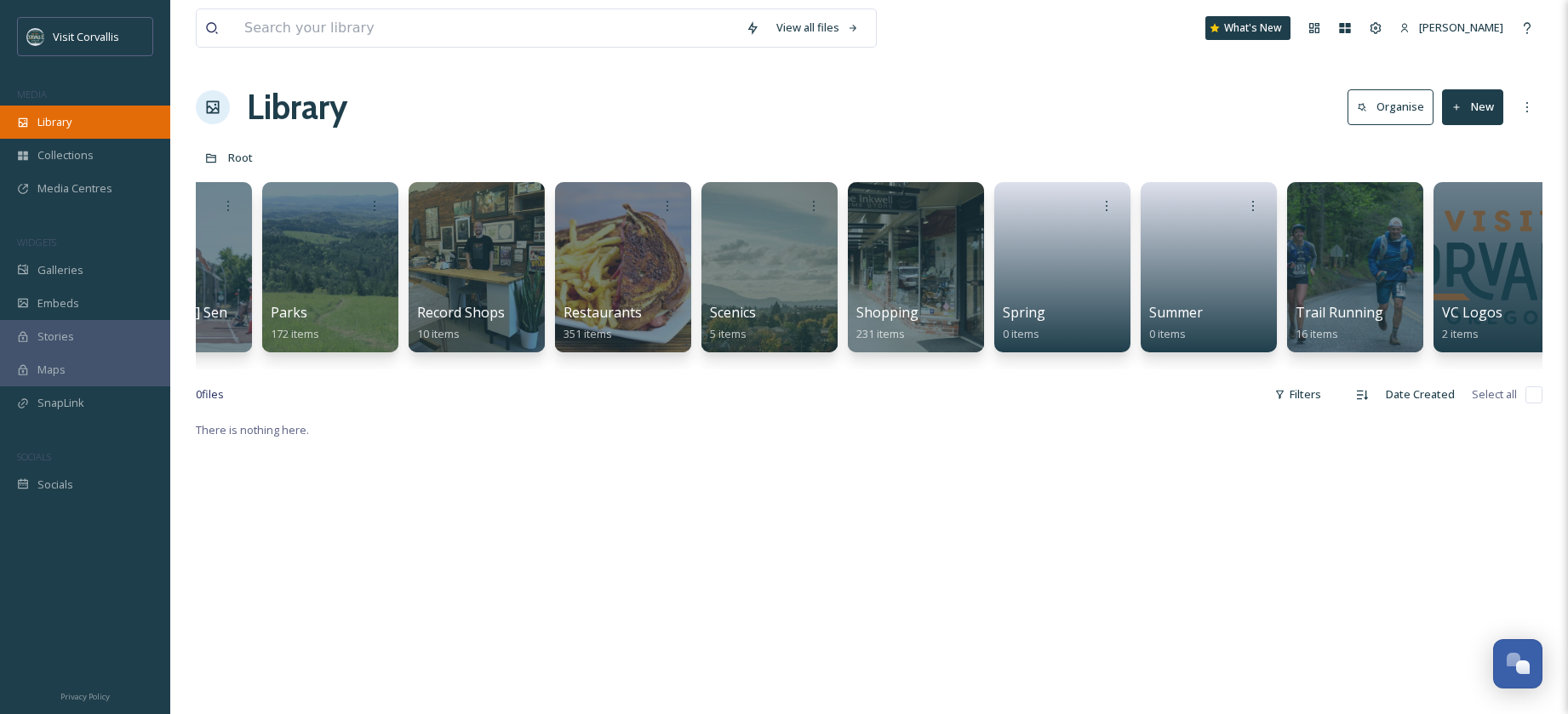
click at [590, 248] on div at bounding box center [622, 267] width 136 height 171
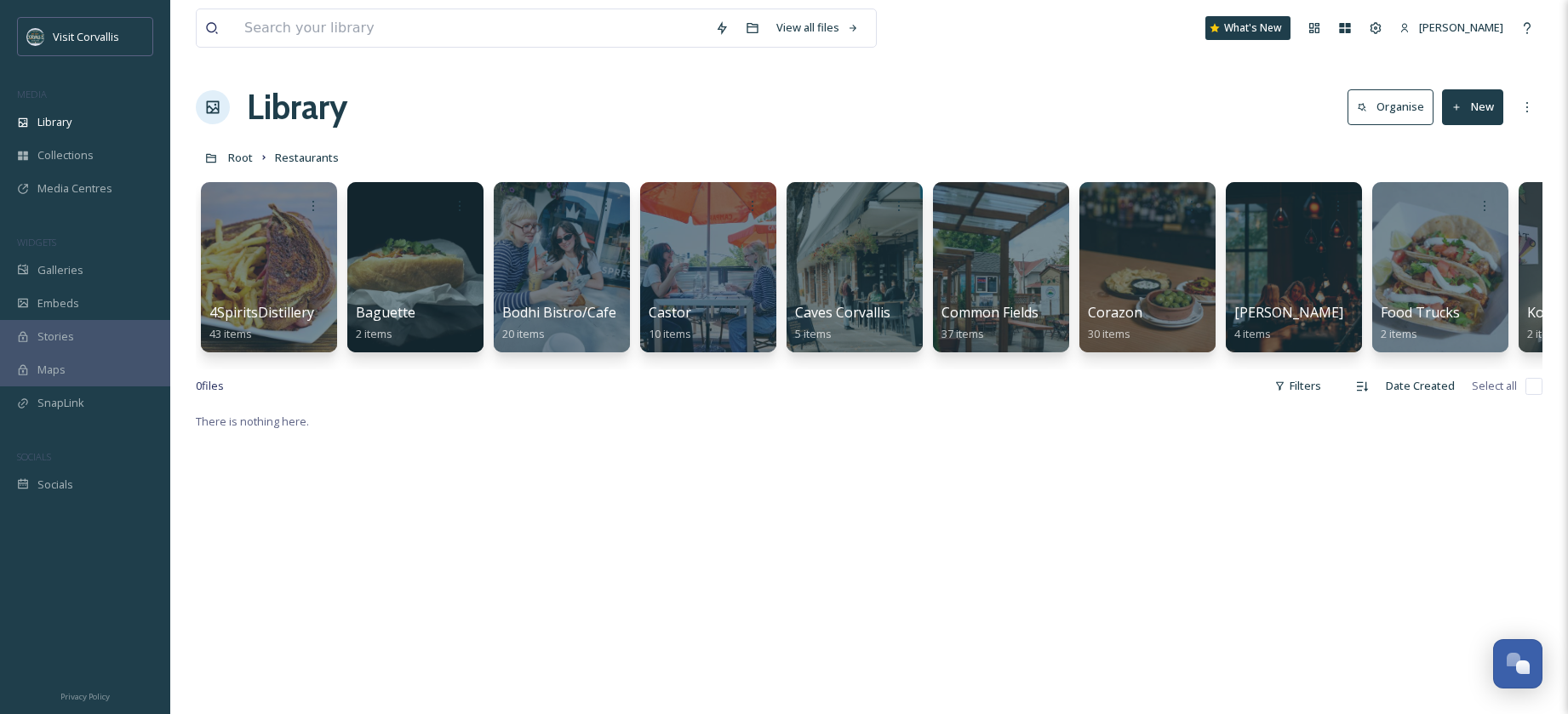
click at [994, 252] on div at bounding box center [1001, 267] width 136 height 171
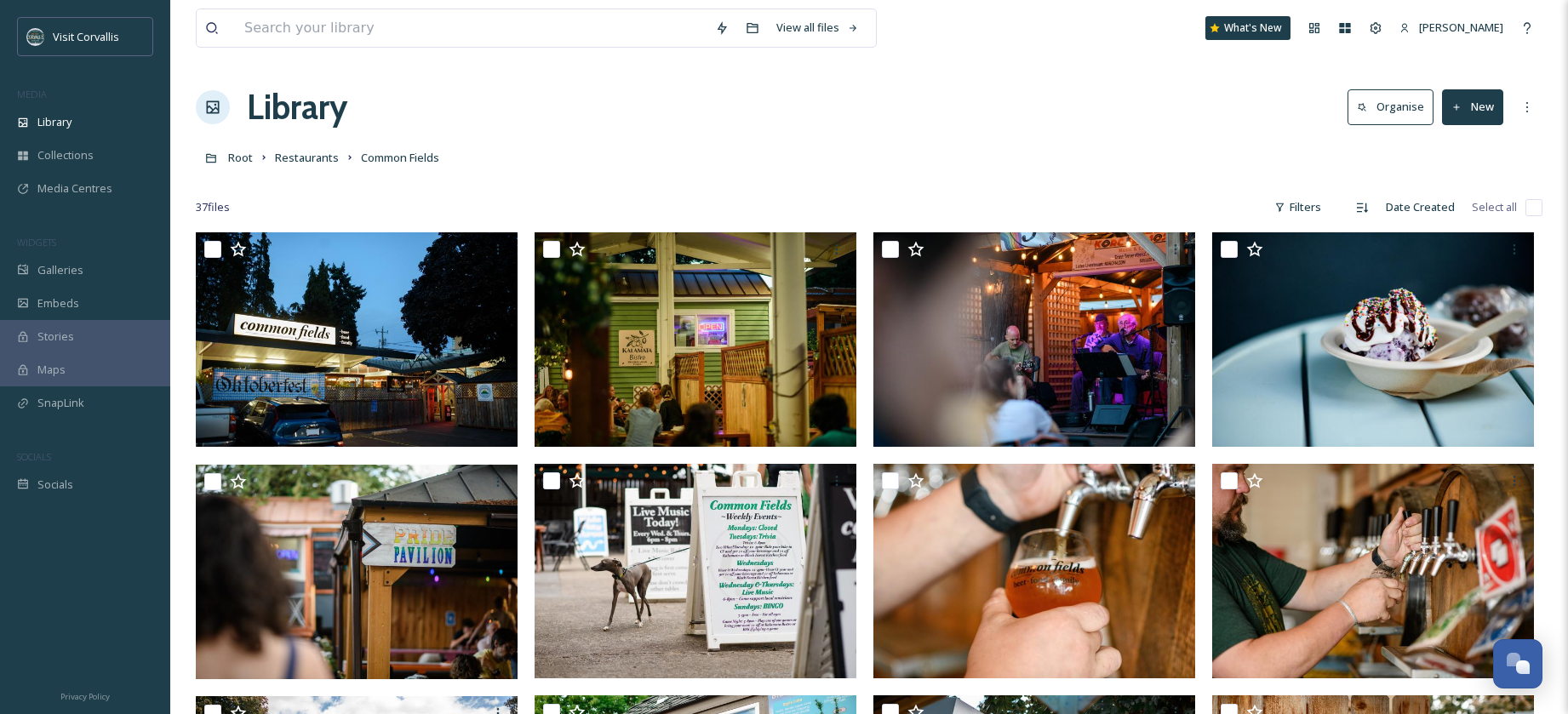
click at [1483, 111] on button "New" at bounding box center [1473, 107] width 62 height 35
click at [1465, 146] on span "File Upload" at bounding box center [1465, 146] width 56 height 16
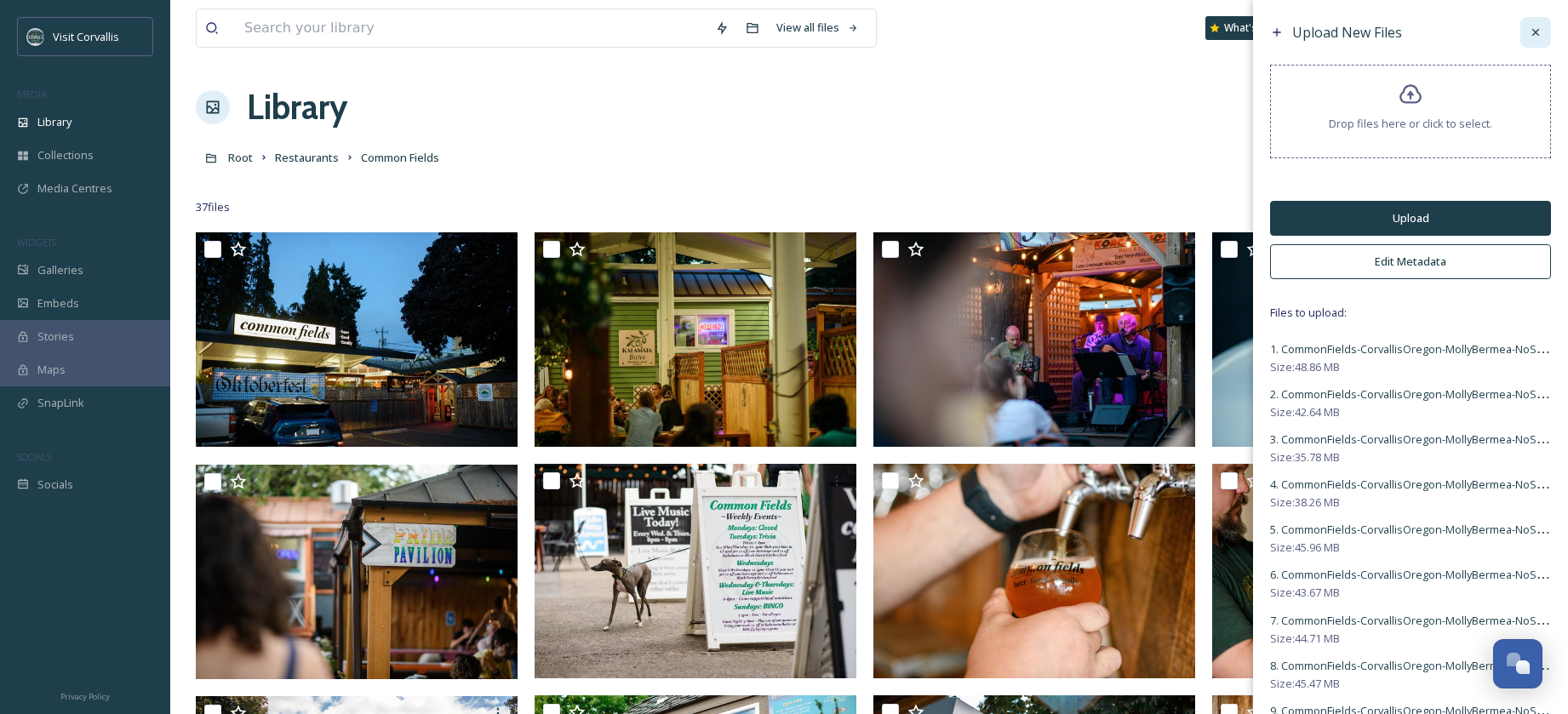
click at [1533, 29] on icon at bounding box center [1535, 33] width 13 height 13
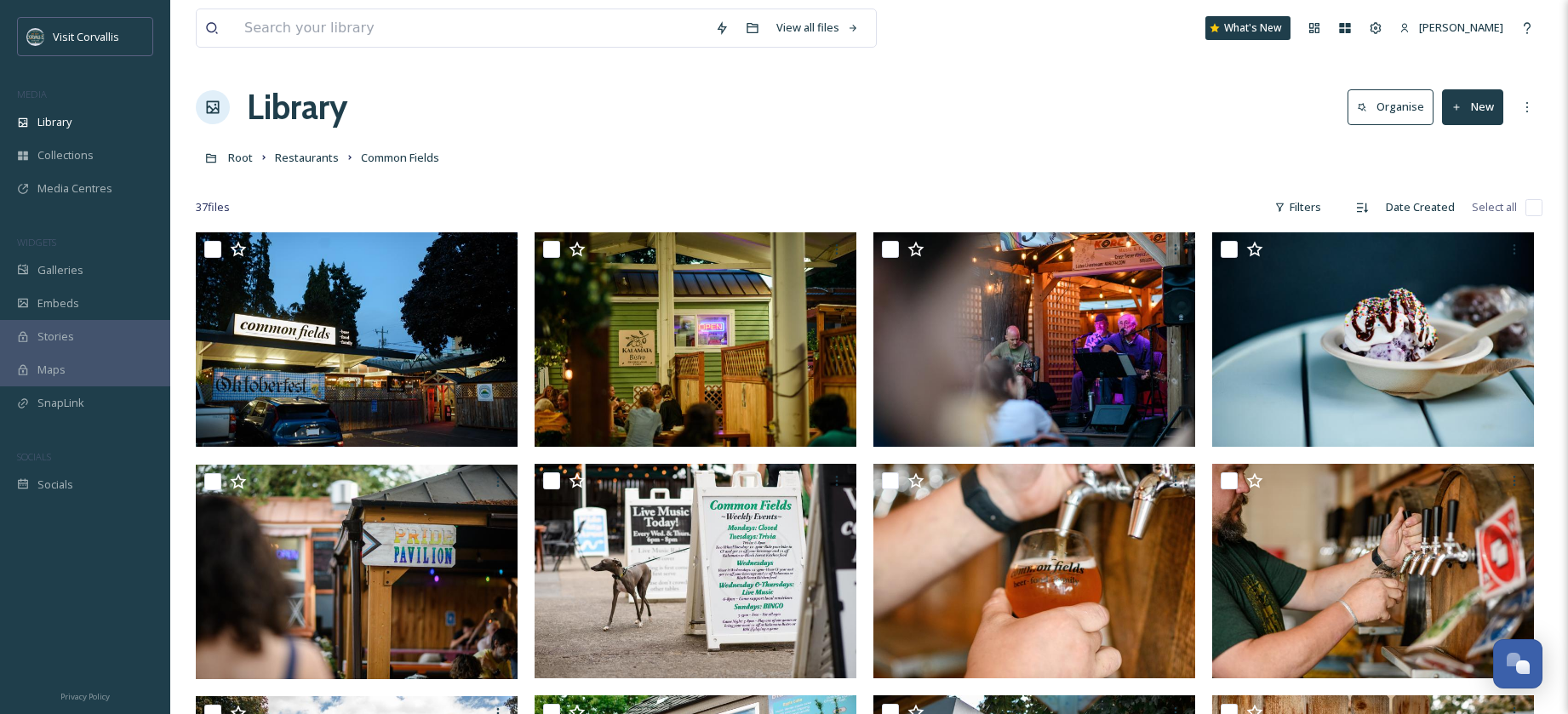
click at [818, 155] on div "Root Restaurants Common Fields" at bounding box center [869, 158] width 1346 height 33
click at [1476, 112] on button "New" at bounding box center [1473, 107] width 62 height 35
click at [1456, 208] on span "Folder" at bounding box center [1453, 213] width 33 height 16
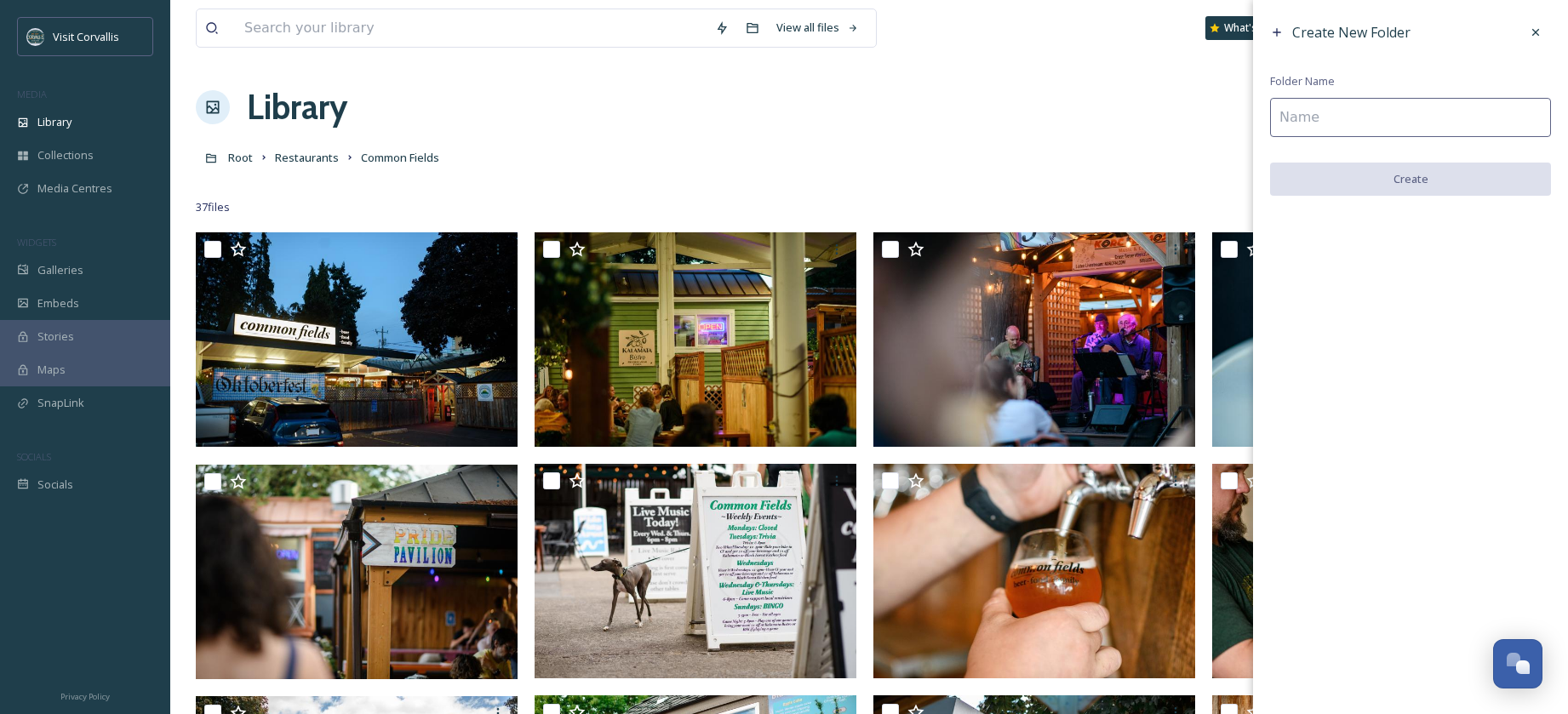
click at [1328, 125] on input at bounding box center [1411, 118] width 281 height 40
click at [1296, 115] on input at bounding box center [1411, 118] width 281 height 40
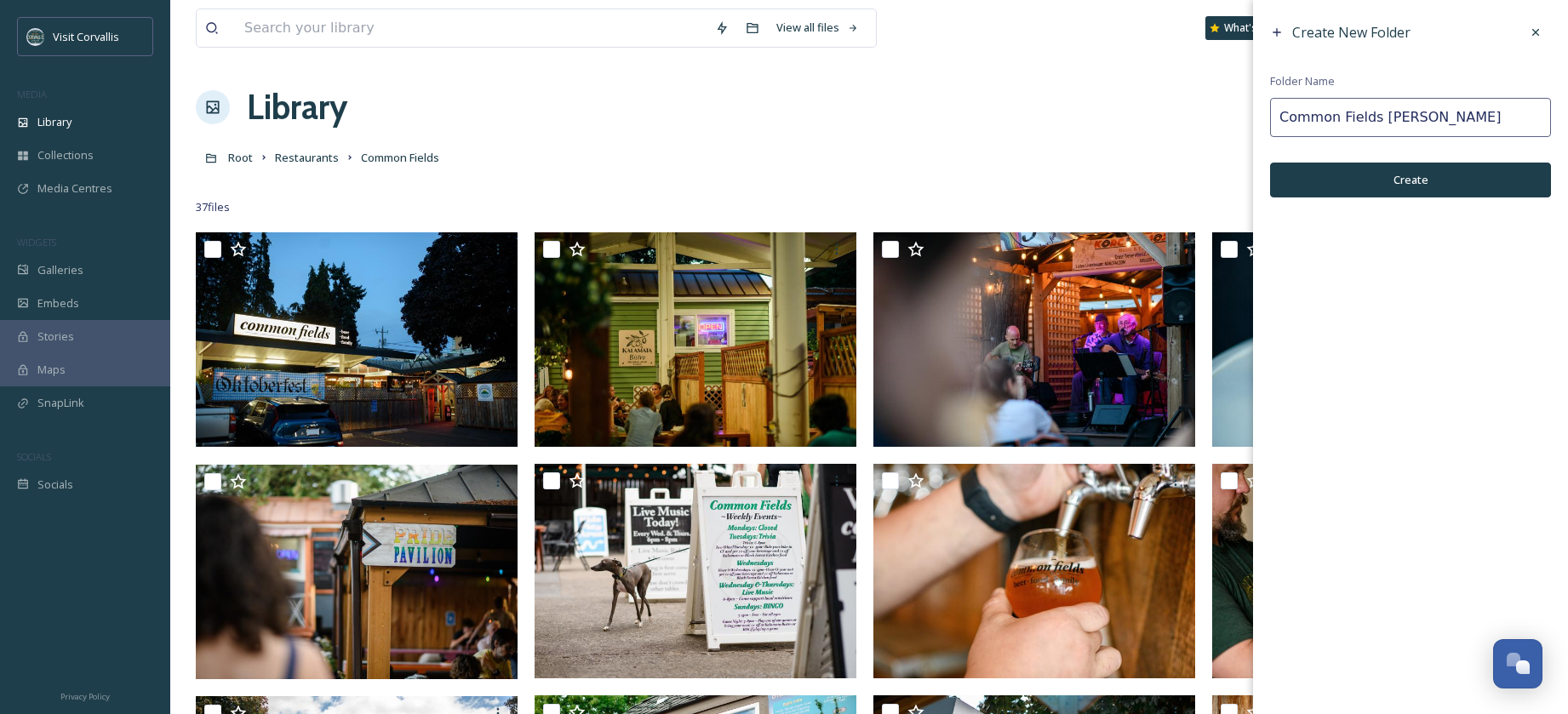
type input "Common Fields [PERSON_NAME]"
click at [1302, 165] on button "Create" at bounding box center [1411, 180] width 281 height 35
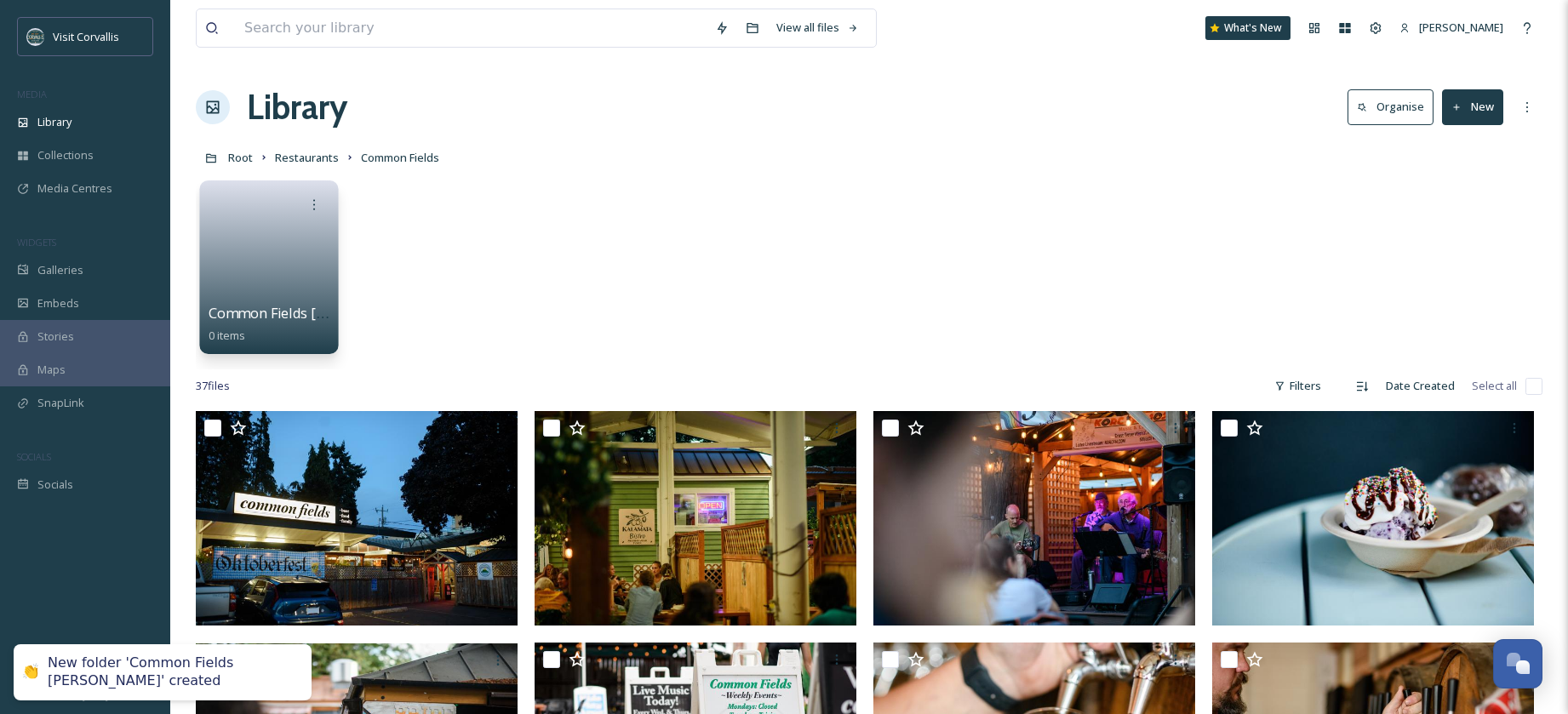
click at [274, 230] on link at bounding box center [270, 262] width 121 height 83
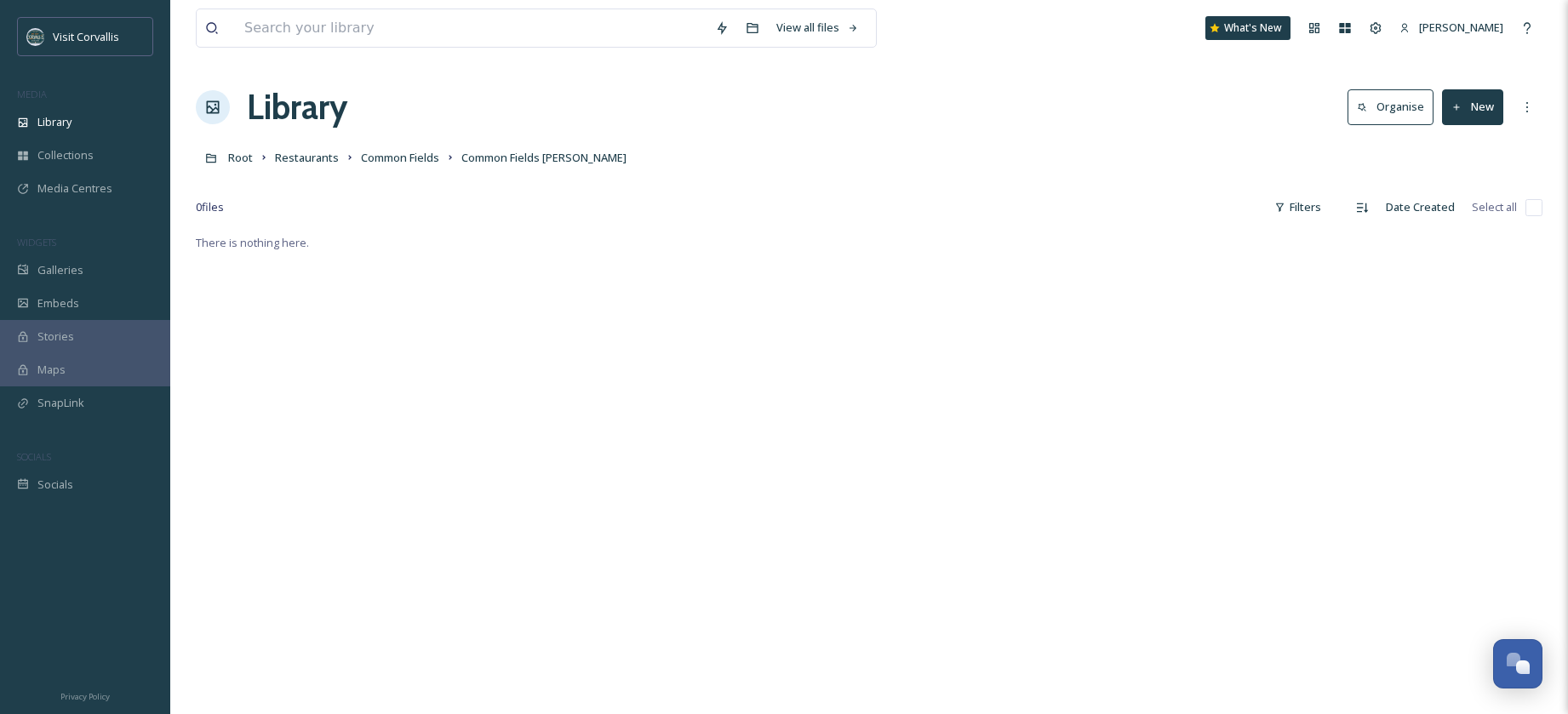
click at [1468, 114] on button "New" at bounding box center [1473, 107] width 62 height 35
click at [1462, 140] on span "File Upload" at bounding box center [1465, 146] width 56 height 16
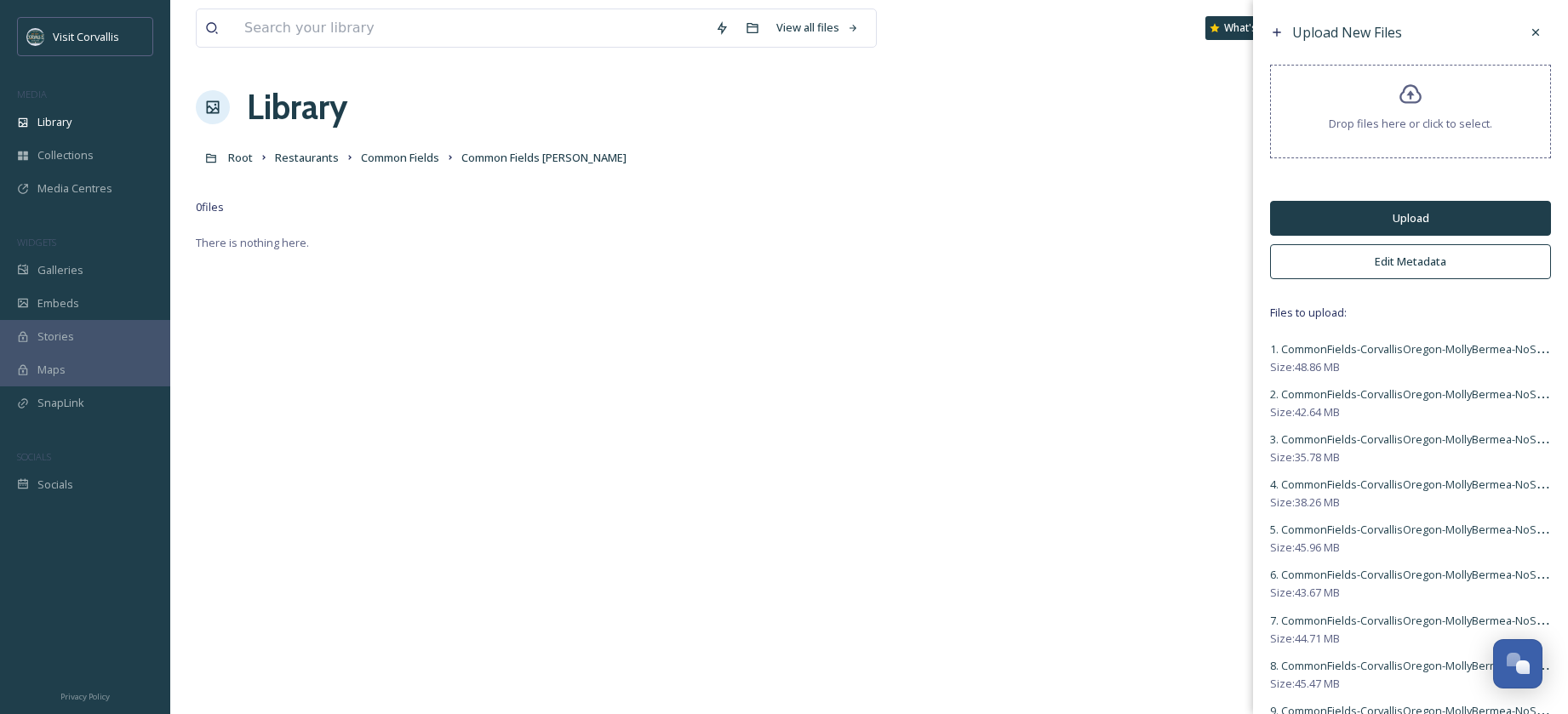
click at [1406, 218] on button "Upload" at bounding box center [1411, 219] width 281 height 35
